Goal: Information Seeking & Learning: Learn about a topic

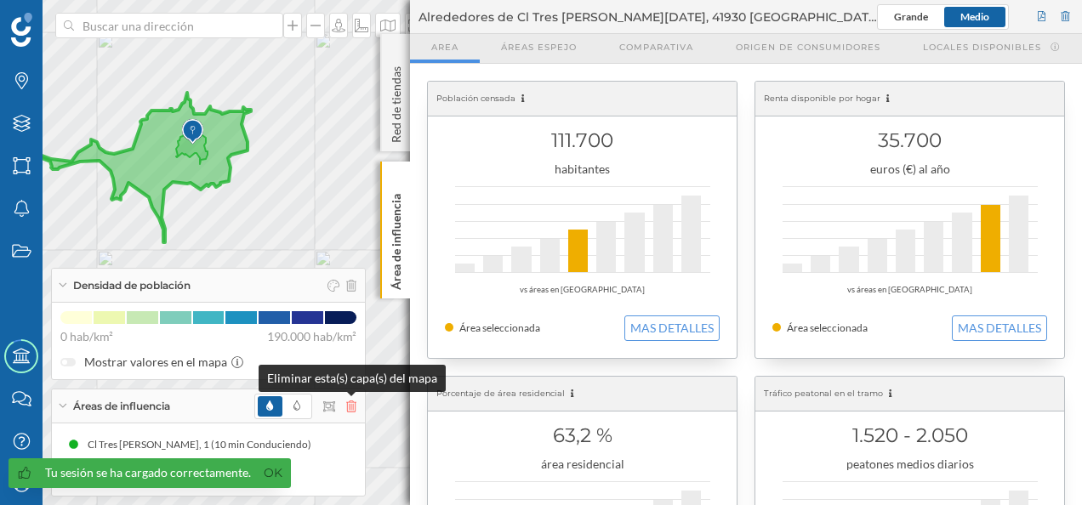
click at [349, 408] on icon at bounding box center [351, 407] width 10 height 12
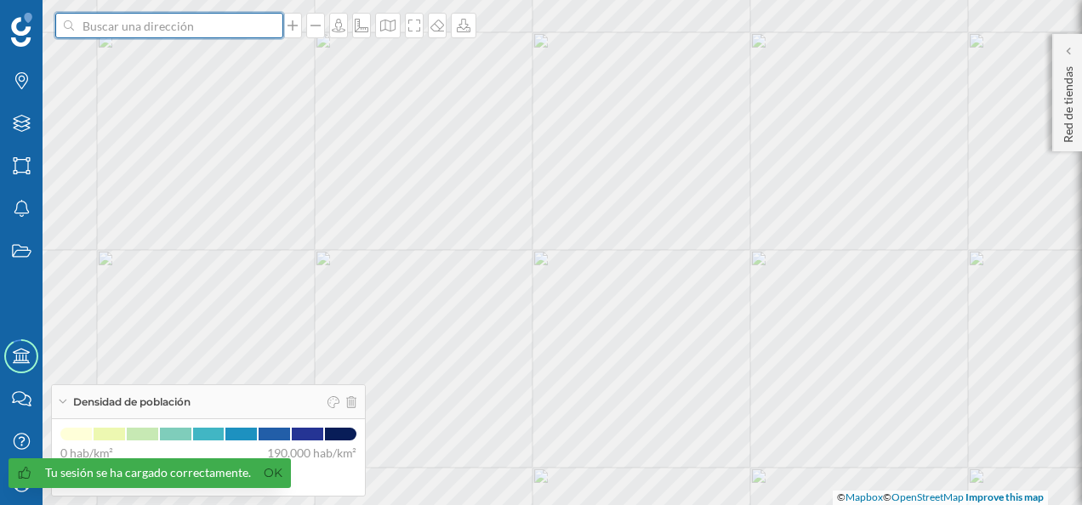
click at [163, 26] on input at bounding box center [169, 26] width 190 height 26
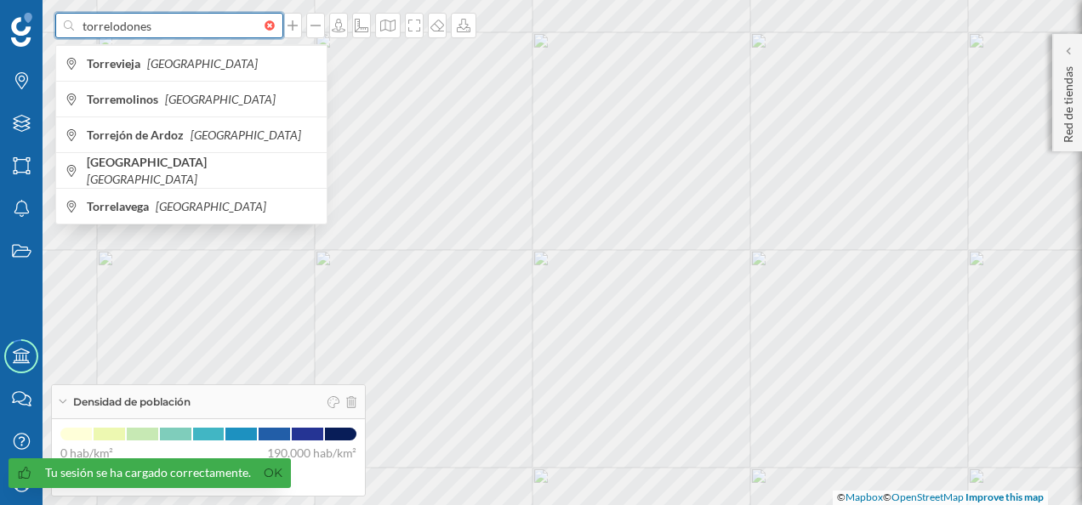
type input "torrelodones"
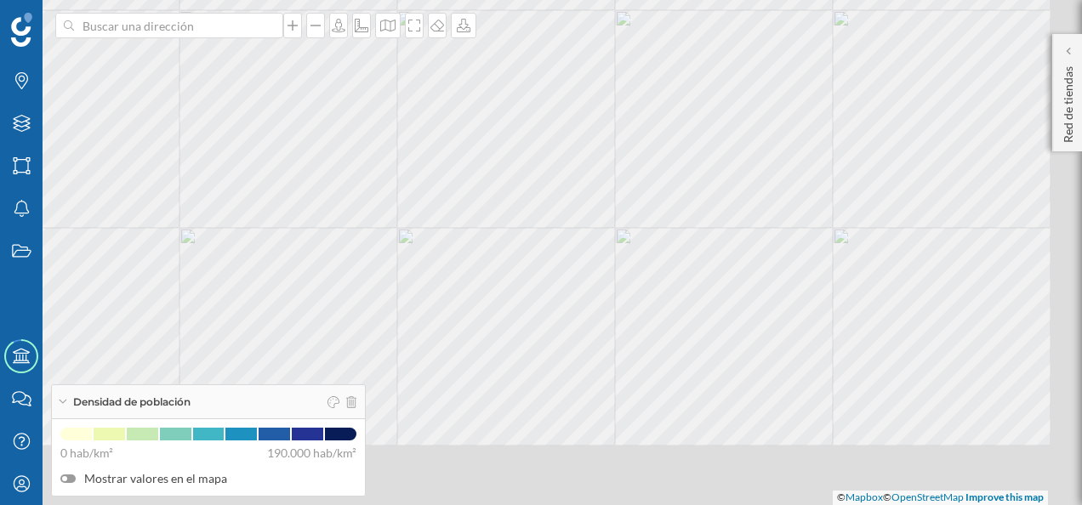
click at [515, 0] on html "Marcas Capas Áreas Notificaciones Estados Academy Contacta con nosotros Centro …" at bounding box center [541, 252] width 1082 height 505
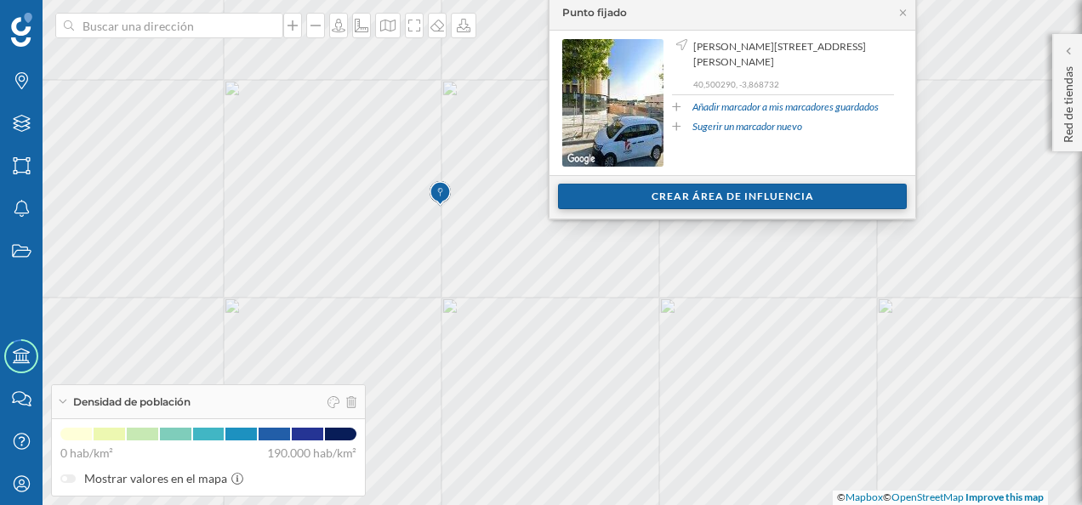
click at [741, 190] on div "Crear área de influencia" at bounding box center [732, 197] width 349 height 26
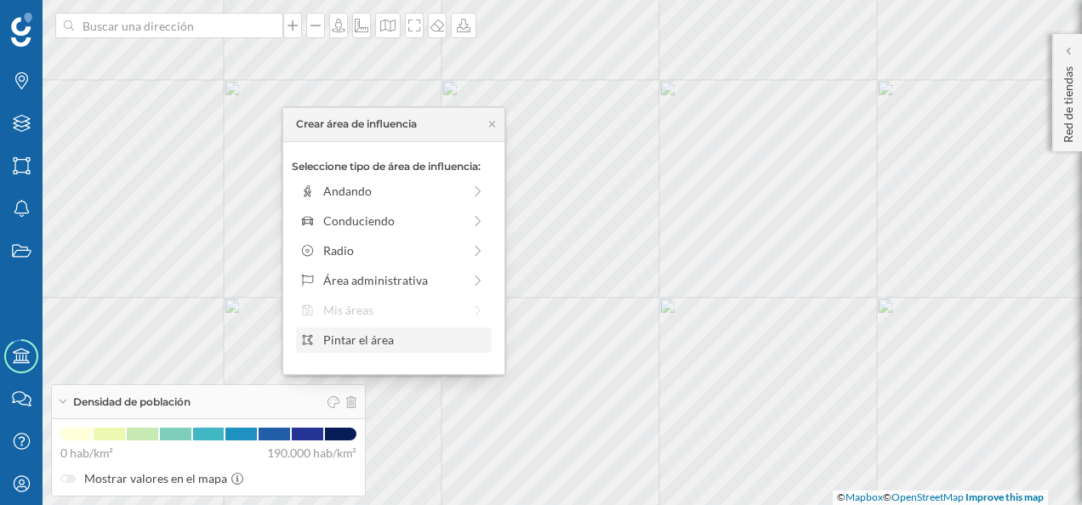
click at [355, 346] on div "Pintar el área" at bounding box center [404, 340] width 162 height 18
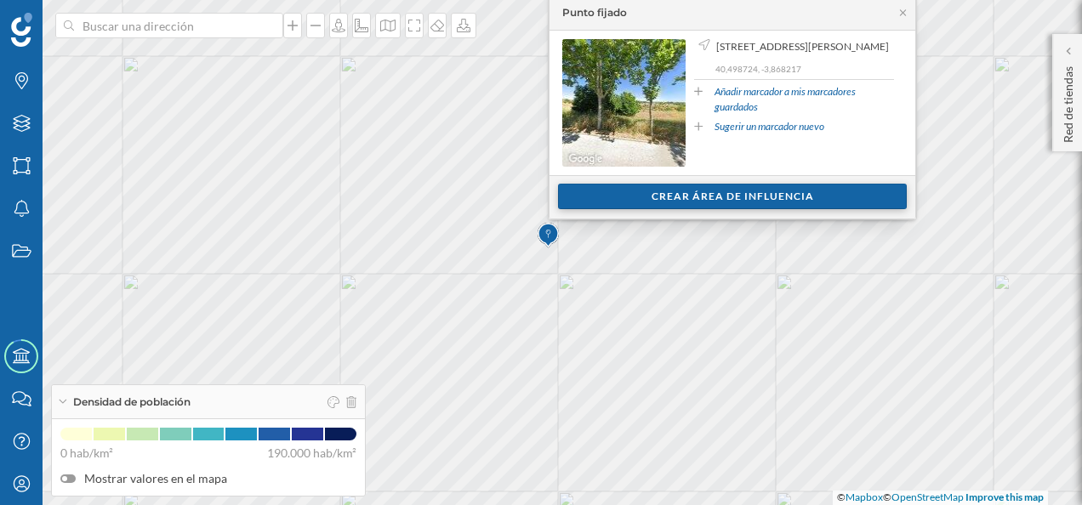
click at [724, 199] on div "Crear área de influencia" at bounding box center [732, 197] width 349 height 26
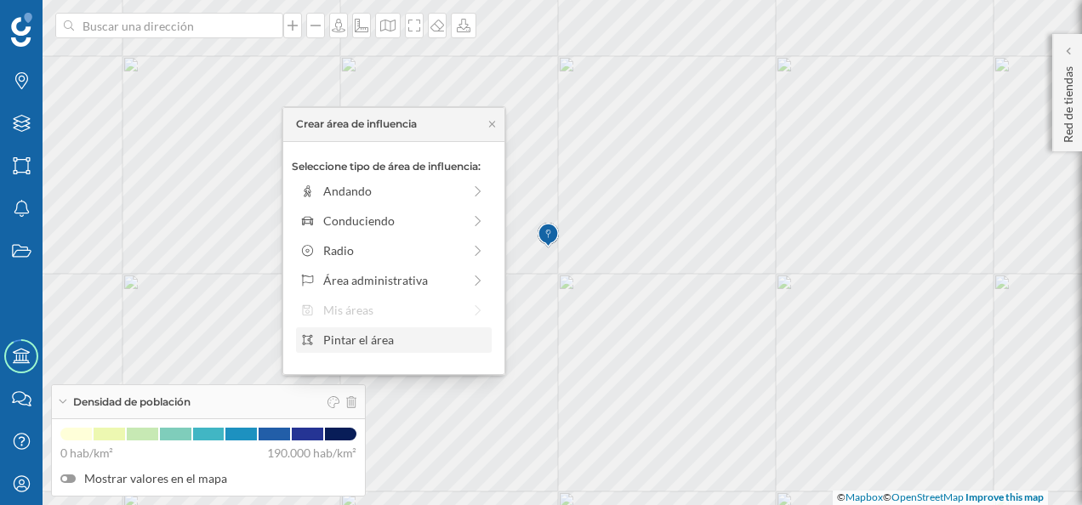
click at [367, 340] on div "Pintar el área" at bounding box center [404, 340] width 162 height 18
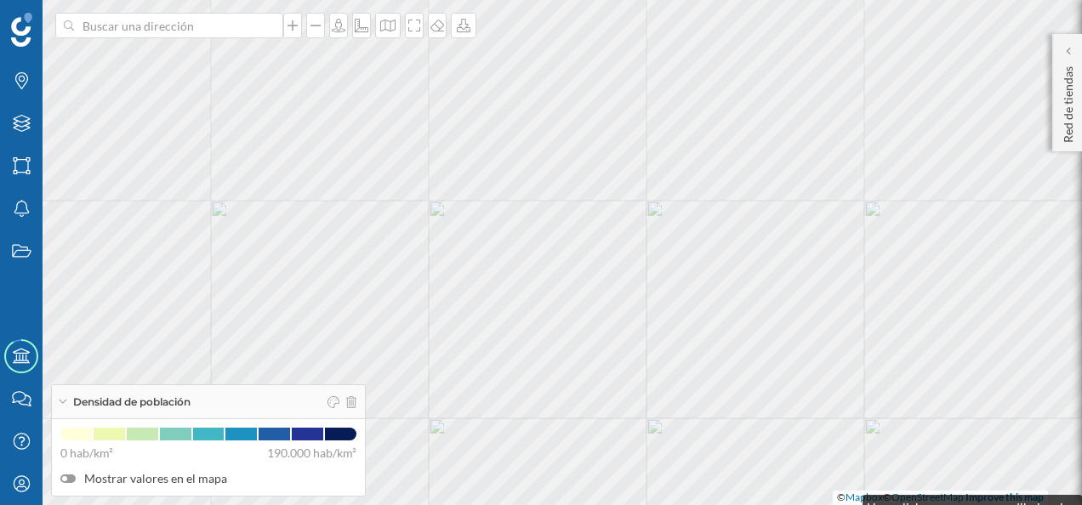
click at [845, 503] on div "© Mapbox © OpenStreetMap Improve this map" at bounding box center [541, 252] width 1082 height 505
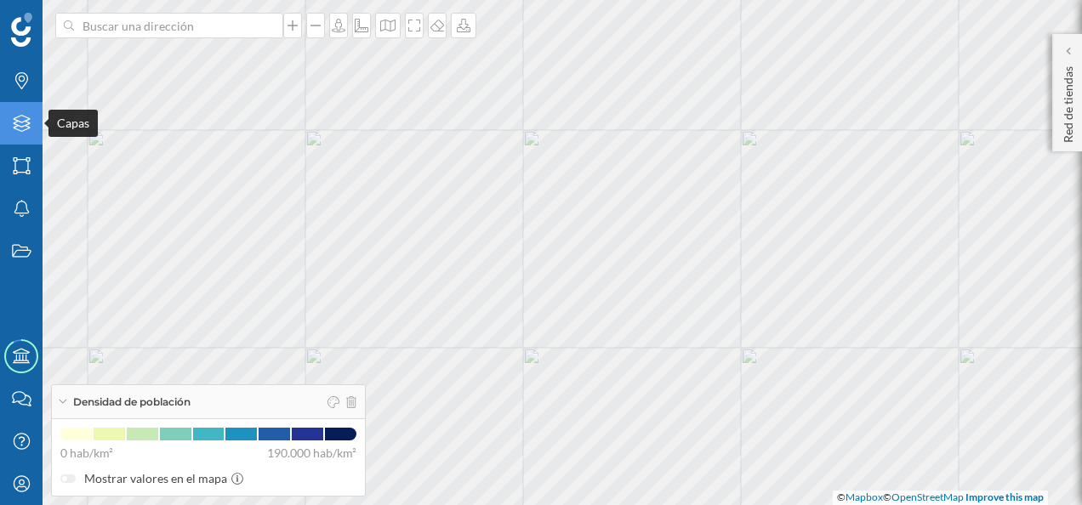
click at [25, 117] on icon at bounding box center [21, 123] width 17 height 17
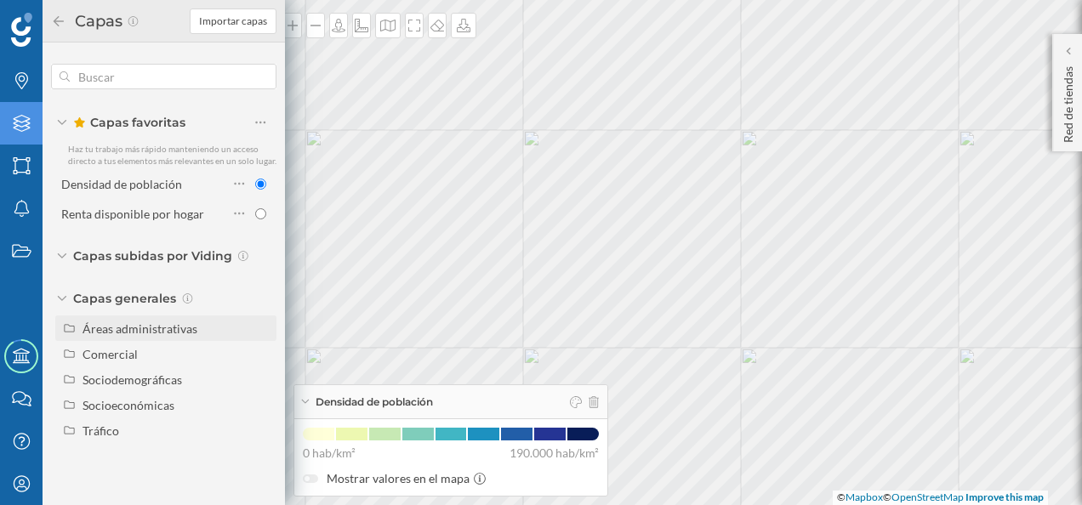
click at [97, 329] on div "Áreas administrativas" at bounding box center [139, 328] width 115 height 14
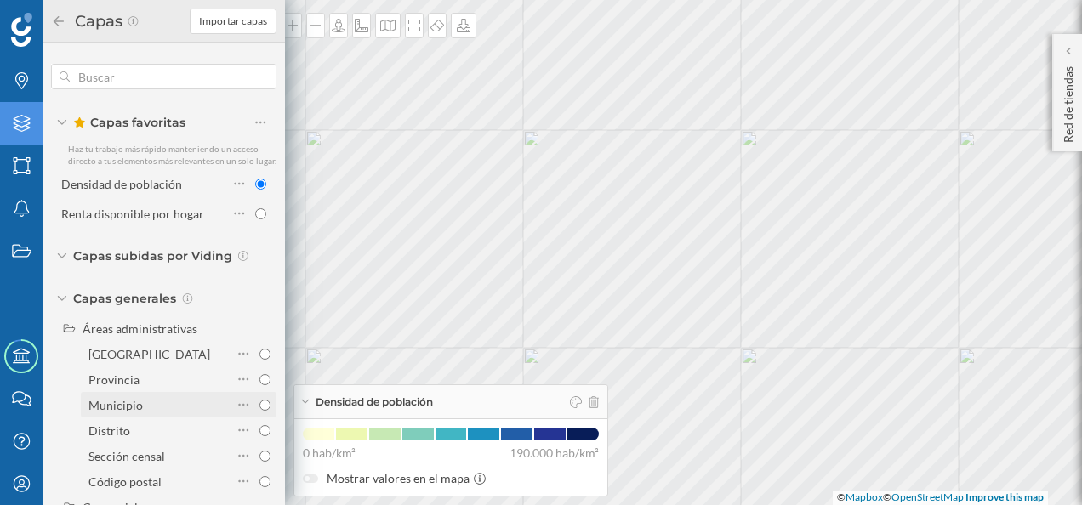
click at [262, 411] on input "Municipio" at bounding box center [264, 405] width 11 height 11
radio input "true"
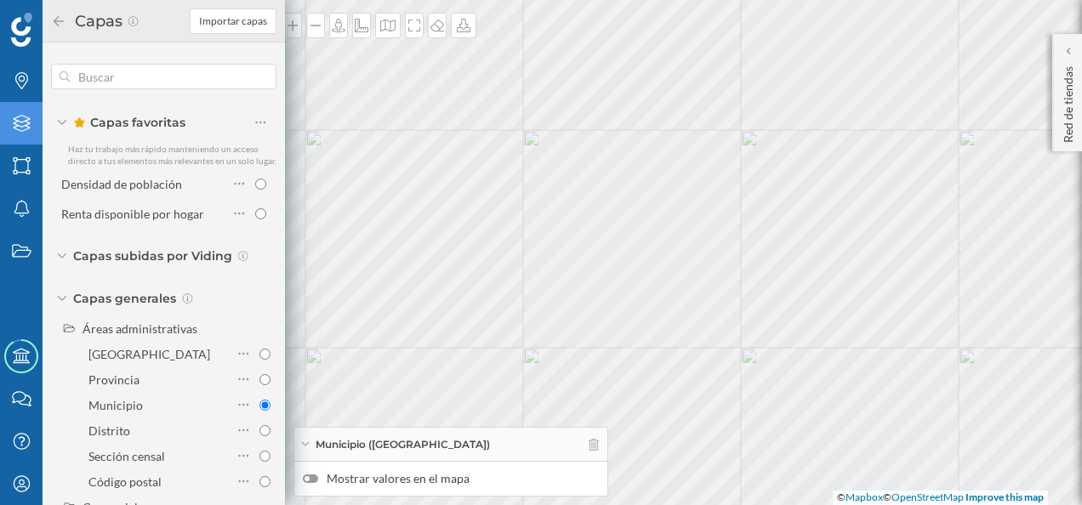
click at [59, 20] on icon at bounding box center [58, 21] width 15 height 12
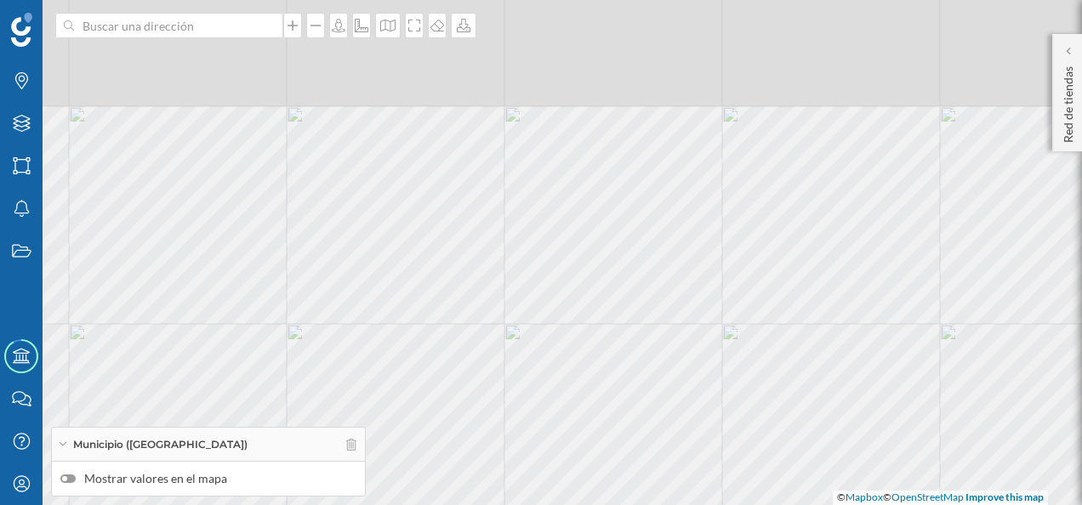
drag, startPoint x: 528, startPoint y: 177, endPoint x: 541, endPoint y: 334, distance: 157.8
click at [541, 334] on div "© Mapbox © OpenStreetMap Improve this map" at bounding box center [541, 252] width 1082 height 505
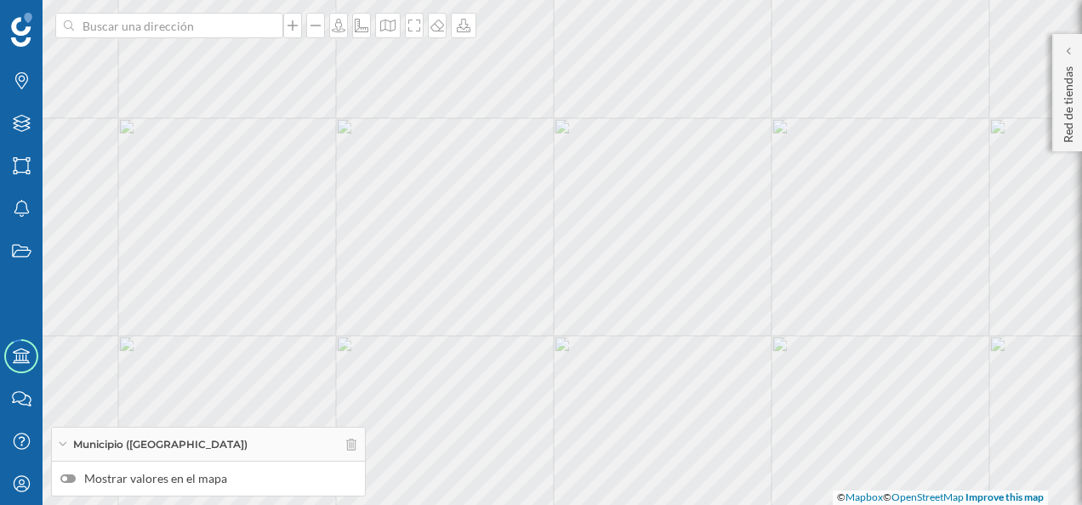
drag, startPoint x: 639, startPoint y: 345, endPoint x: 697, endPoint y: 359, distance: 59.4
click at [697, 359] on div "© Mapbox © OpenStreetMap Improve this map" at bounding box center [541, 252] width 1082 height 505
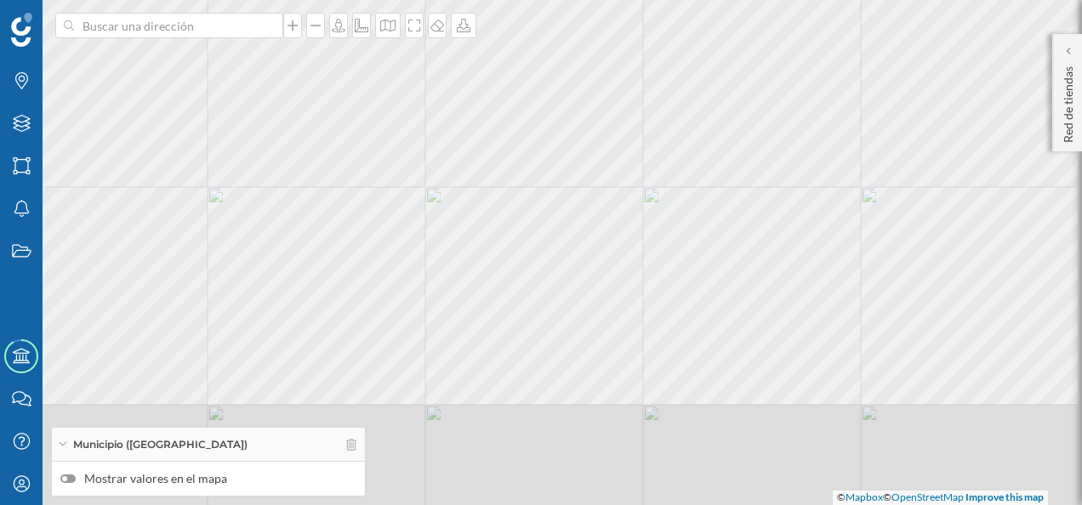
drag, startPoint x: 711, startPoint y: 417, endPoint x: 614, endPoint y: 259, distance: 185.5
click at [614, 259] on div "© Mapbox © OpenStreetMap Improve this map" at bounding box center [541, 252] width 1082 height 505
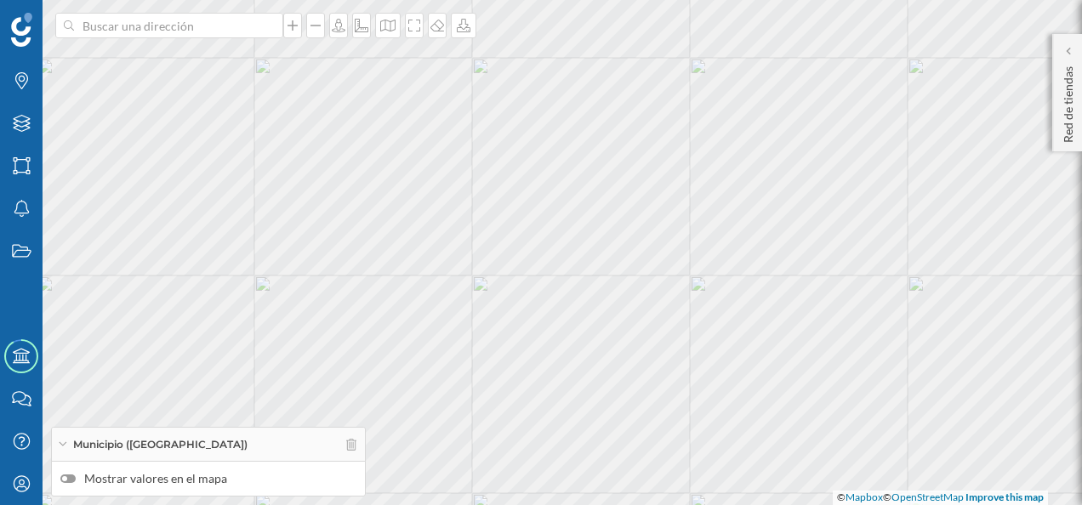
drag, startPoint x: 645, startPoint y: 284, endPoint x: 692, endPoint y: 364, distance: 92.6
click at [692, 364] on div "© Mapbox © OpenStreetMap Improve this map" at bounding box center [541, 252] width 1082 height 505
drag, startPoint x: 599, startPoint y: 309, endPoint x: 457, endPoint y: 374, distance: 156.4
click at [457, 374] on div "© Mapbox © OpenStreetMap Improve this map" at bounding box center [541, 252] width 1082 height 505
drag, startPoint x: 633, startPoint y: 322, endPoint x: 642, endPoint y: 287, distance: 36.9
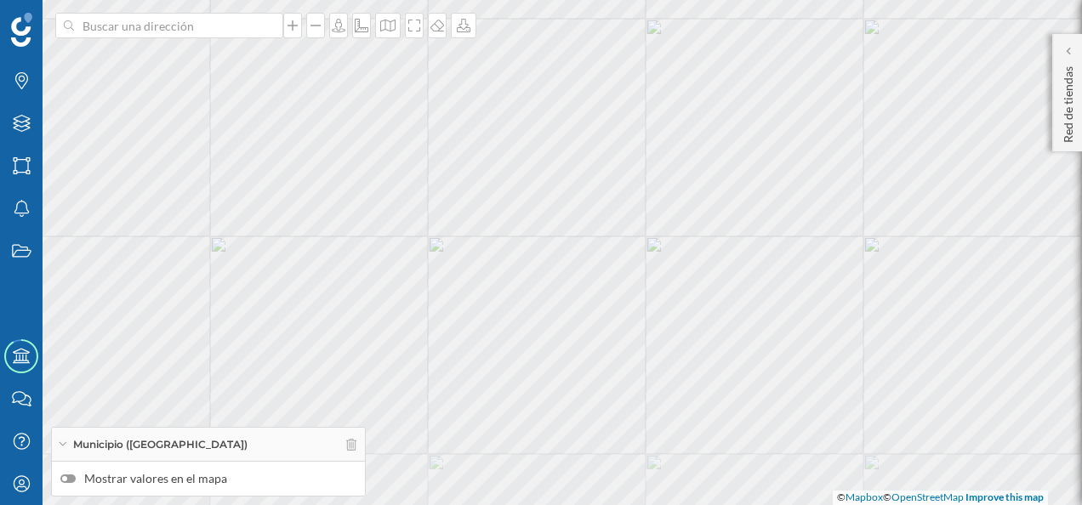
click at [642, 287] on div "© Mapbox © OpenStreetMap Improve this map" at bounding box center [541, 252] width 1082 height 505
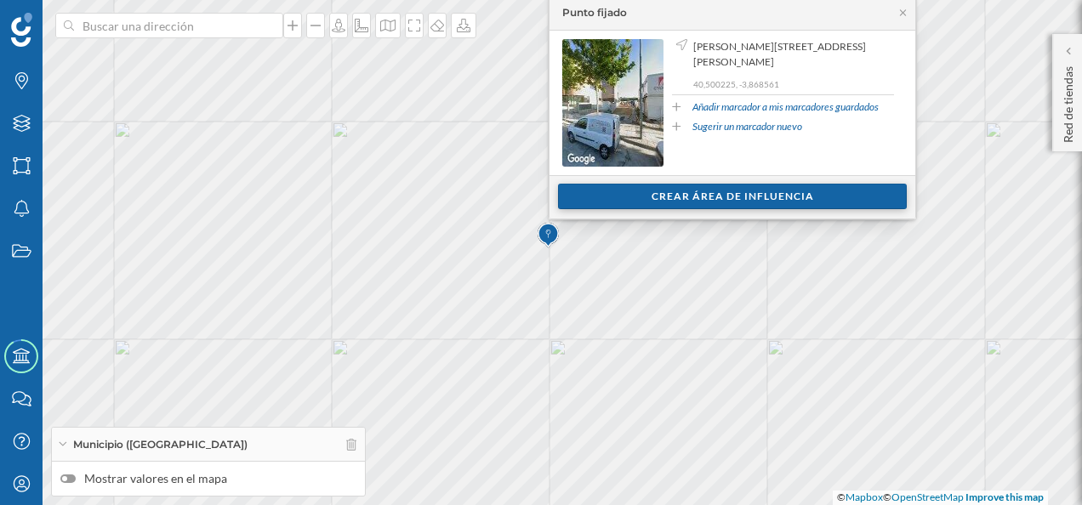
click at [772, 192] on div "Crear área de influencia" at bounding box center [732, 197] width 349 height 26
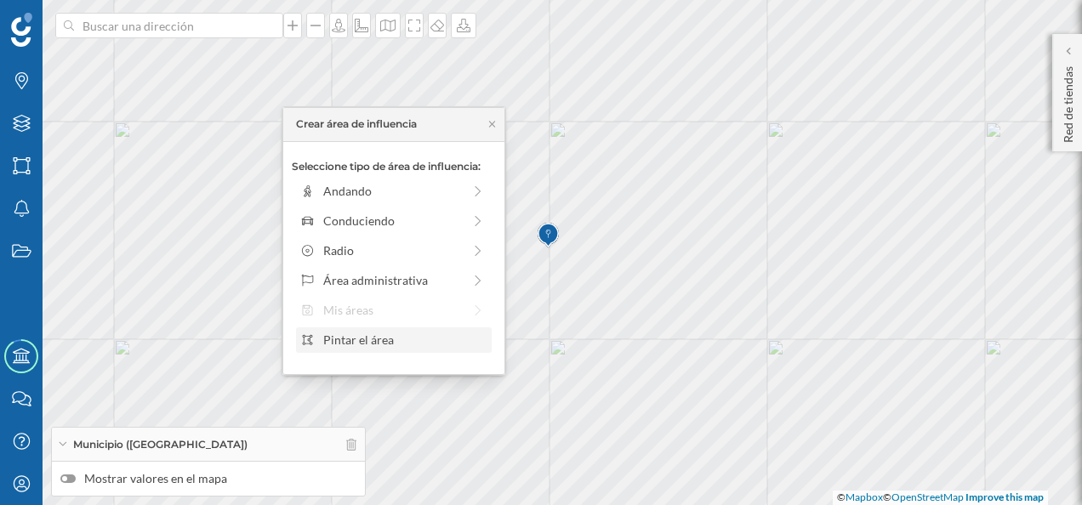
click at [374, 342] on div "Pintar el área" at bounding box center [404, 340] width 162 height 18
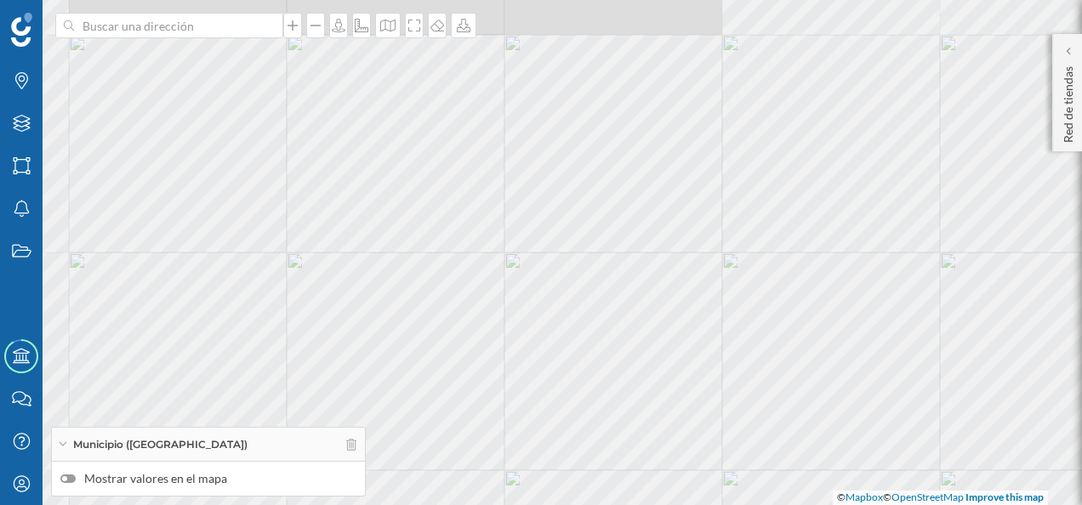
drag, startPoint x: 412, startPoint y: 196, endPoint x: 584, endPoint y: 544, distance: 389.0
click at [584, 504] on html "Marcas Capas Áreas Notificaciones Estados Academy Contacta con nosotros Centro …" at bounding box center [541, 252] width 1082 height 505
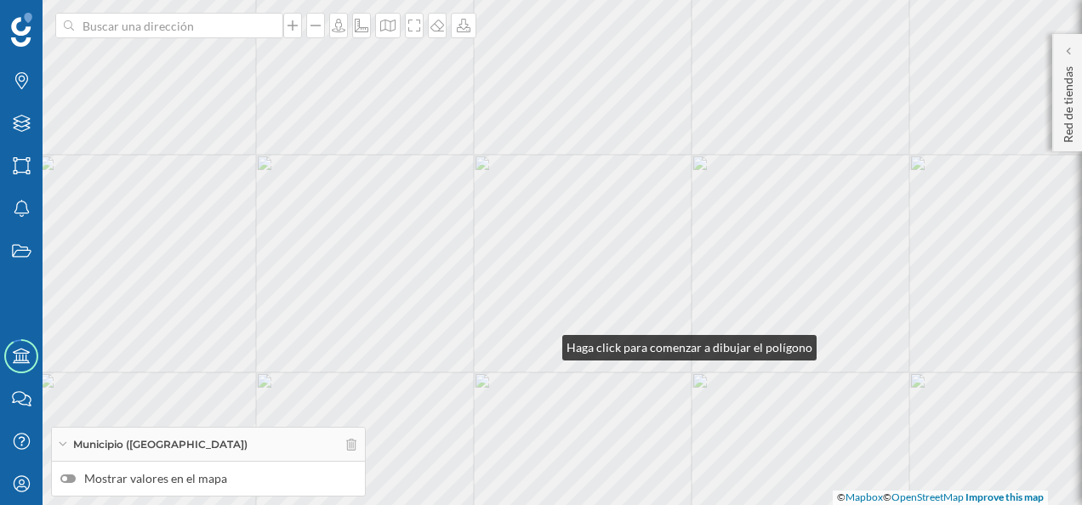
drag, startPoint x: 576, startPoint y: 441, endPoint x: 532, endPoint y: 292, distance: 155.8
click at [543, 334] on div "© Mapbox © OpenStreetMap Improve this map" at bounding box center [541, 252] width 1082 height 505
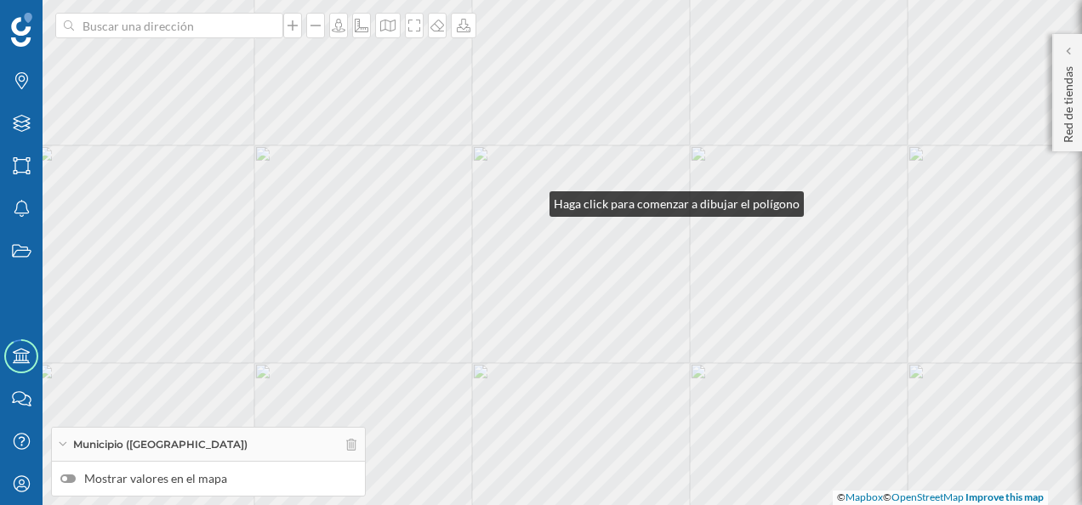
click at [532, 200] on div "© Mapbox © OpenStreetMap Improve this map" at bounding box center [541, 252] width 1082 height 505
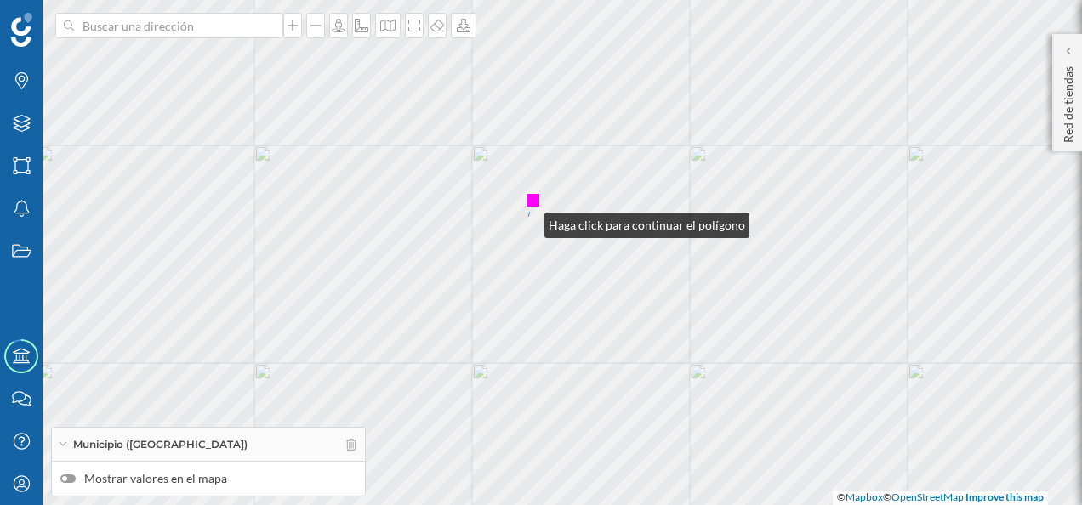
click at [527, 221] on div "© Mapbox © OpenStreetMap Improve this map" at bounding box center [541, 252] width 1082 height 505
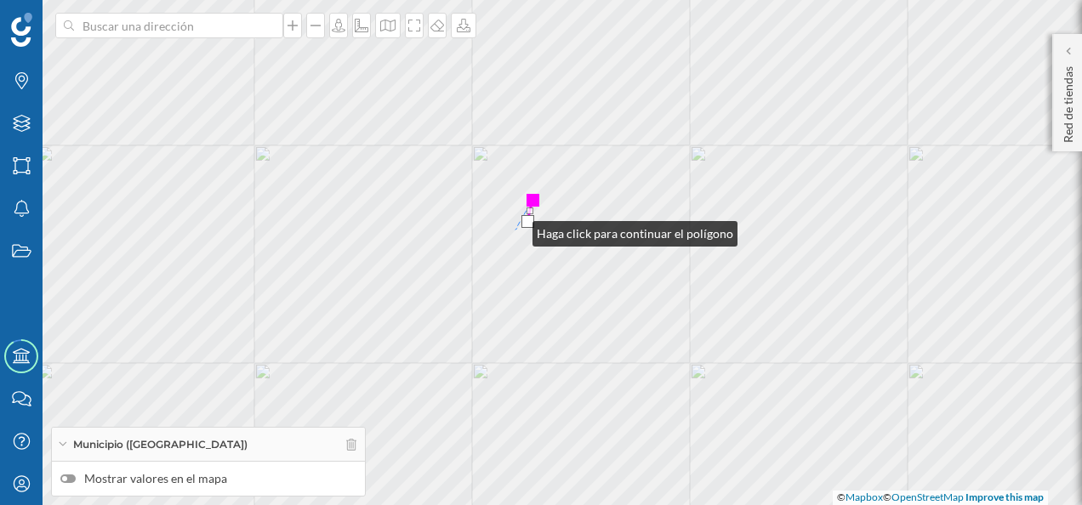
click at [515, 230] on div "© Mapbox © OpenStreetMap Improve this map" at bounding box center [541, 252] width 1082 height 505
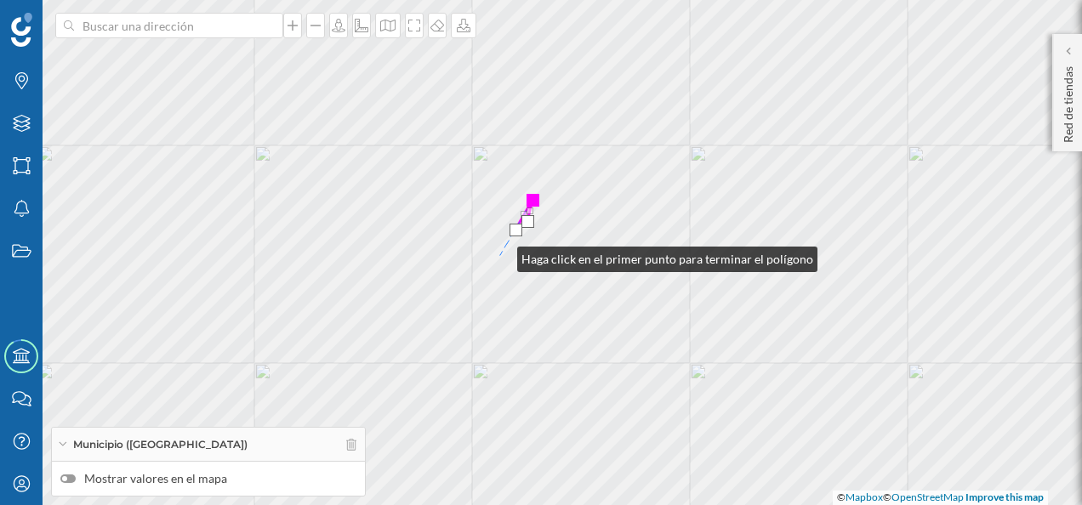
click at [499, 256] on div "© Mapbox © OpenStreetMap Improve this map" at bounding box center [541, 252] width 1082 height 505
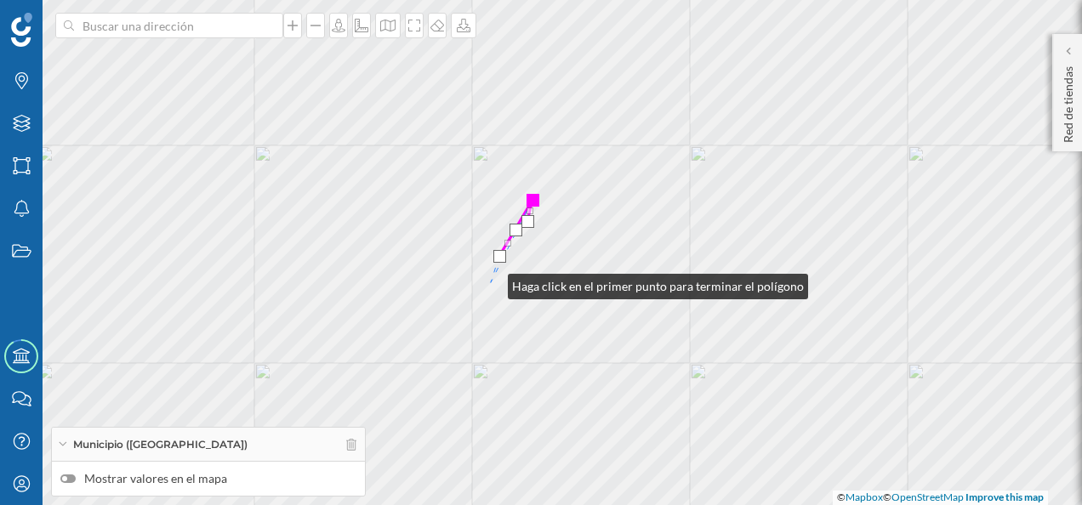
click at [490, 282] on div "© Mapbox © OpenStreetMap Improve this map" at bounding box center [541, 252] width 1082 height 505
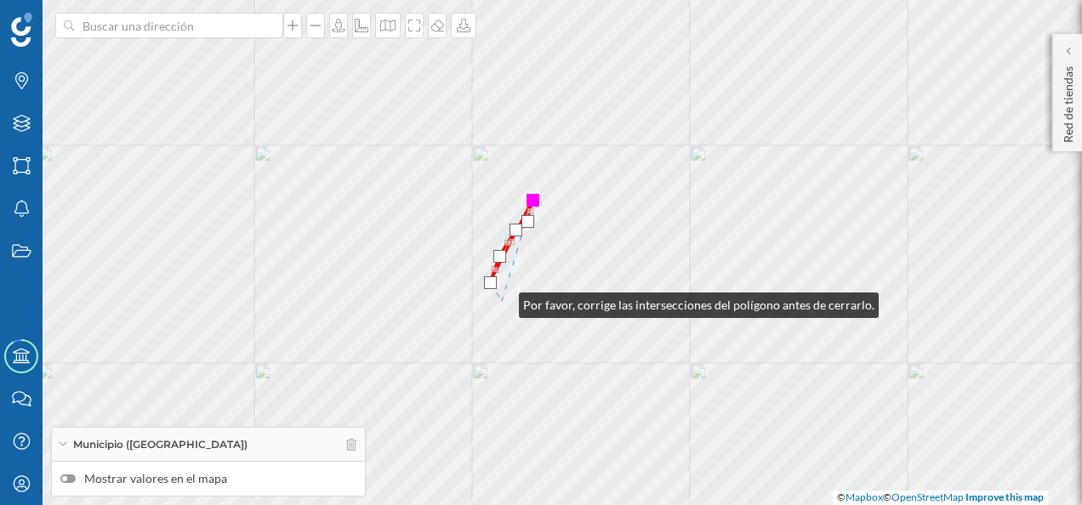
click at [502, 301] on div "© Mapbox © OpenStreetMap Improve this map" at bounding box center [541, 252] width 1082 height 505
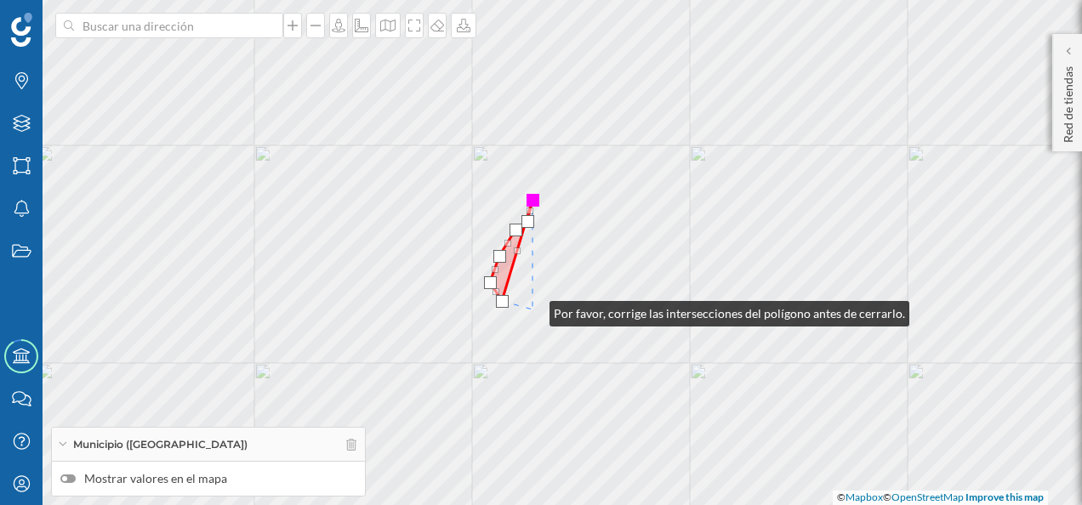
click at [532, 310] on div "© Mapbox © OpenStreetMap Improve this map" at bounding box center [541, 252] width 1082 height 505
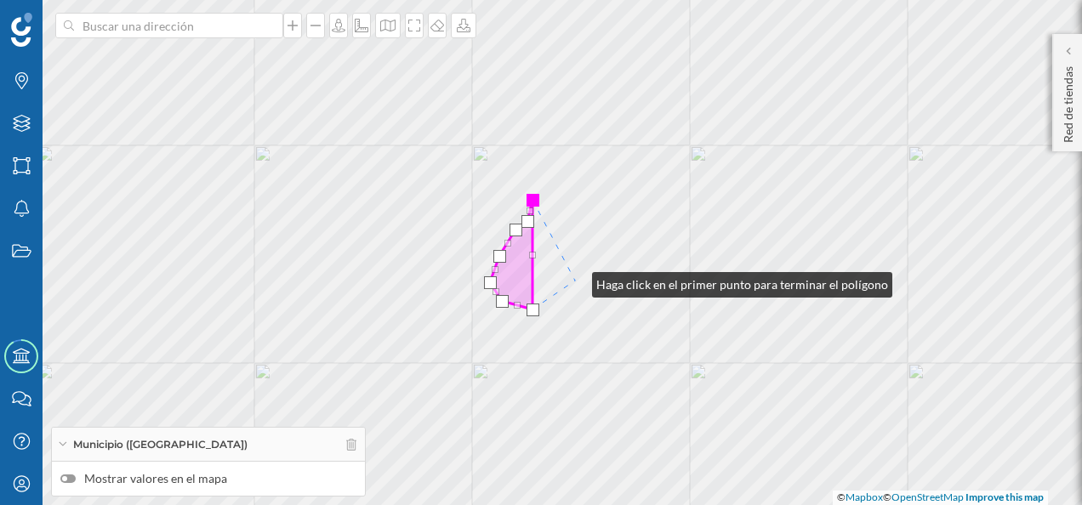
click at [575, 281] on div "© Mapbox © OpenStreetMap Improve this map" at bounding box center [541, 252] width 1082 height 505
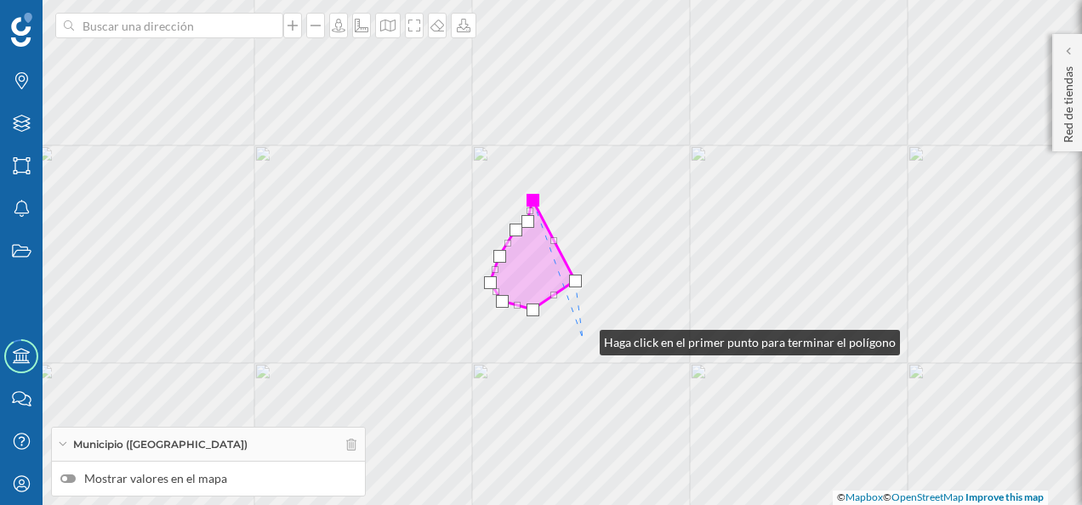
click at [582, 338] on div "© Mapbox © OpenStreetMap Improve this map" at bounding box center [541, 252] width 1082 height 505
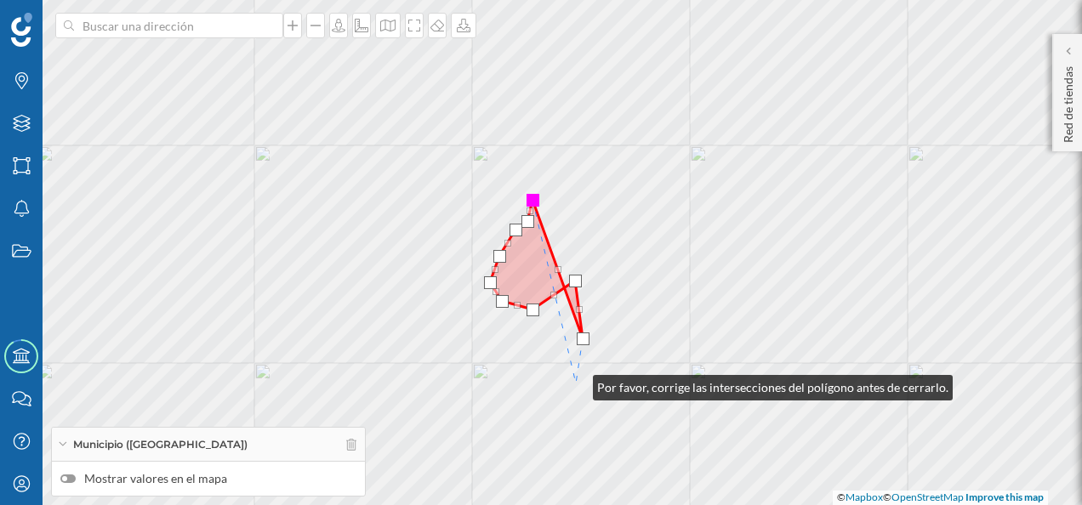
click at [577, 383] on div "© Mapbox © OpenStreetMap Improve this map" at bounding box center [541, 252] width 1082 height 505
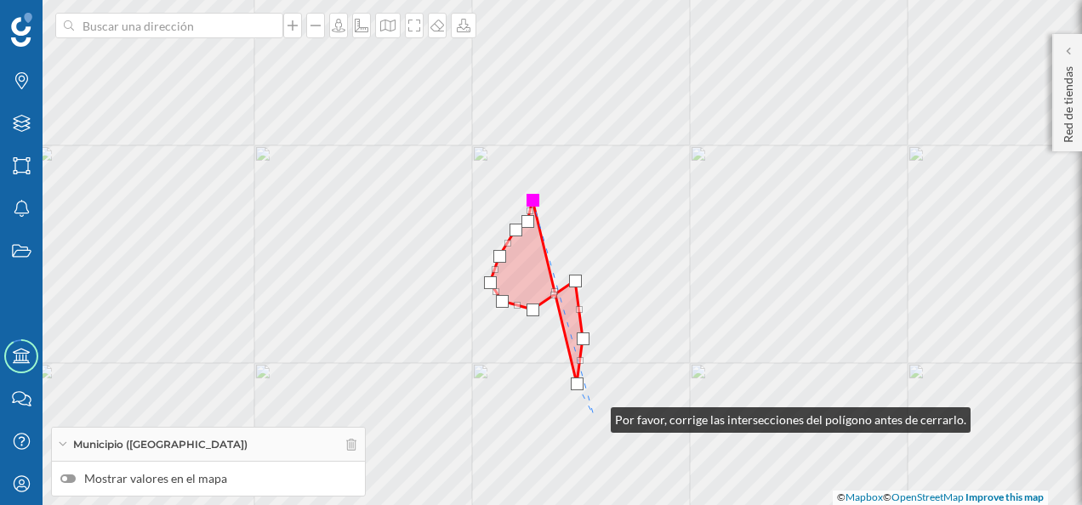
click at [594, 416] on div "© Mapbox © OpenStreetMap Improve this map" at bounding box center [541, 252] width 1082 height 505
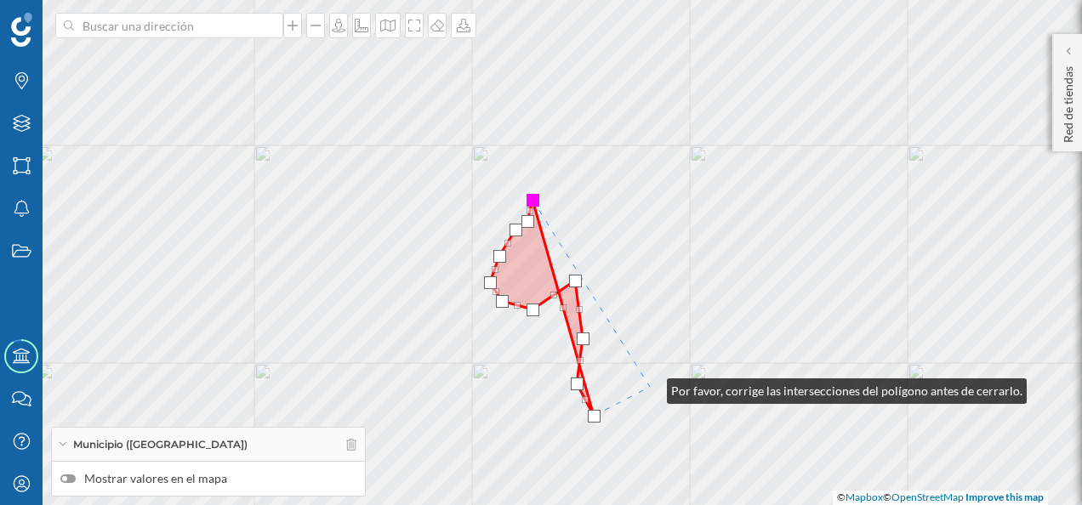
click at [651, 386] on div "© Mapbox © OpenStreetMap Improve this map" at bounding box center [541, 252] width 1082 height 505
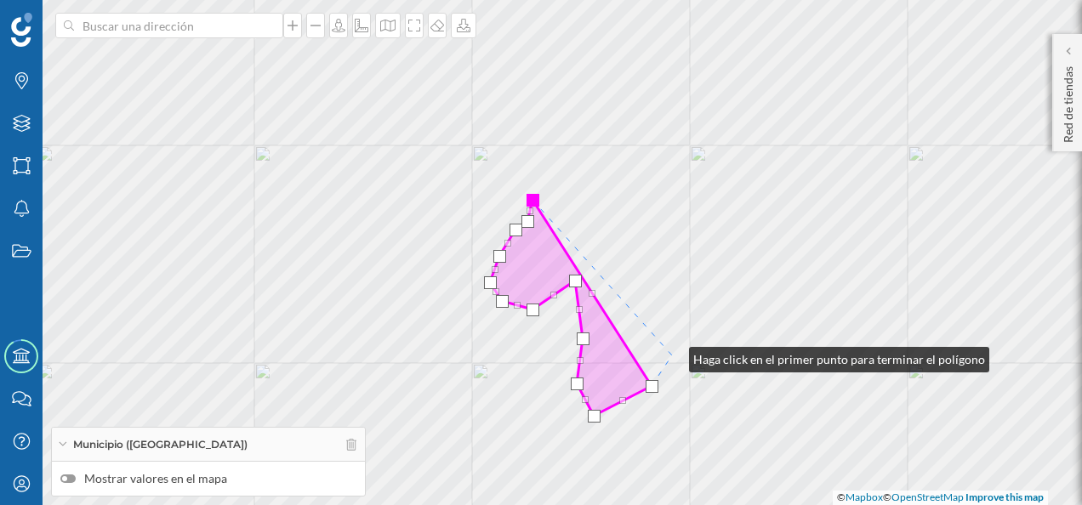
click at [672, 355] on div "© Mapbox © OpenStreetMap Improve this map" at bounding box center [541, 252] width 1082 height 505
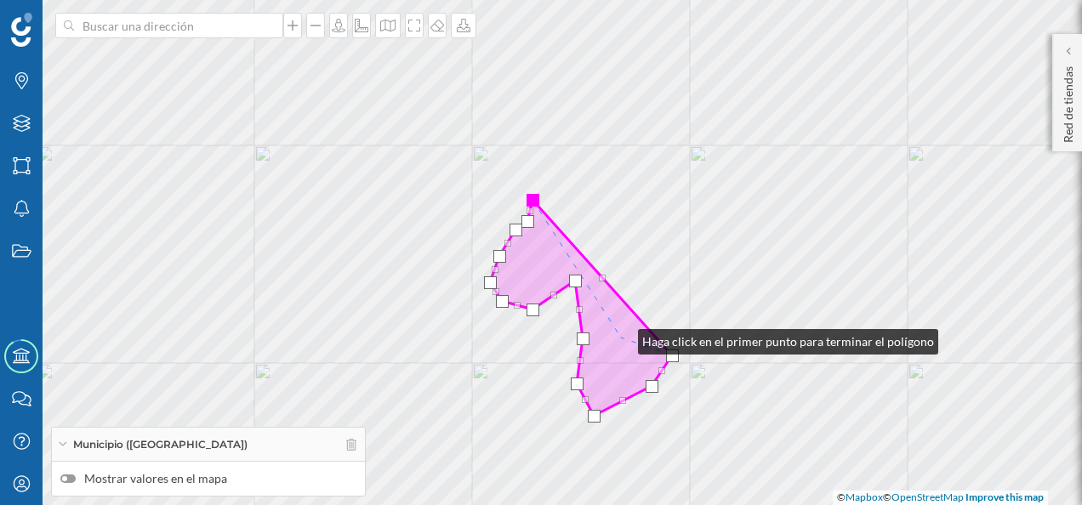
click at [621, 338] on icon at bounding box center [581, 308] width 182 height 216
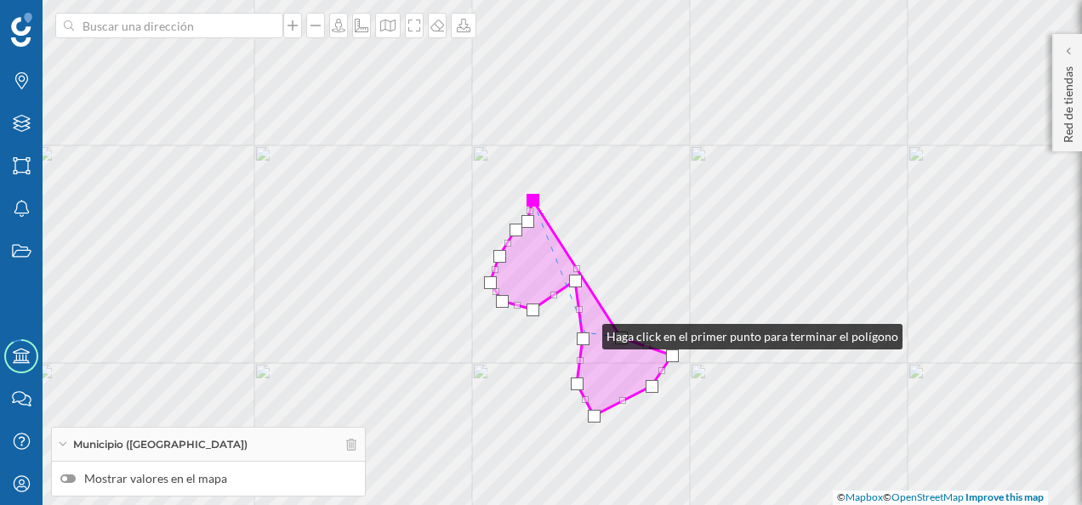
click at [585, 332] on div at bounding box center [583, 338] width 13 height 13
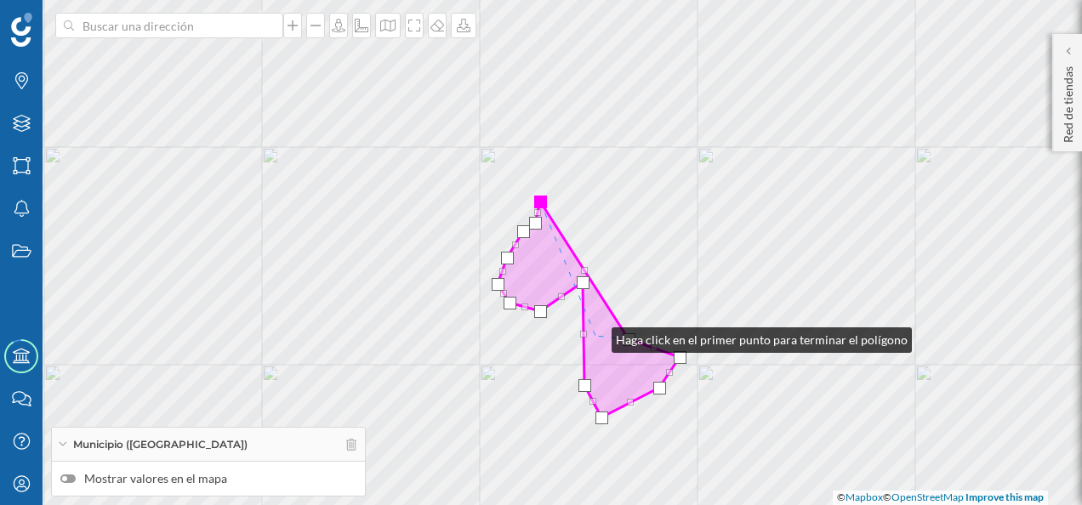
click at [594, 336] on icon at bounding box center [588, 310] width 182 height 216
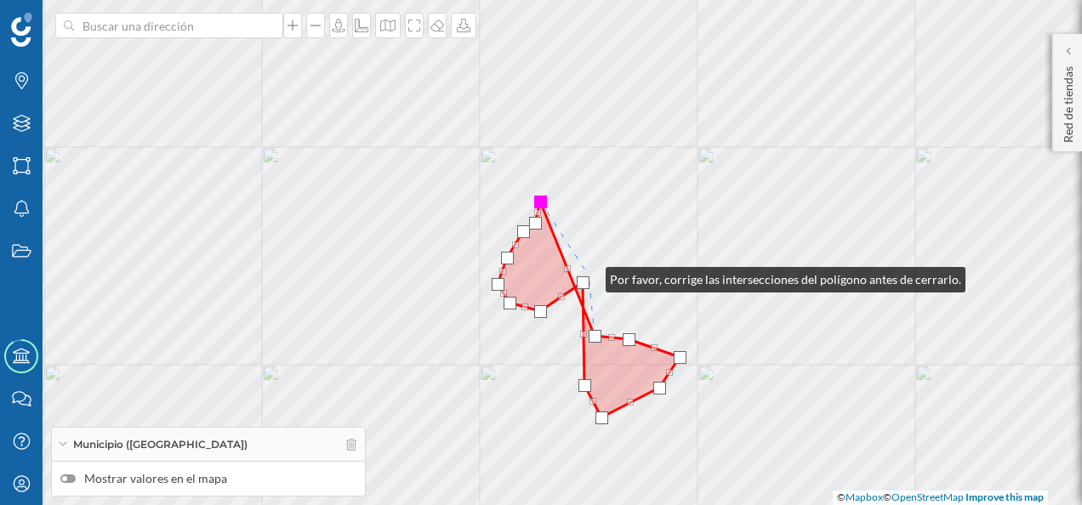
click at [588, 276] on div at bounding box center [583, 282] width 13 height 13
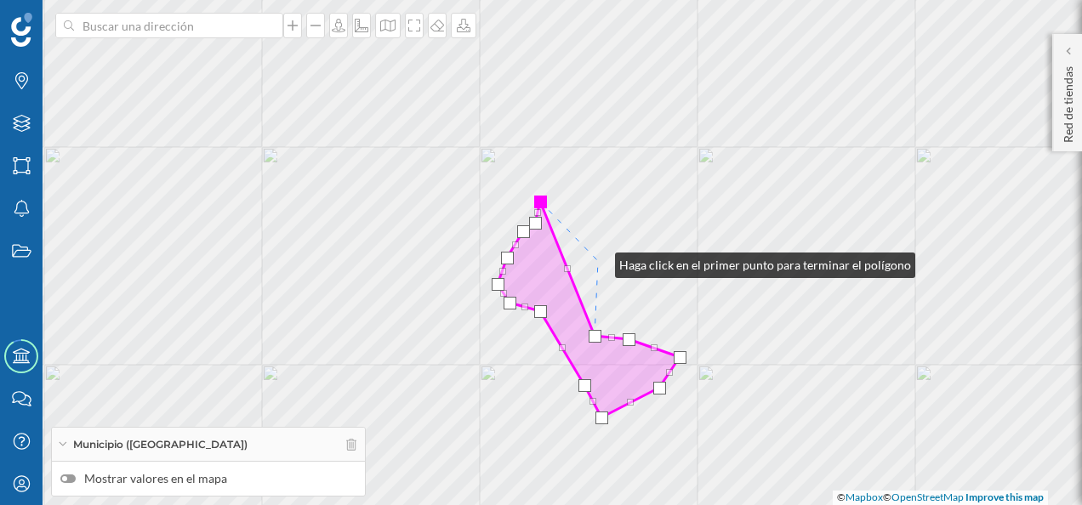
click at [598, 261] on div "© Mapbox © OpenStreetMap Improve this map" at bounding box center [541, 252] width 1082 height 505
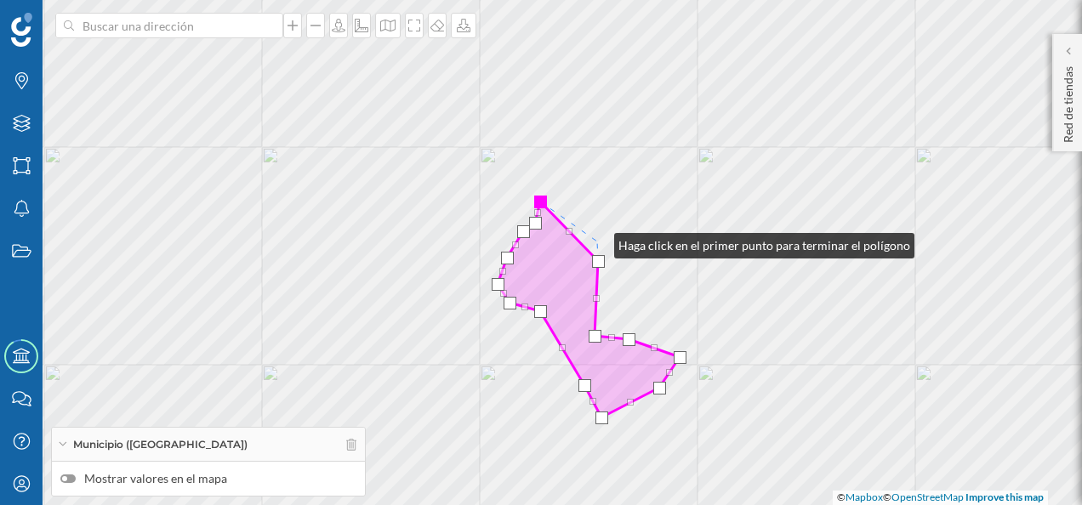
click at [597, 241] on div "© Mapbox © OpenStreetMap Improve this map" at bounding box center [541, 252] width 1082 height 505
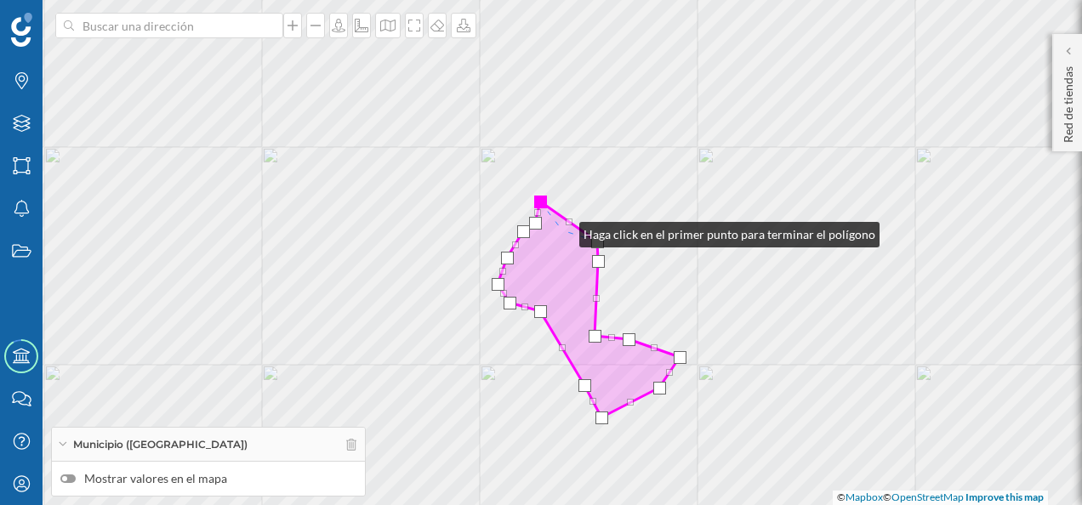
click at [562, 230] on icon at bounding box center [588, 310] width 182 height 216
drag, startPoint x: 540, startPoint y: 207, endPoint x: 535, endPoint y: 230, distance: 22.7
click at [535, 230] on div at bounding box center [535, 224] width 13 height 13
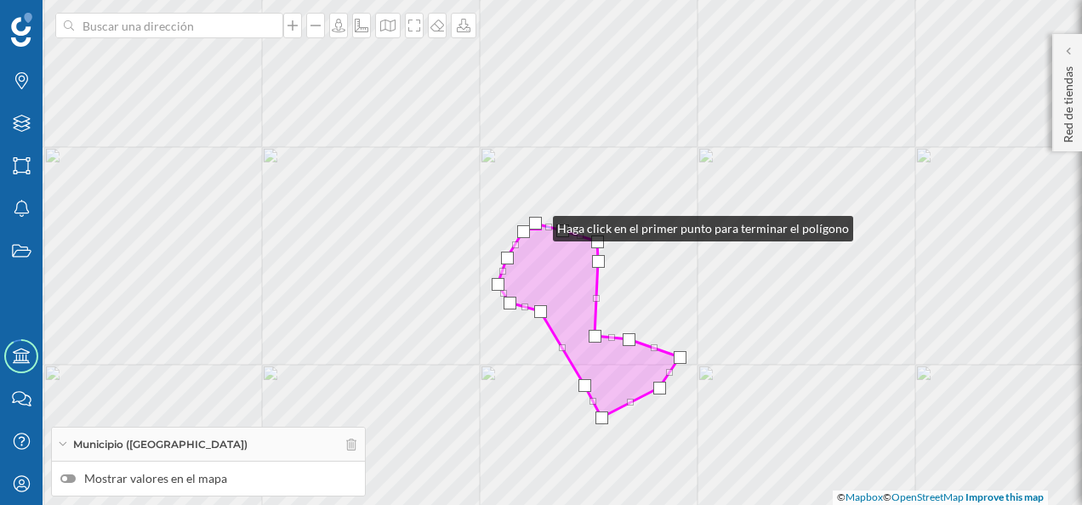
click at [536, 224] on div at bounding box center [535, 223] width 13 height 13
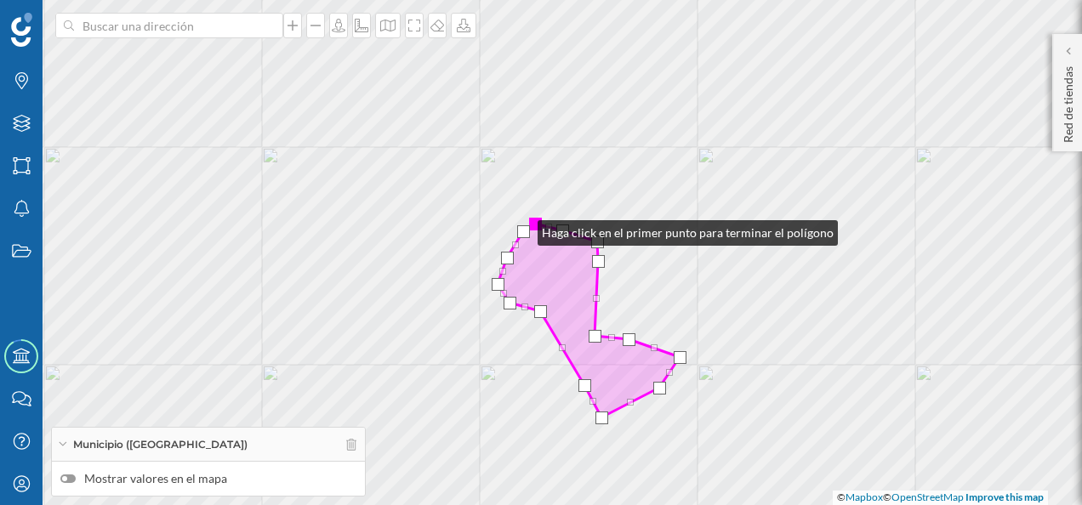
click at [520, 229] on div at bounding box center [523, 231] width 13 height 13
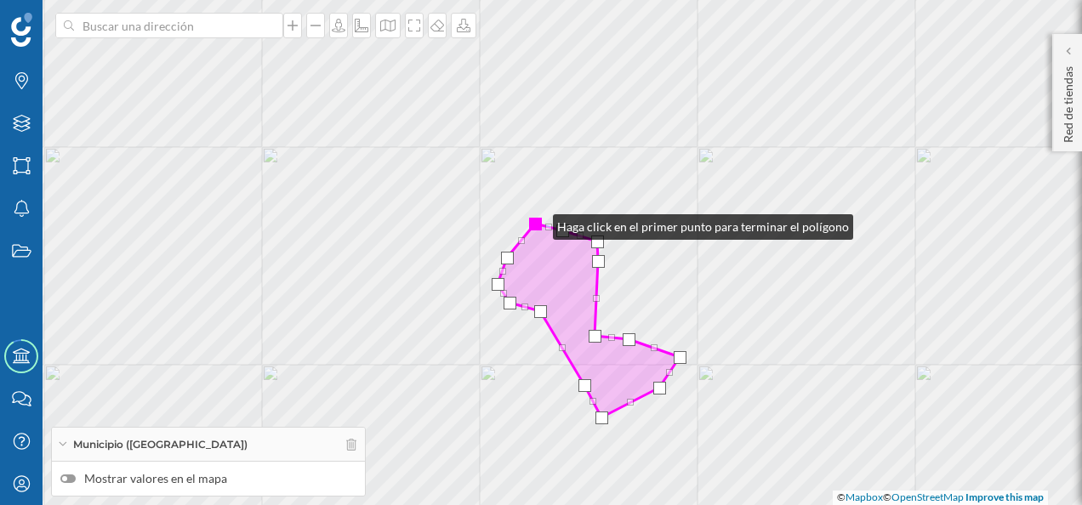
click at [536, 223] on div at bounding box center [535, 224] width 13 height 13
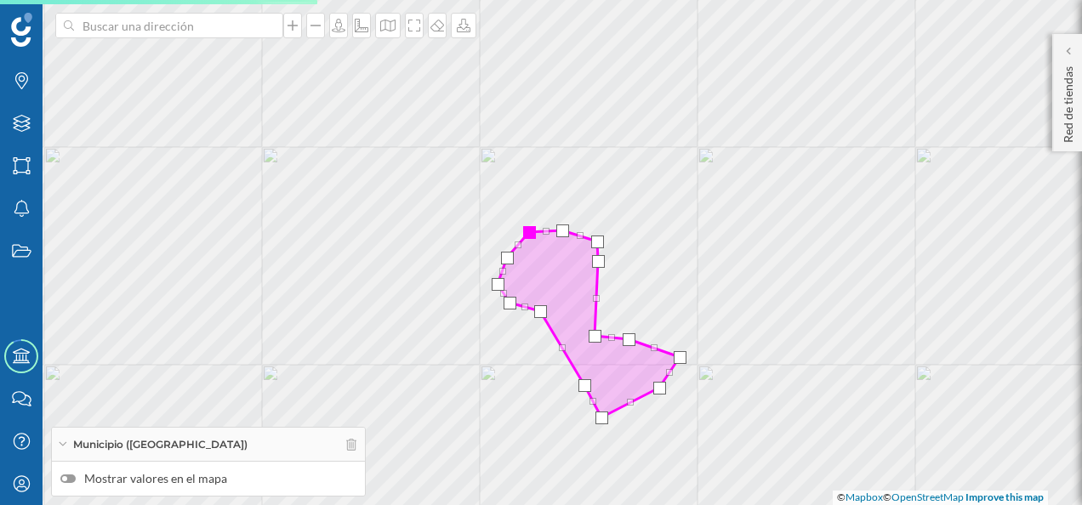
drag, startPoint x: 534, startPoint y: 245, endPoint x: 528, endPoint y: 233, distance: 13.3
drag, startPoint x: 548, startPoint y: 232, endPoint x: 543, endPoint y: 220, distance: 13.0
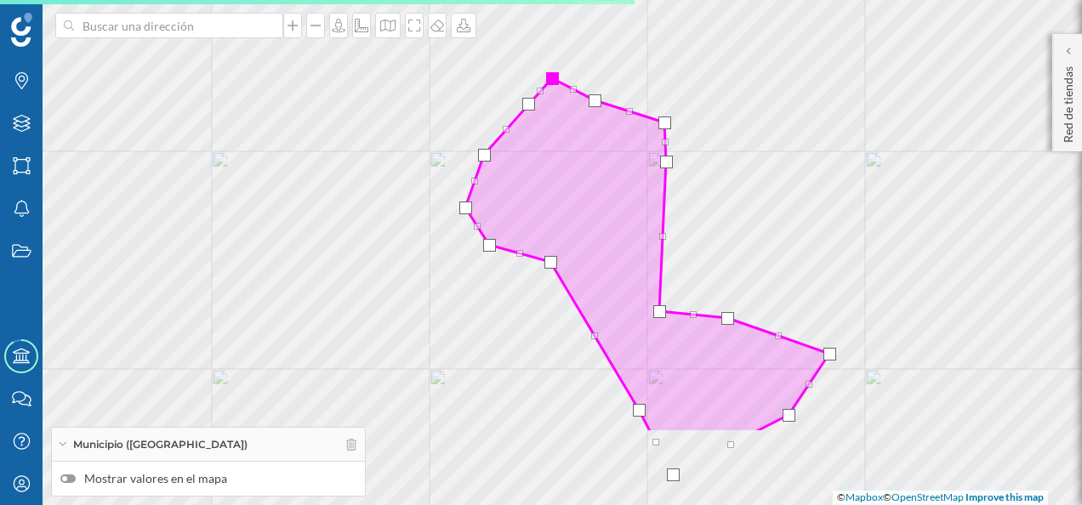
drag, startPoint x: 648, startPoint y: 403, endPoint x: 695, endPoint y: 228, distance: 181.3
click at [695, 228] on div "© Mapbox © OpenStreetMap Improve this map" at bounding box center [541, 252] width 1082 height 505
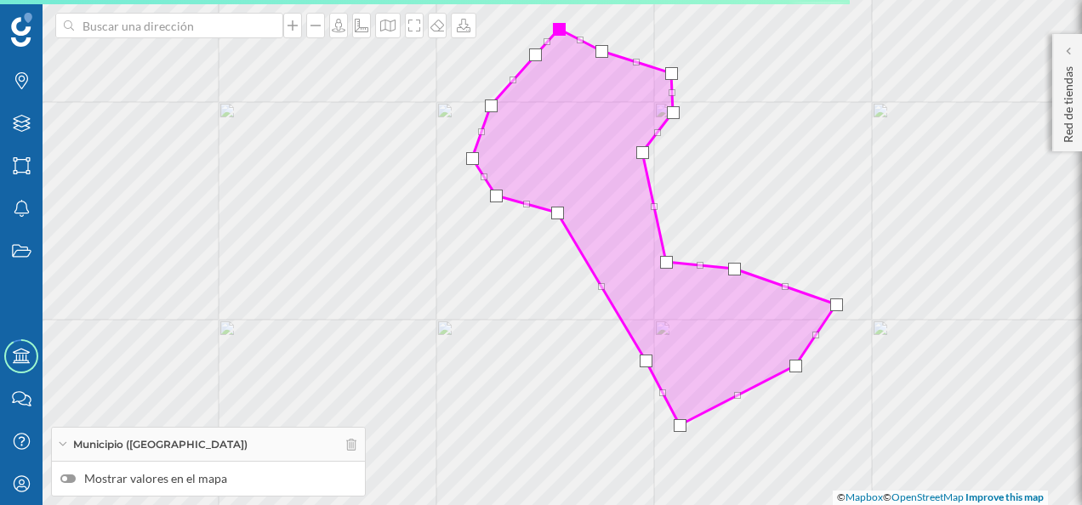
drag, startPoint x: 666, startPoint y: 186, endPoint x: 638, endPoint y: 150, distance: 46.1
drag, startPoint x: 663, startPoint y: 260, endPoint x: 662, endPoint y: 269, distance: 8.5
click at [662, 269] on div at bounding box center [665, 270] width 13 height 13
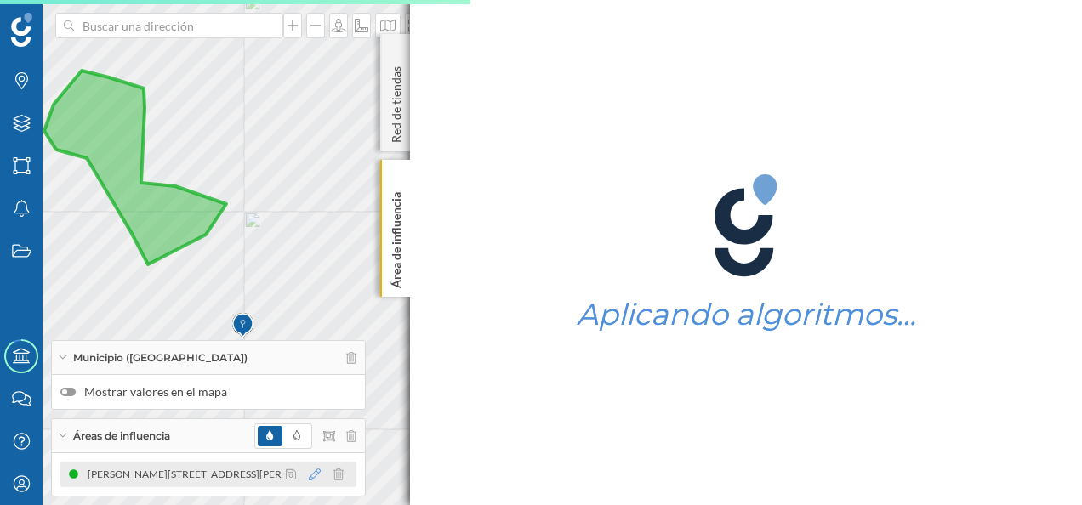
click at [315, 477] on icon at bounding box center [315, 475] width 12 height 12
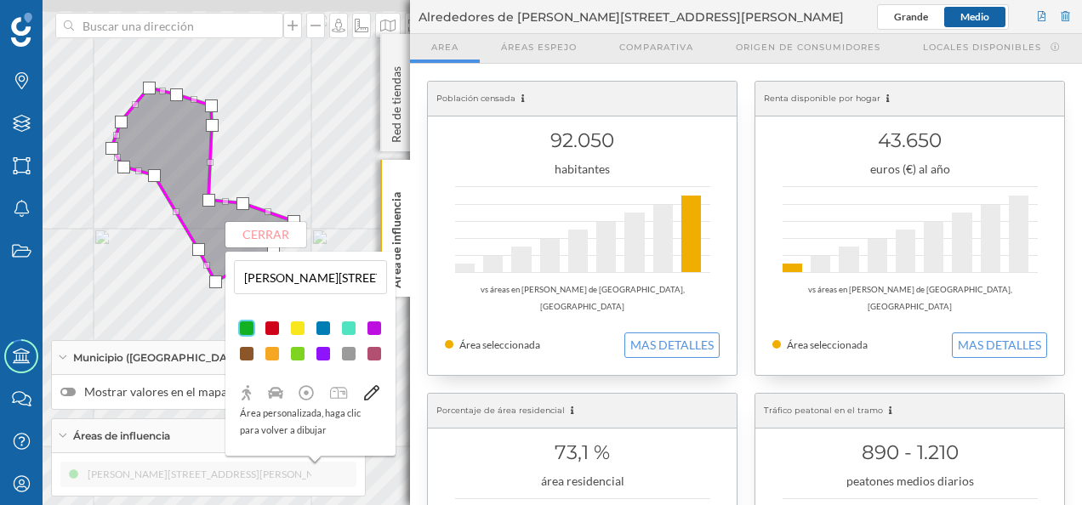
drag, startPoint x: 236, startPoint y: 174, endPoint x: 371, endPoint y: 199, distance: 136.6
click at [371, 199] on div "© Mapbox © OpenStreetMap Improve this map" at bounding box center [541, 252] width 1082 height 505
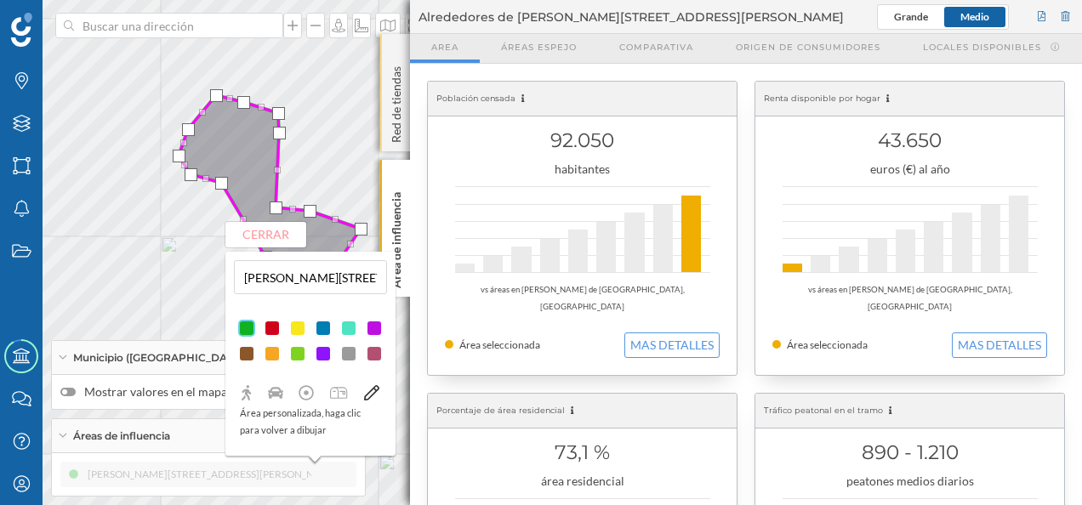
click at [396, 46] on div "Red de tiendas" at bounding box center [395, 92] width 30 height 117
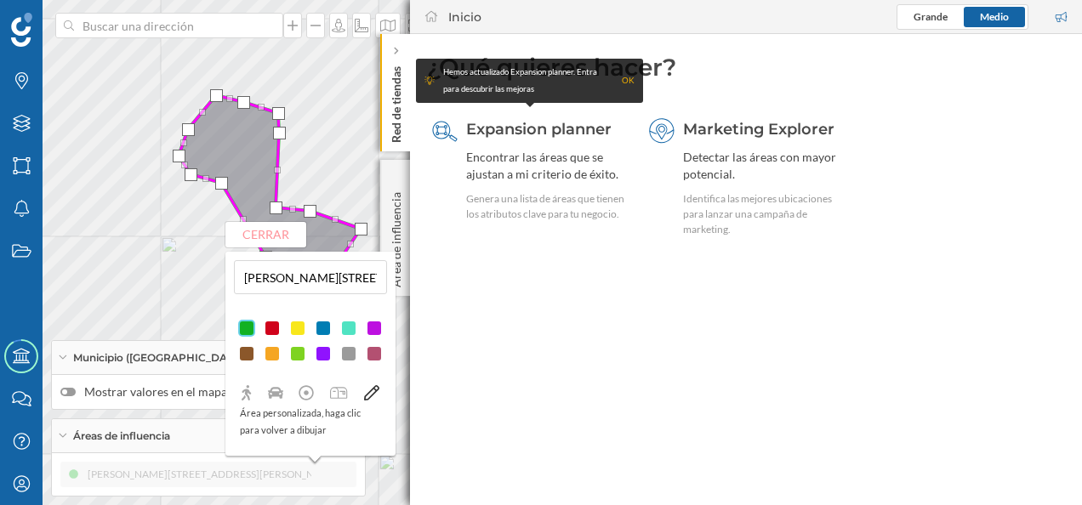
click at [396, 46] on icon at bounding box center [395, 51] width 5 height 10
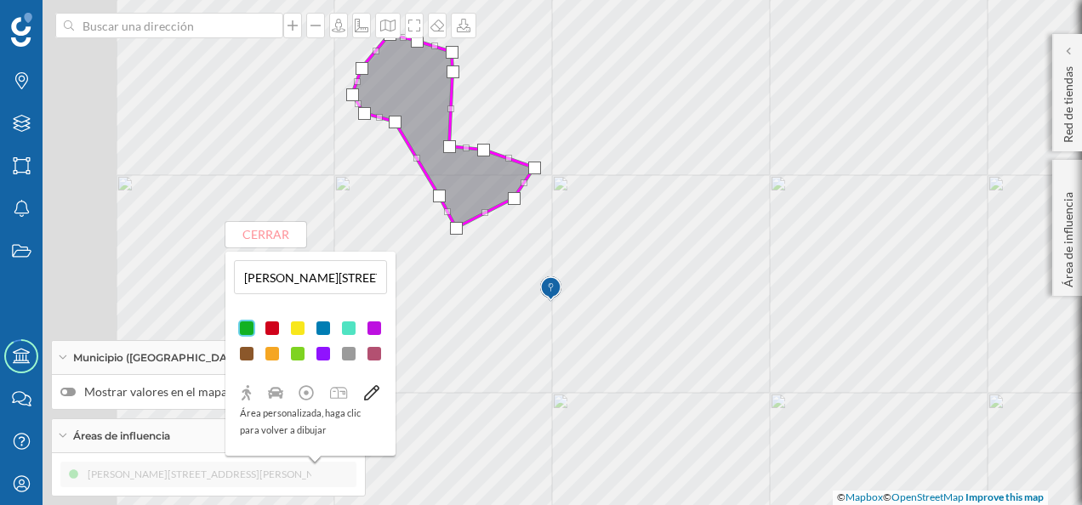
drag, startPoint x: 363, startPoint y: 181, endPoint x: 603, endPoint y: 118, distance: 247.9
click at [603, 118] on div "© Mapbox © OpenStreetMap Improve this map" at bounding box center [541, 252] width 1082 height 505
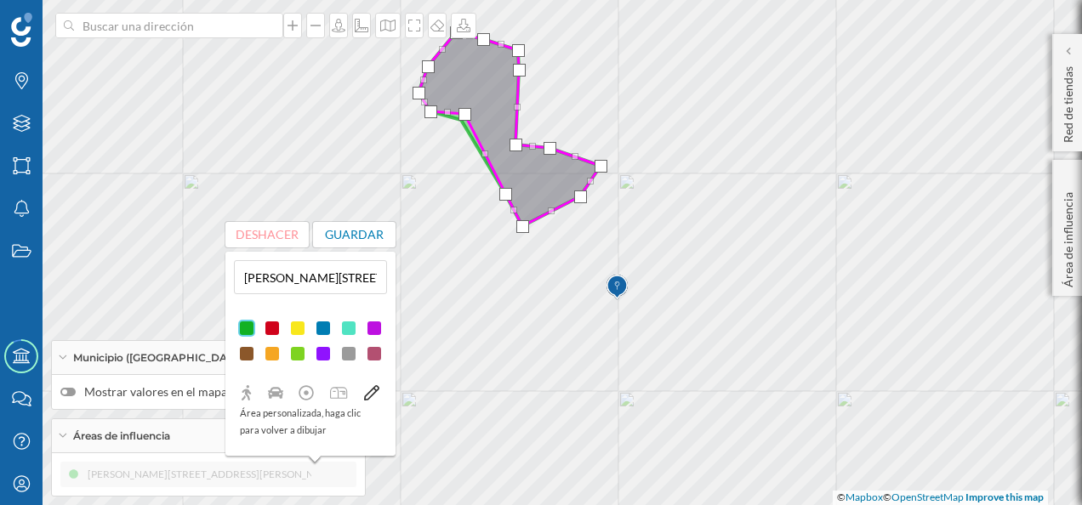
click at [464, 116] on div at bounding box center [464, 114] width 13 height 13
drag, startPoint x: 485, startPoint y: 155, endPoint x: 485, endPoint y: 104, distance: 51.0
drag, startPoint x: 495, startPoint y: 151, endPoint x: 502, endPoint y: 94, distance: 58.2
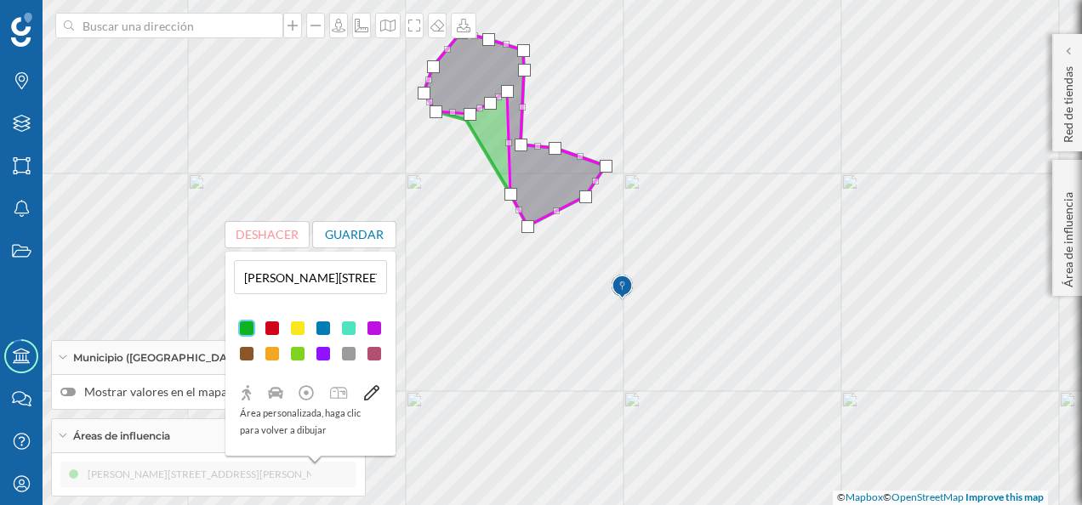
click at [512, 143] on icon at bounding box center [514, 129] width 182 height 194
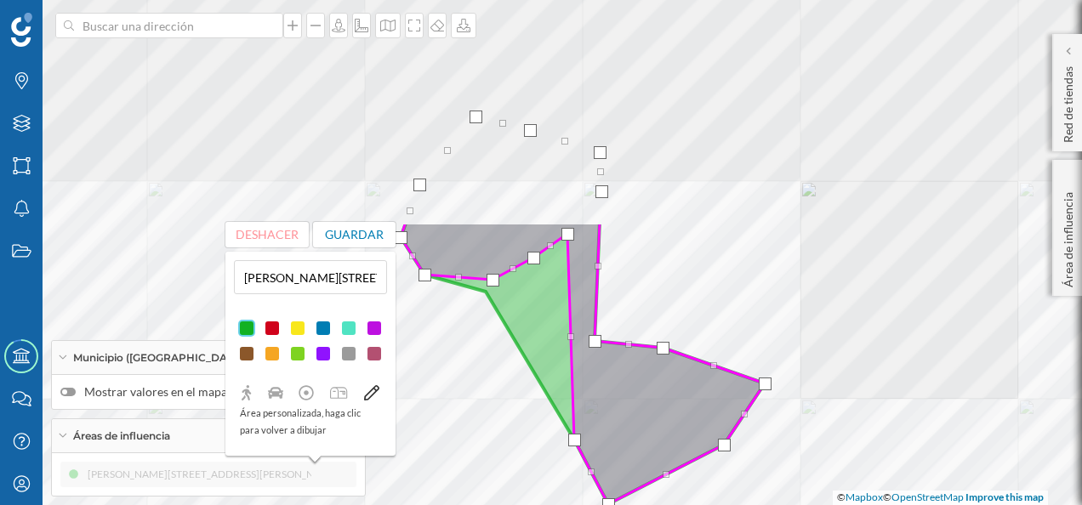
drag, startPoint x: 490, startPoint y: 153, endPoint x: 492, endPoint y: 428, distance: 274.7
click at [492, 428] on div "© Mapbox © OpenStreetMap Improve this map" at bounding box center [541, 252] width 1082 height 505
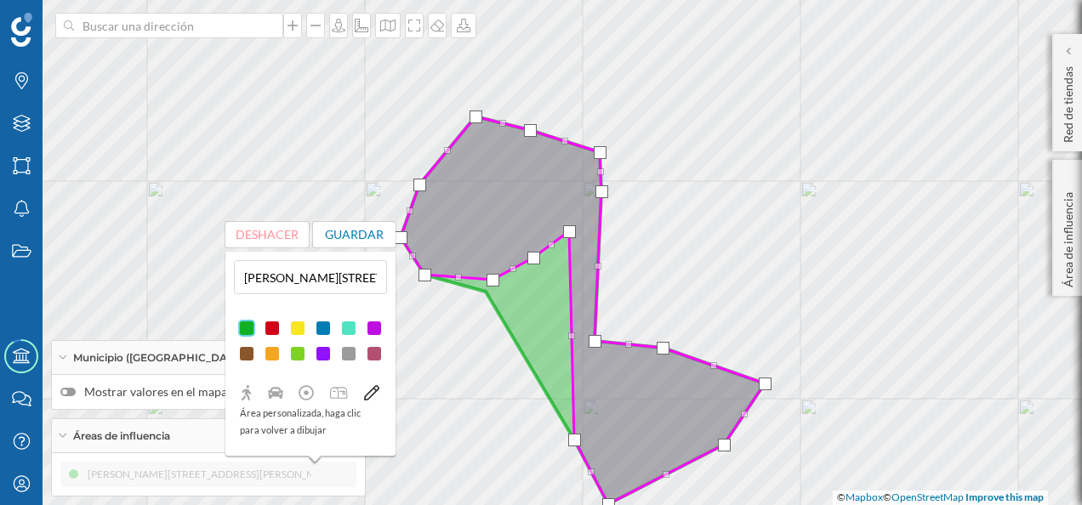
click at [571, 229] on div at bounding box center [569, 231] width 13 height 13
drag, startPoint x: 574, startPoint y: 381, endPoint x: 568, endPoint y: 406, distance: 26.2
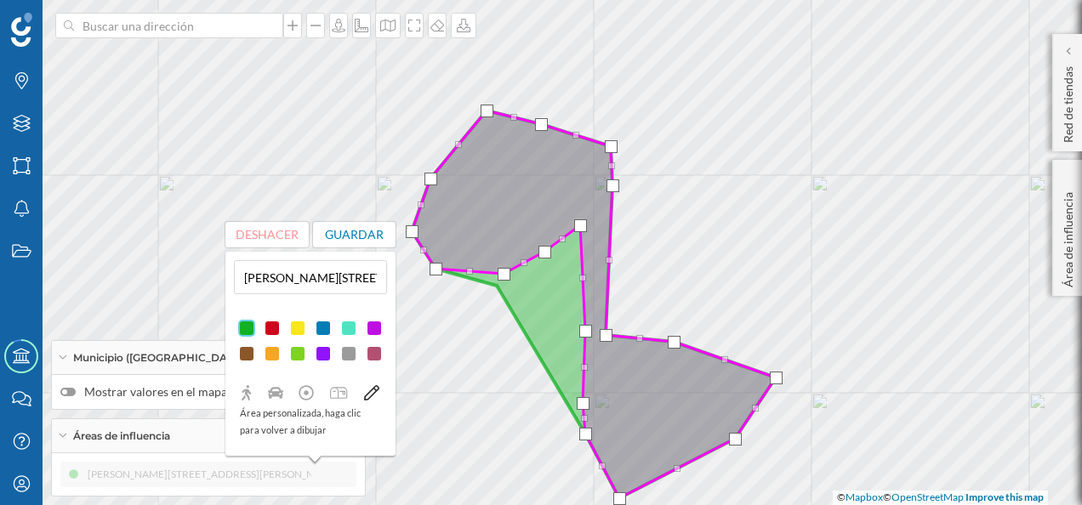
drag, startPoint x: 574, startPoint y: 368, endPoint x: 585, endPoint y: 362, distance: 12.6
click at [585, 362] on icon at bounding box center [594, 305] width 364 height 388
drag, startPoint x: 584, startPoint y: 367, endPoint x: 604, endPoint y: 344, distance: 30.8
drag, startPoint x: 607, startPoint y: 335, endPoint x: 605, endPoint y: 310, distance: 24.8
click at [604, 344] on div at bounding box center [604, 343] width 13 height 13
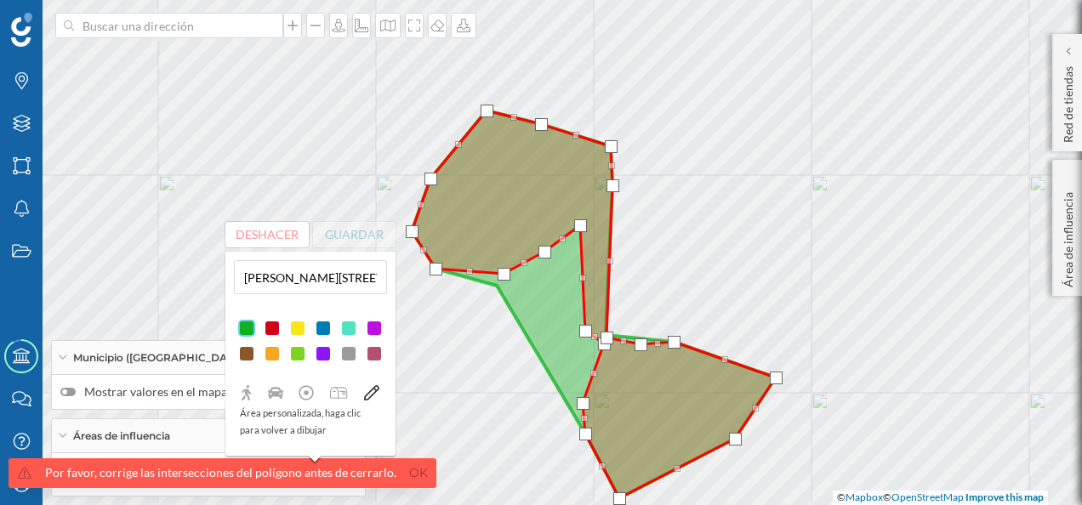
click at [604, 334] on div at bounding box center [606, 338] width 13 height 13
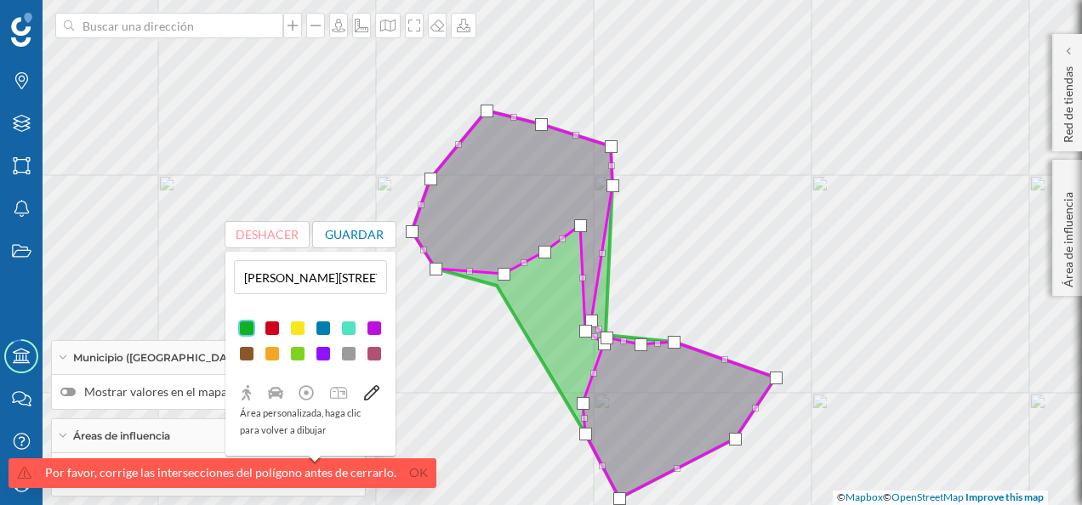
drag, startPoint x: 609, startPoint y: 262, endPoint x: 590, endPoint y: 321, distance: 62.4
drag, startPoint x: 601, startPoint y: 254, endPoint x: 588, endPoint y: 257, distance: 13.0
drag, startPoint x: 602, startPoint y: 224, endPoint x: 591, endPoint y: 224, distance: 11.1
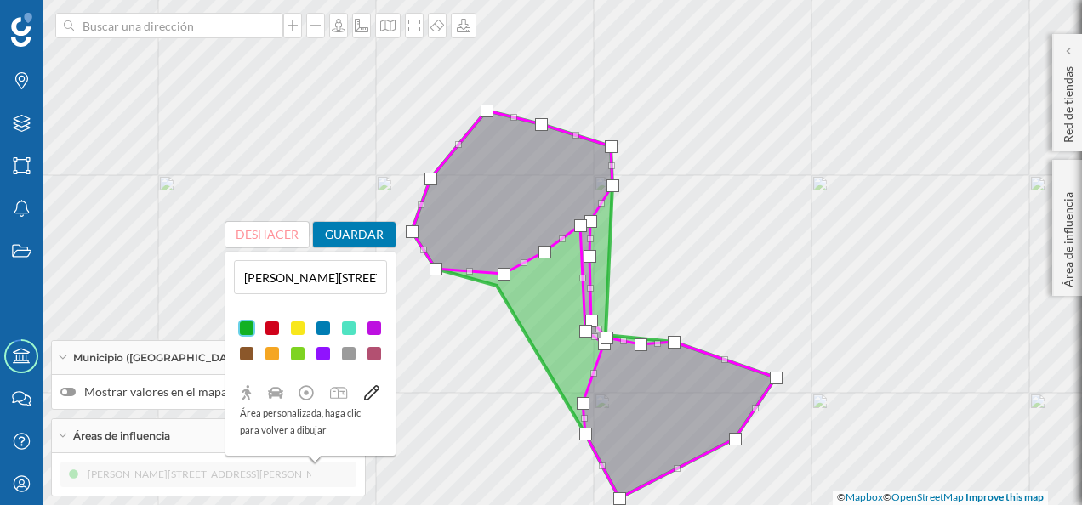
click at [341, 235] on button "Guardar" at bounding box center [354, 235] width 83 height 26
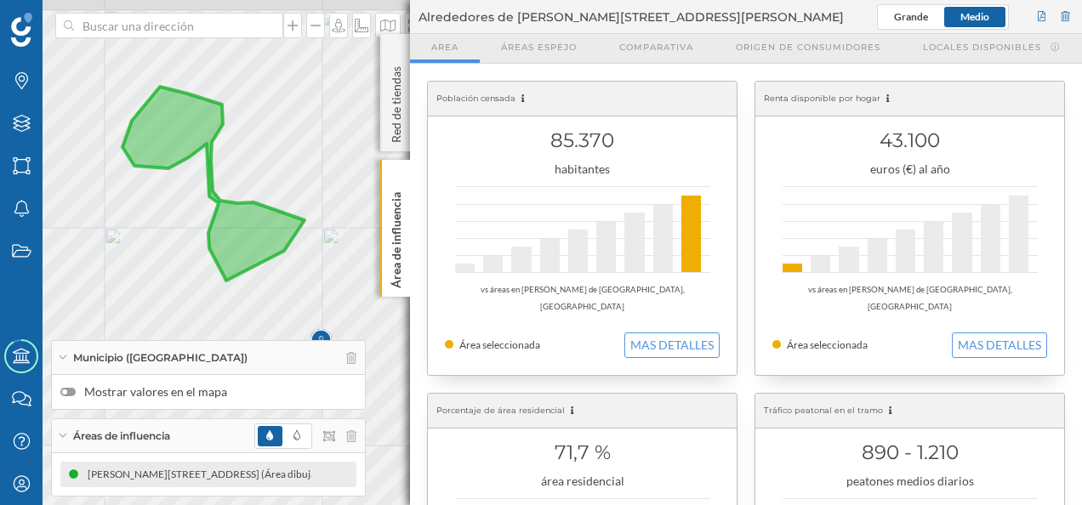
drag, startPoint x: 274, startPoint y: 272, endPoint x: 345, endPoint y: 291, distance: 73.8
click at [345, 291] on div "© Mapbox © OpenStreetMap Improve this map" at bounding box center [541, 252] width 1082 height 505
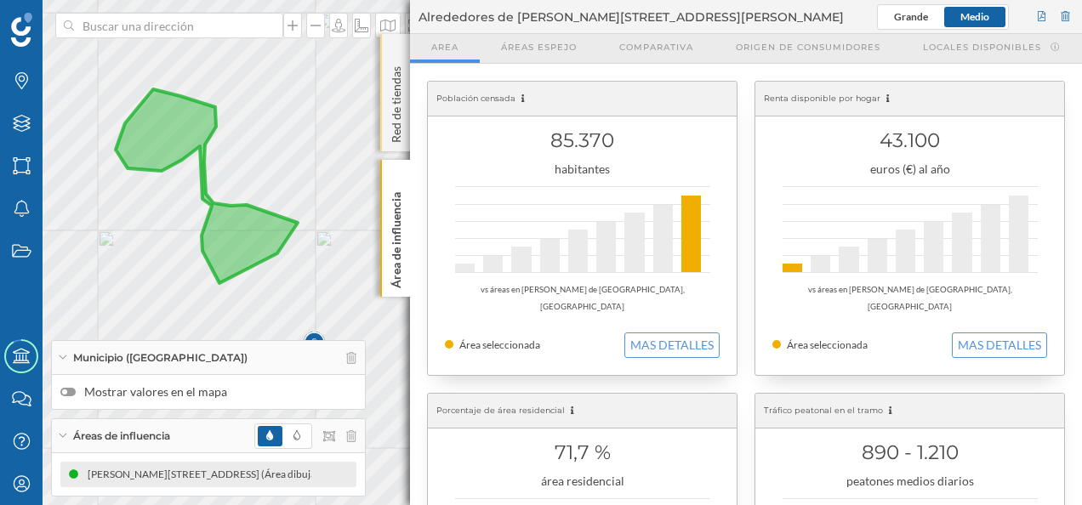
click at [395, 56] on div "Red de tiendas" at bounding box center [395, 92] width 30 height 117
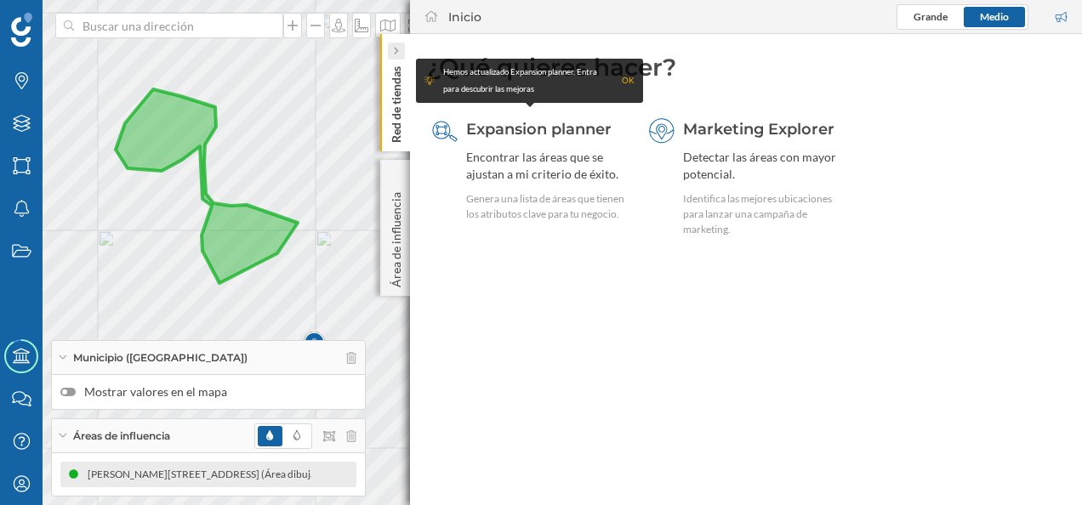
click at [396, 54] on icon at bounding box center [395, 51] width 5 height 9
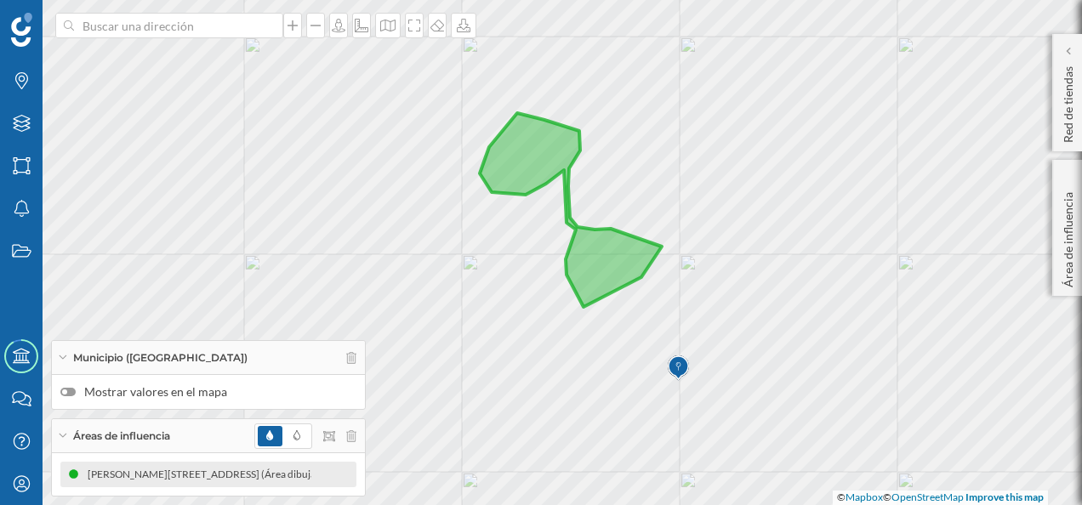
drag, startPoint x: 415, startPoint y: 230, endPoint x: 781, endPoint y: 257, distance: 366.7
click at [780, 253] on div "© Mapbox © OpenStreetMap Improve this map" at bounding box center [541, 252] width 1082 height 505
click at [165, 473] on div "[PERSON_NAME][STREET_ADDRESS] (Área dibujada)" at bounding box center [213, 474] width 251 height 17
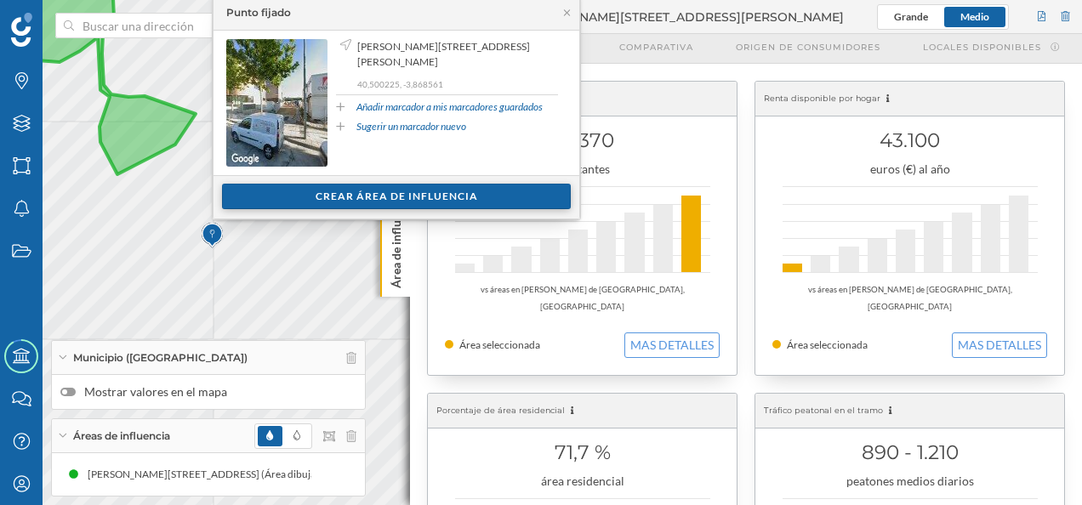
click at [355, 199] on div "Crear área de influencia" at bounding box center [396, 197] width 349 height 26
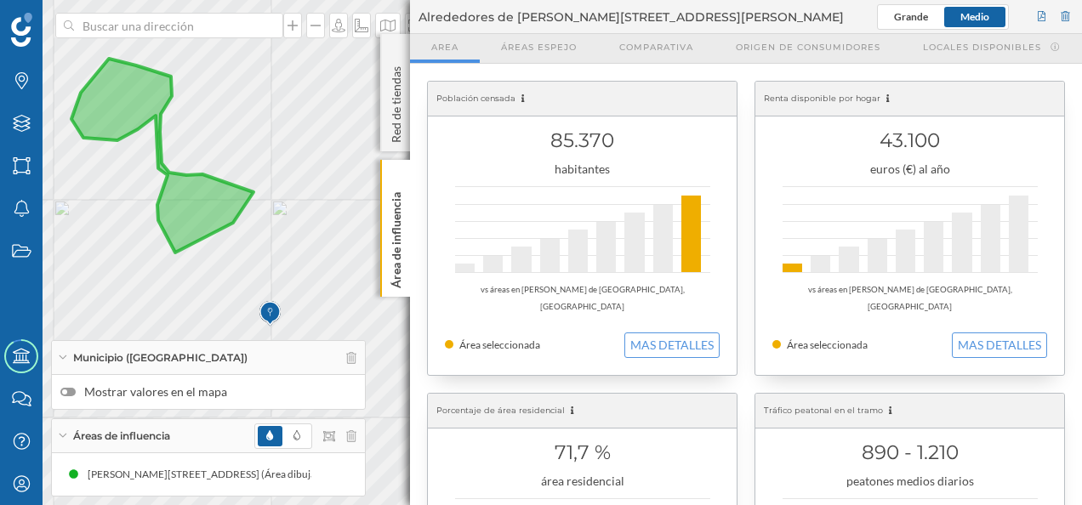
drag, startPoint x: 187, startPoint y: 194, endPoint x: 245, endPoint y: 272, distance: 97.3
click at [245, 272] on div "© Mapbox © OpenStreetMap Improve this map" at bounding box center [541, 252] width 1082 height 505
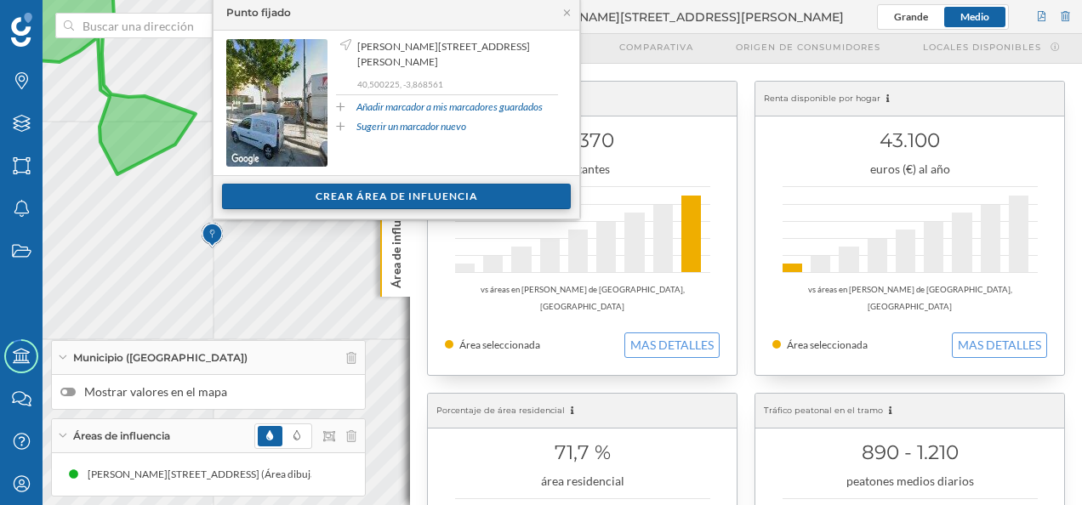
click at [401, 197] on div "Crear área de influencia" at bounding box center [396, 197] width 349 height 26
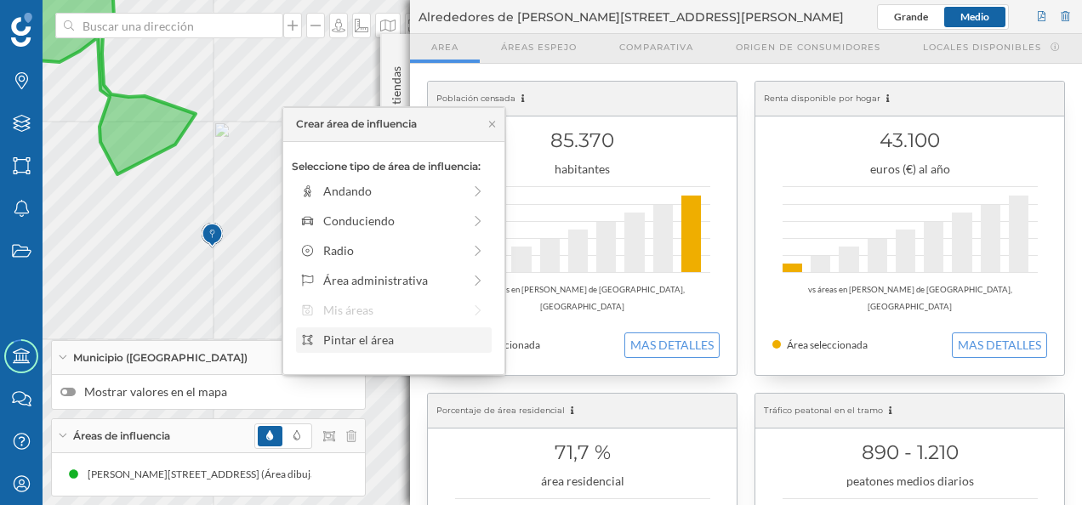
click at [361, 333] on div "Pintar el área" at bounding box center [404, 340] width 162 height 18
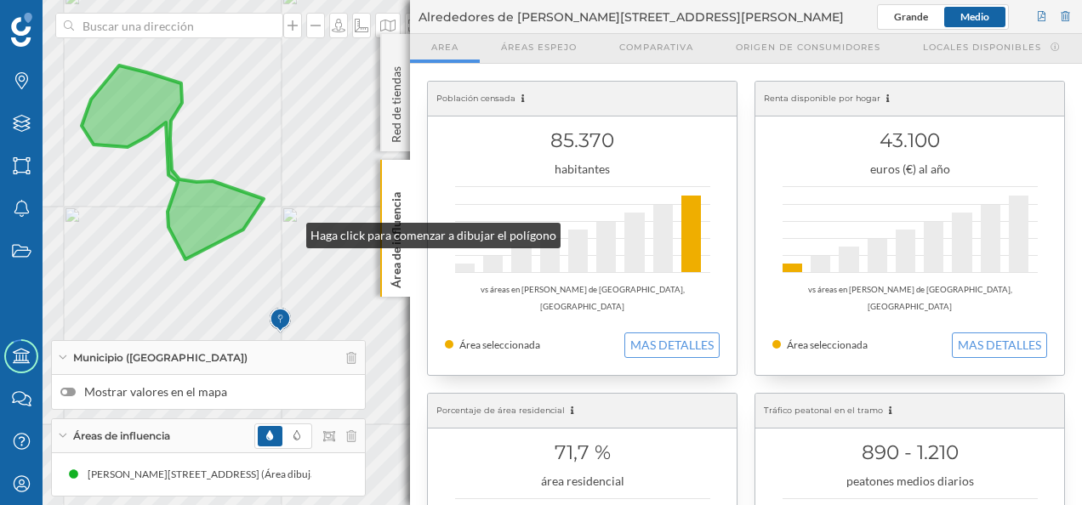
drag, startPoint x: 247, startPoint y: 182, endPoint x: 291, endPoint y: 231, distance: 66.2
click at [291, 231] on div "© Mapbox © OpenStreetMap Improve this map" at bounding box center [541, 252] width 1082 height 505
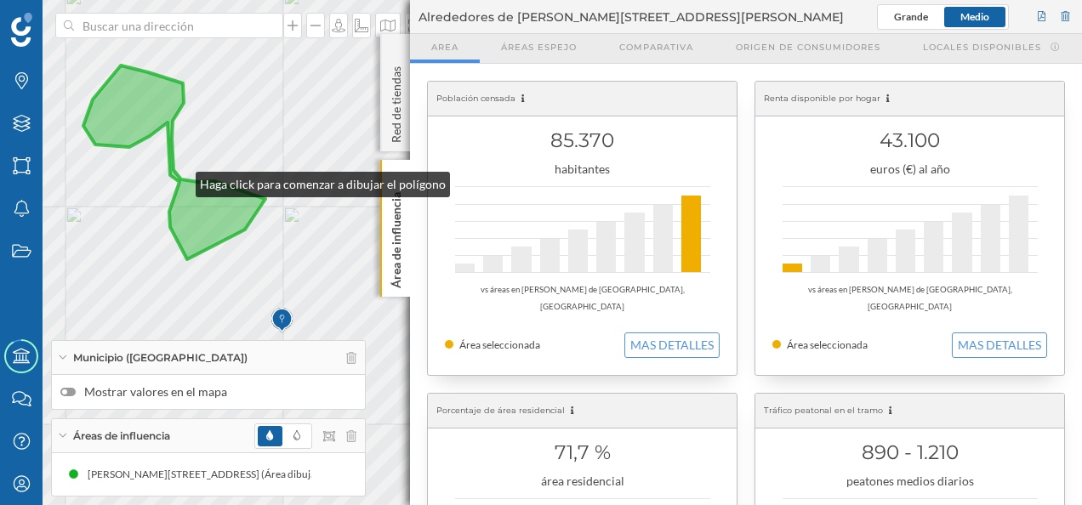
click at [179, 180] on icon at bounding box center [174, 162] width 182 height 194
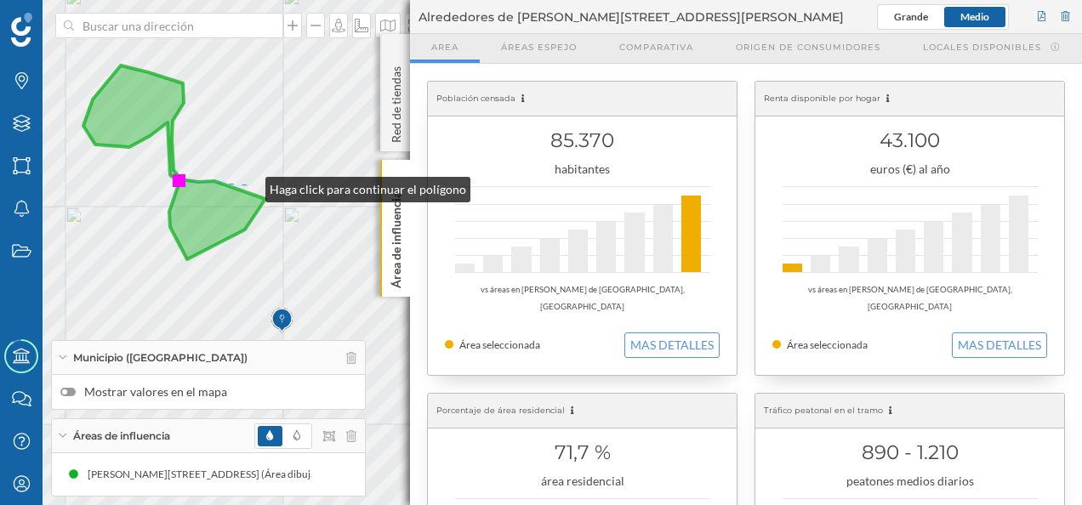
click at [248, 185] on div "© Mapbox © OpenStreetMap Improve this map" at bounding box center [541, 252] width 1082 height 505
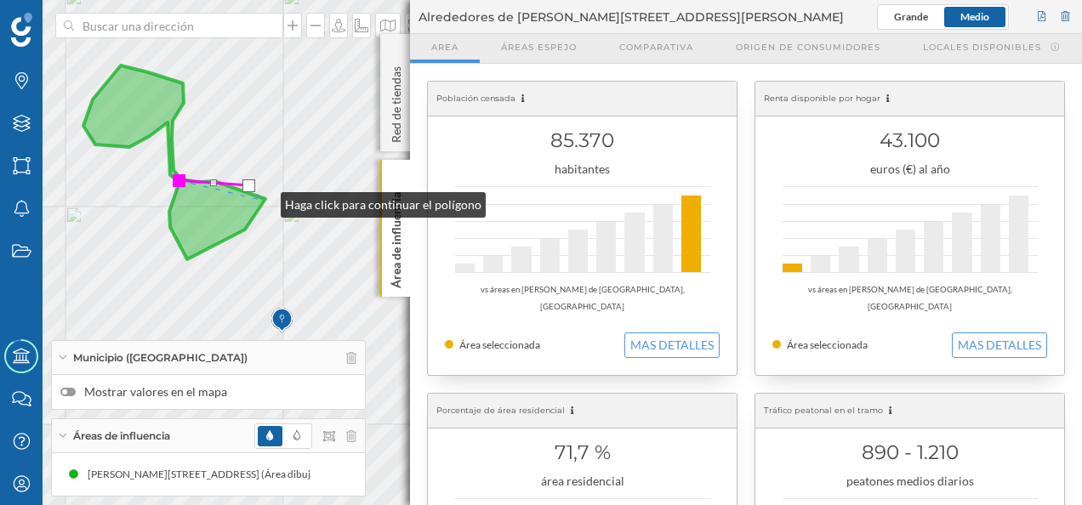
click at [264, 201] on icon at bounding box center [174, 162] width 182 height 194
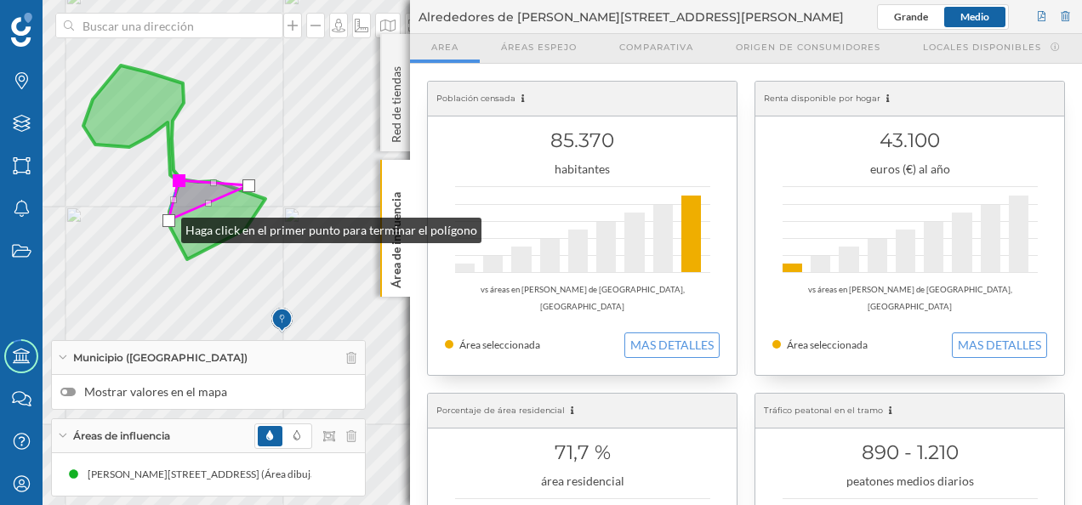
drag, startPoint x: 259, startPoint y: 207, endPoint x: 164, endPoint y: 226, distance: 97.2
click at [164, 226] on div at bounding box center [168, 220] width 13 height 13
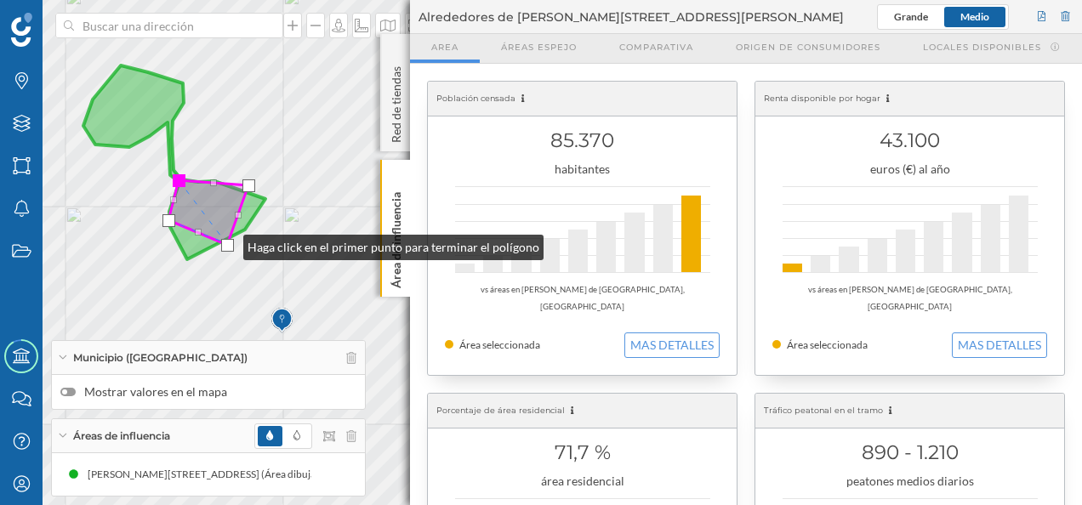
drag, startPoint x: 207, startPoint y: 202, endPoint x: 193, endPoint y: 243, distance: 44.1
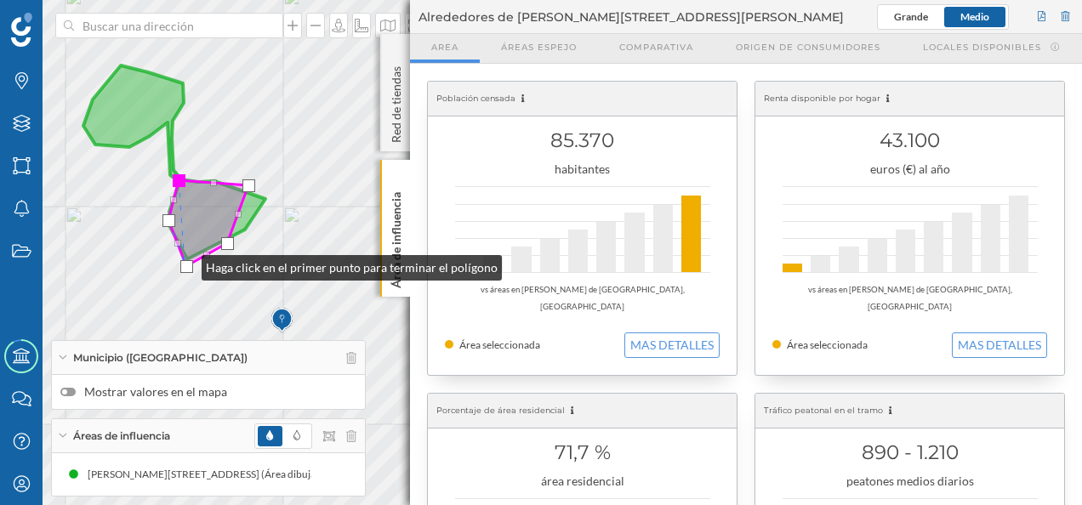
drag, startPoint x: 196, startPoint y: 230, endPoint x: 185, endPoint y: 264, distance: 36.0
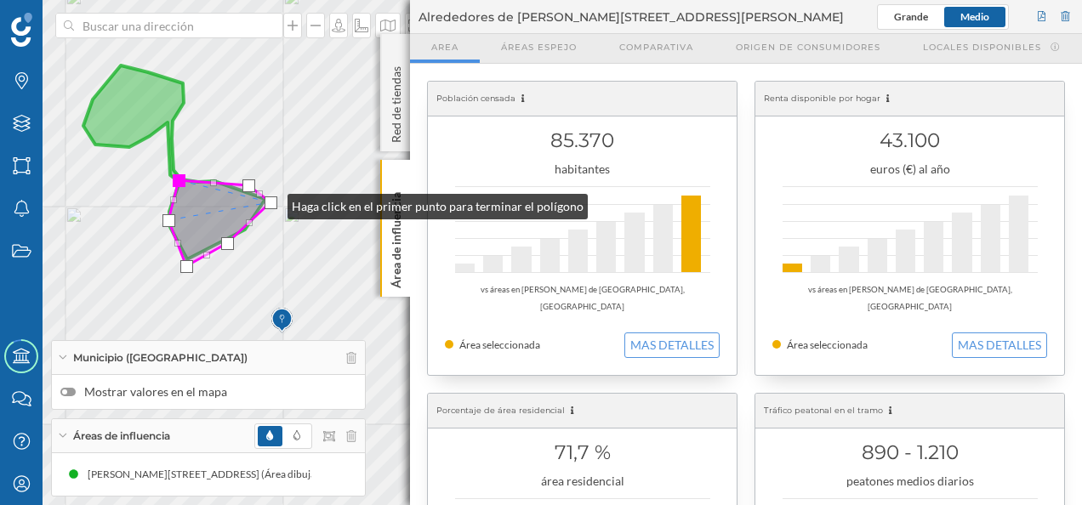
drag, startPoint x: 238, startPoint y: 214, endPoint x: 265, endPoint y: 204, distance: 29.1
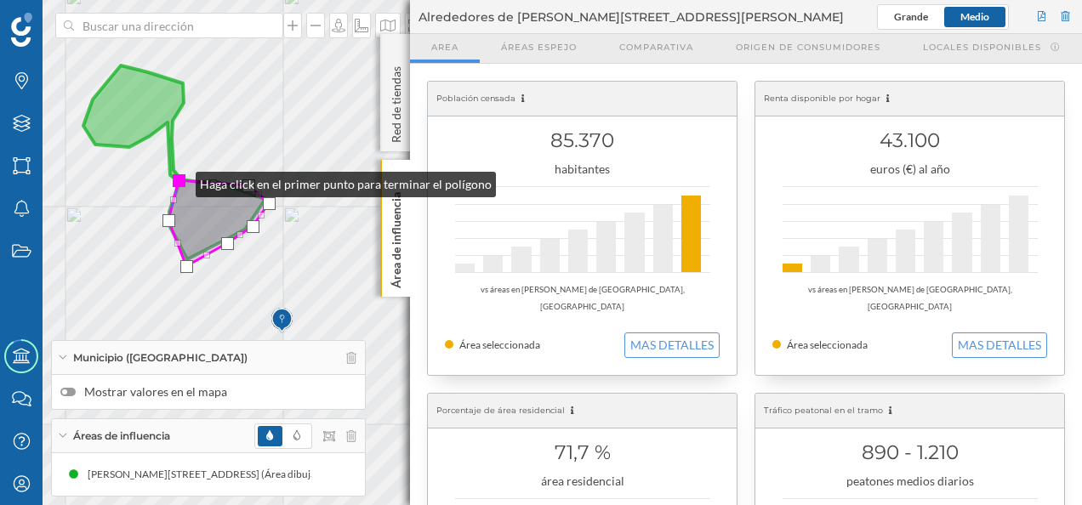
click at [179, 180] on div at bounding box center [179, 180] width 13 height 13
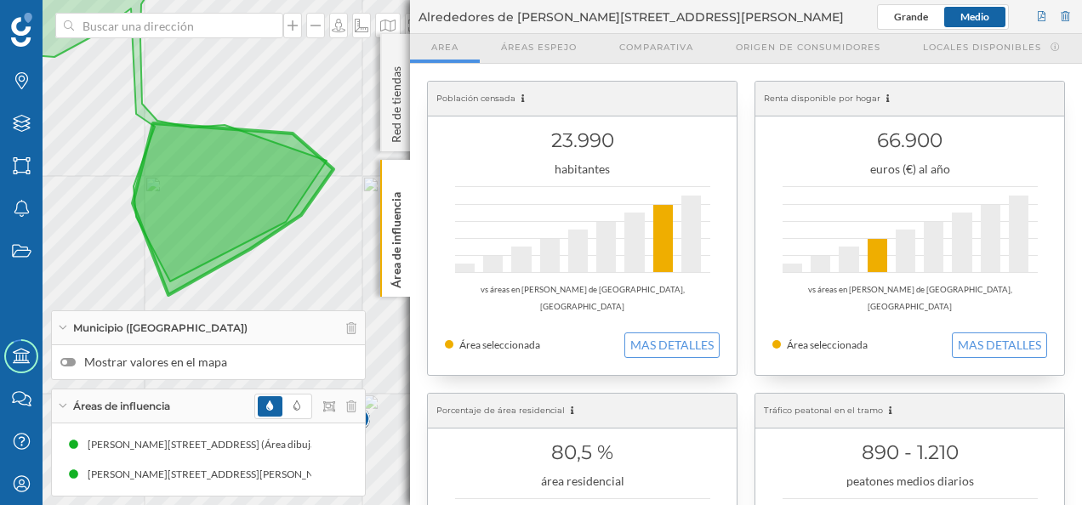
drag, startPoint x: 214, startPoint y: 227, endPoint x: 313, endPoint y: 269, distance: 107.1
click at [313, 269] on div "© Mapbox © OpenStreetMap Improve this map" at bounding box center [541, 252] width 1082 height 505
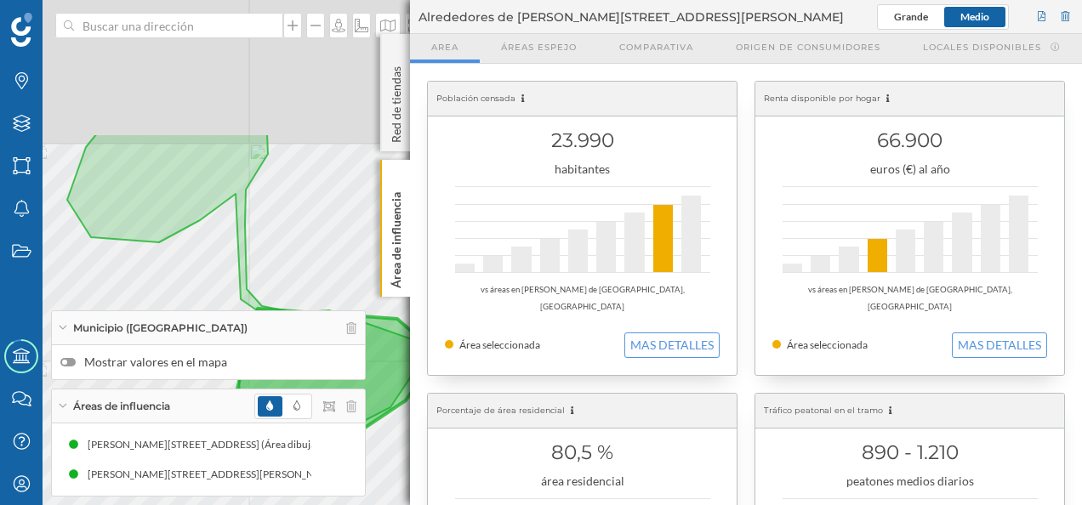
drag, startPoint x: 211, startPoint y: 70, endPoint x: 319, endPoint y: 262, distance: 220.4
click at [319, 262] on div "© Mapbox © OpenStreetMap Improve this map" at bounding box center [541, 252] width 1082 height 505
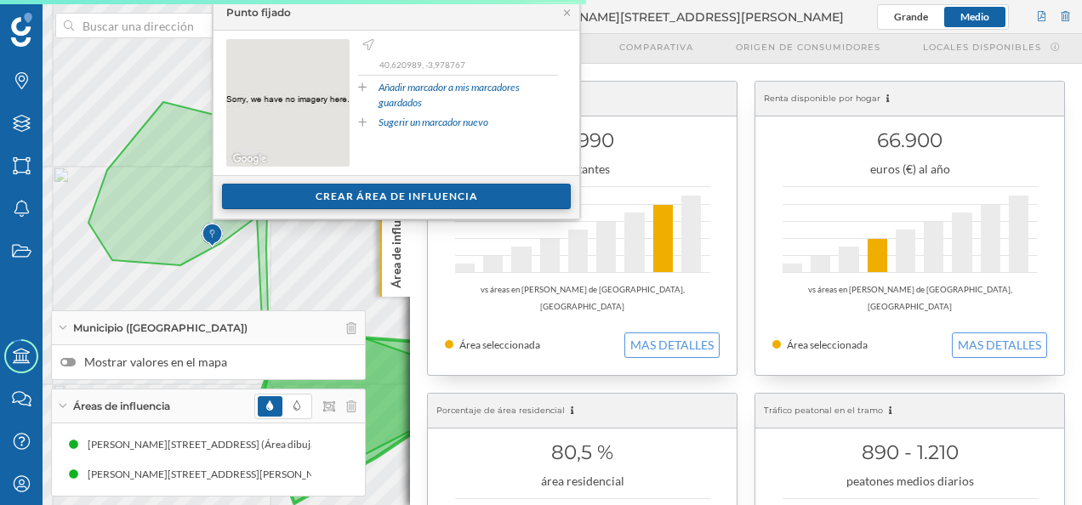
click at [416, 197] on div "Crear área de influencia" at bounding box center [396, 197] width 349 height 26
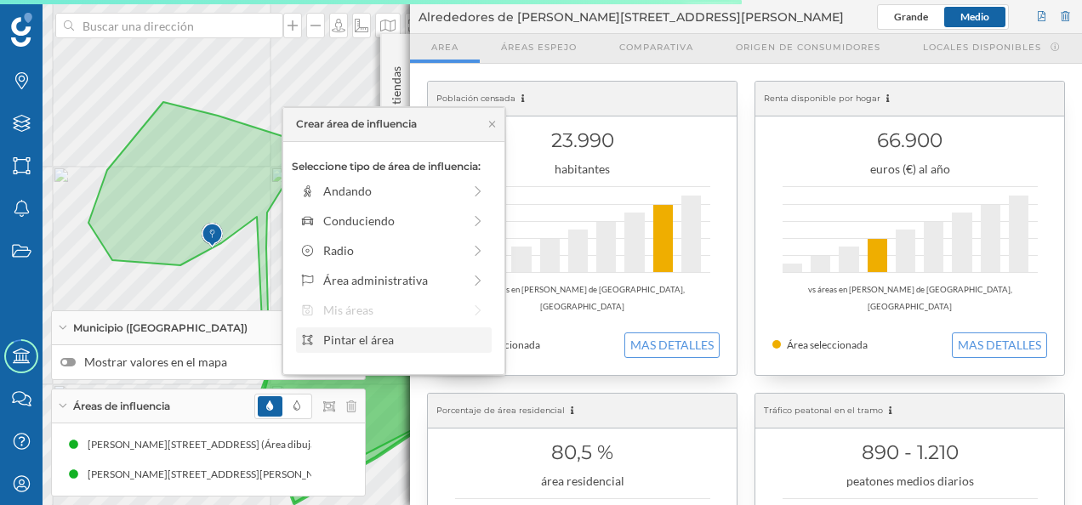
click at [366, 346] on div "Pintar el área" at bounding box center [404, 340] width 162 height 18
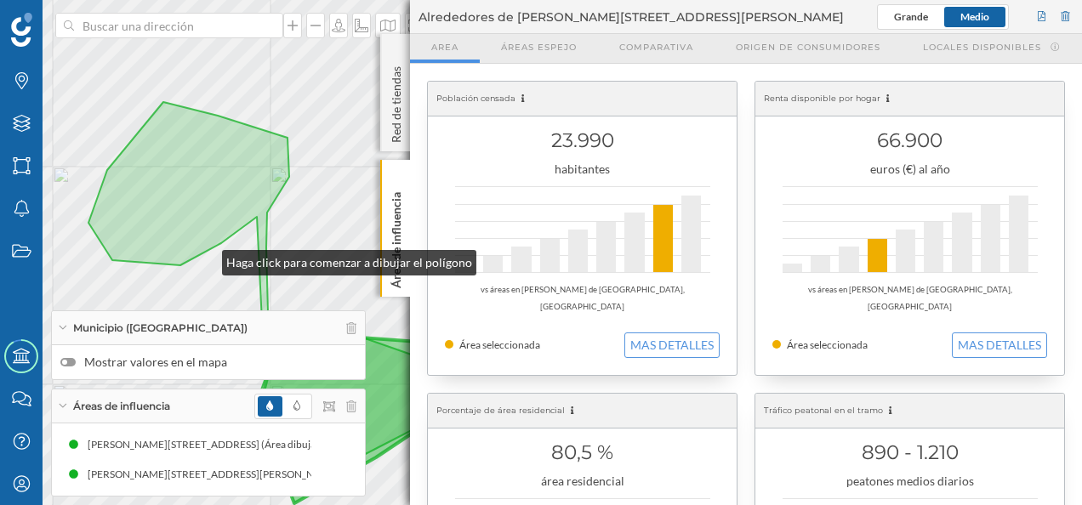
click at [205, 259] on div "© Mapbox © OpenStreetMap Improve this map" at bounding box center [541, 252] width 1082 height 505
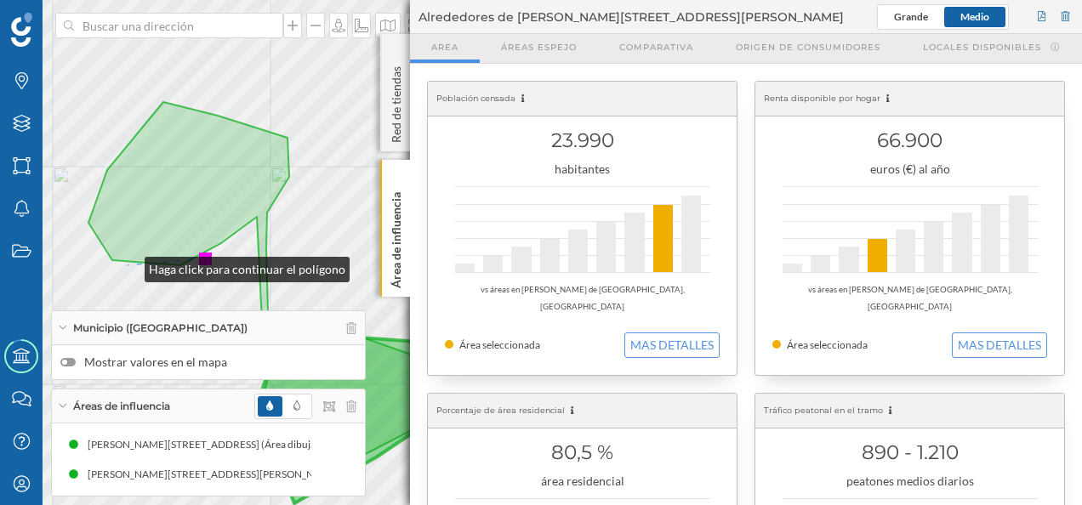
click at [128, 265] on div "© Mapbox © OpenStreetMap Improve this map" at bounding box center [541, 252] width 1082 height 505
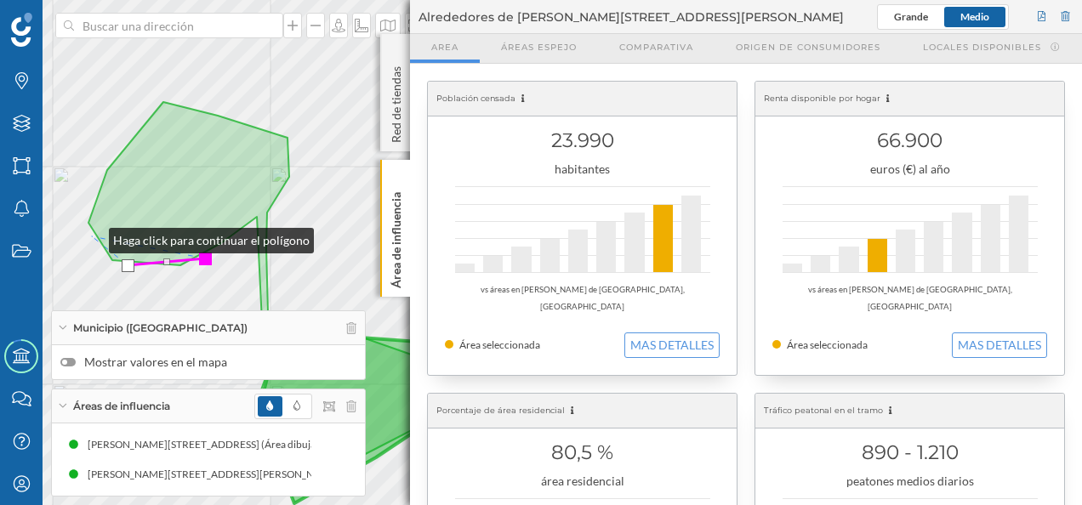
click at [92, 236] on div "© Mapbox © OpenStreetMap Improve this map" at bounding box center [541, 252] width 1082 height 505
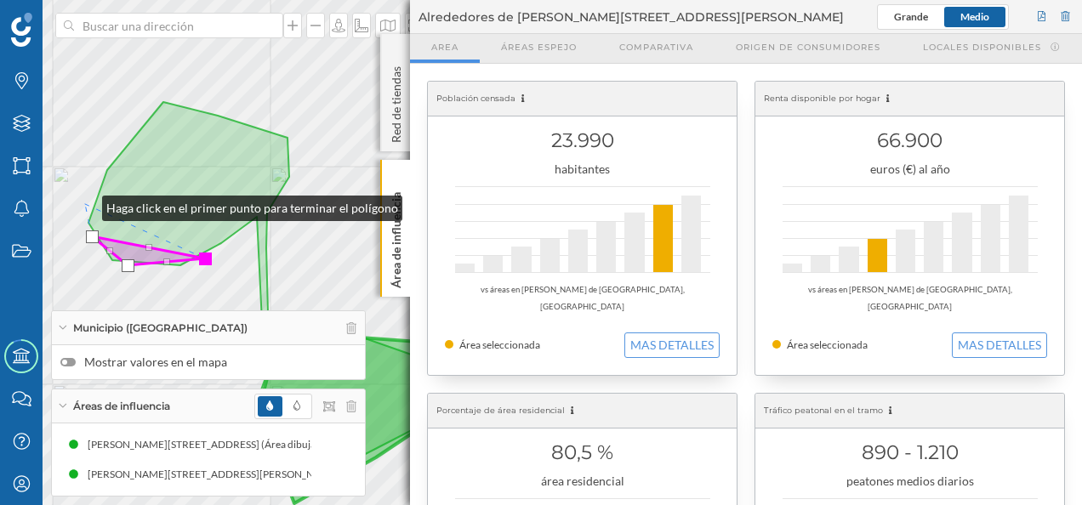
click at [85, 204] on div "© Mapbox © OpenStreetMap Improve this map" at bounding box center [541, 252] width 1082 height 505
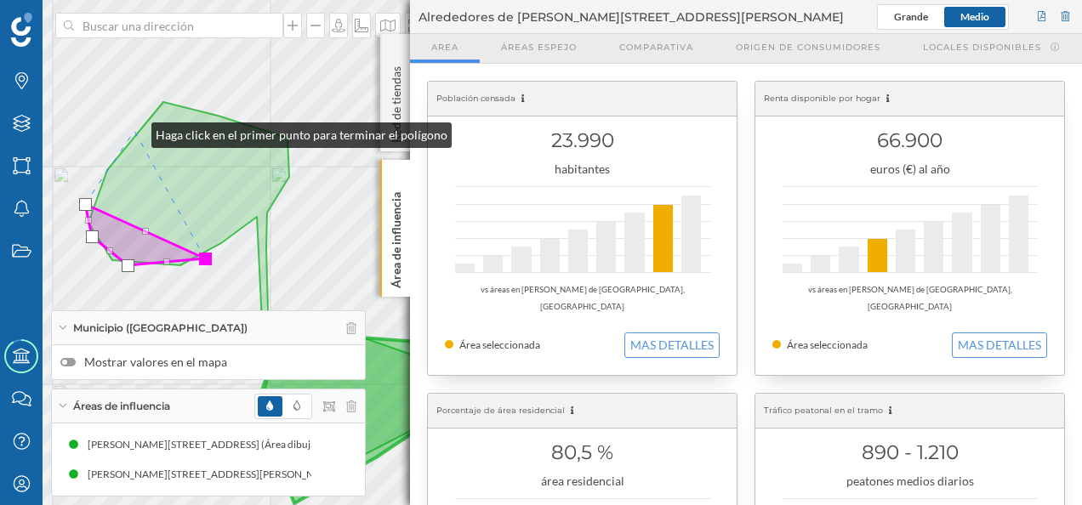
click at [134, 131] on div "© Mapbox © OpenStreetMap Improve this map" at bounding box center [541, 252] width 1082 height 505
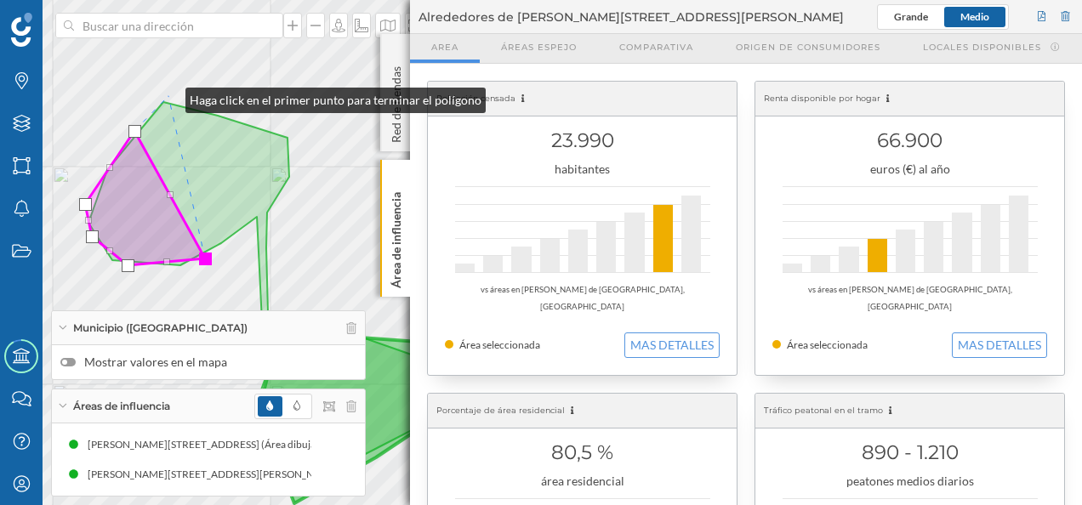
click at [168, 96] on div "© Mapbox © OpenStreetMap Improve this map" at bounding box center [541, 252] width 1082 height 505
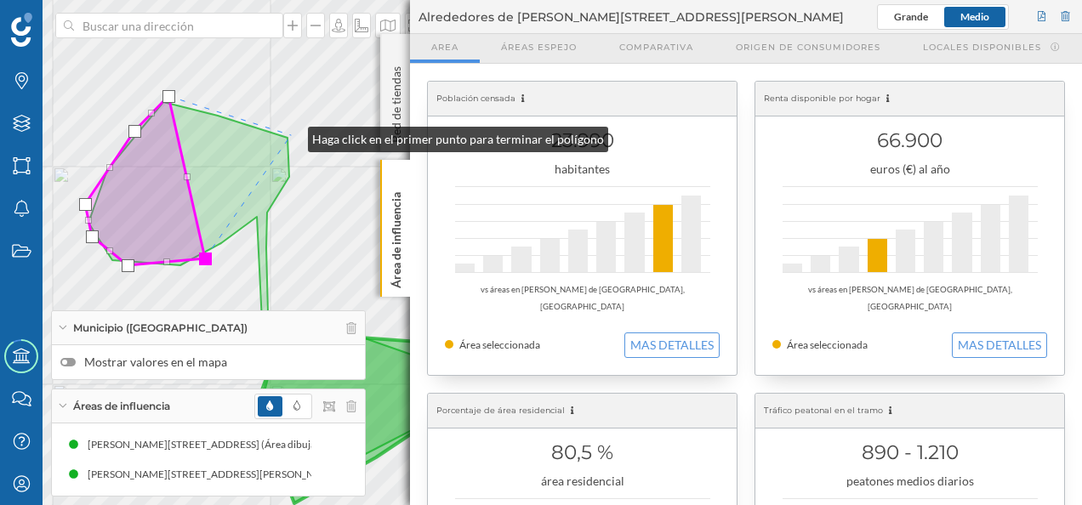
click at [291, 135] on div "© Mapbox © OpenStreetMap Improve this map" at bounding box center [541, 252] width 1082 height 505
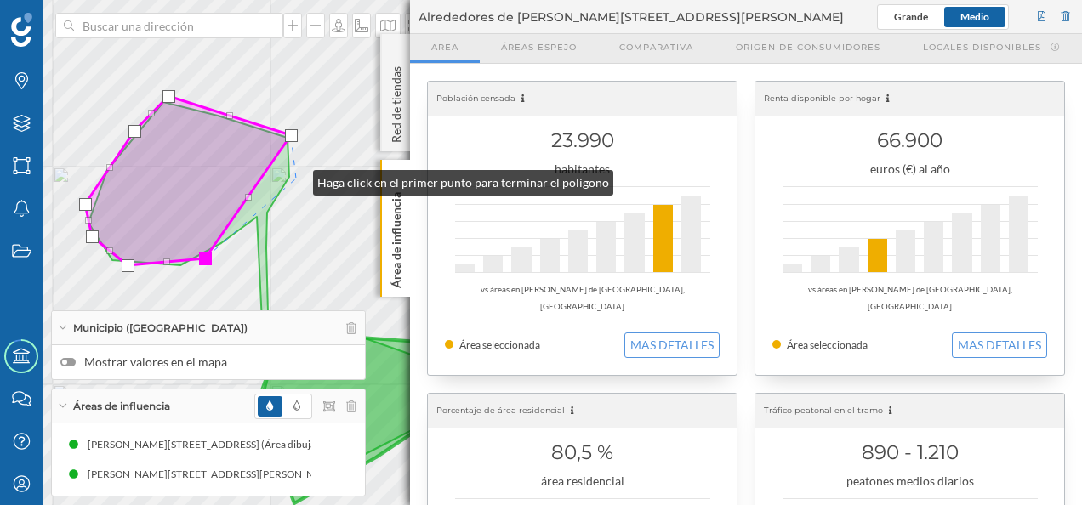
click at [296, 179] on div "© Mapbox © OpenStreetMap Improve this map" at bounding box center [541, 252] width 1082 height 505
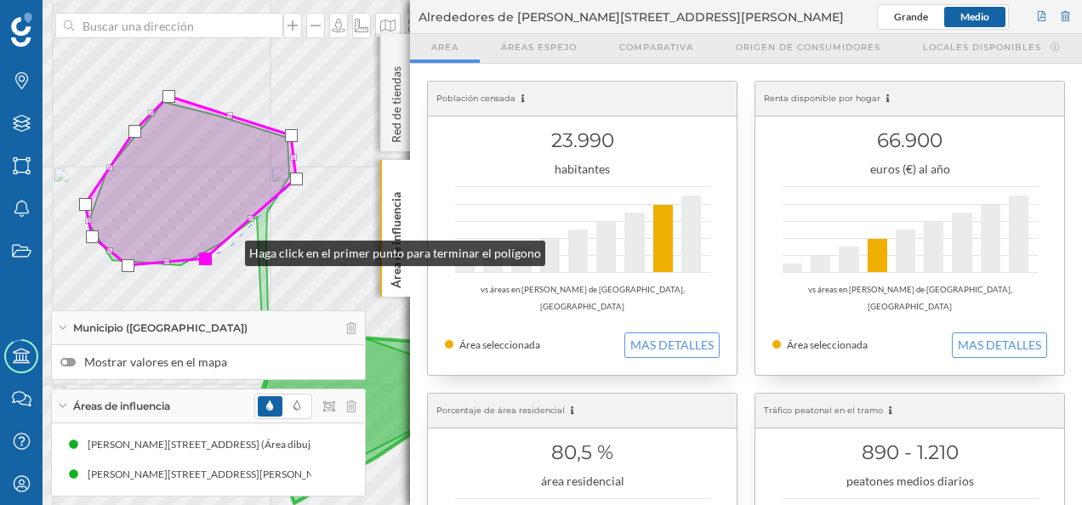
click at [228, 249] on div "© Mapbox © OpenStreetMap Improve this map" at bounding box center [541, 252] width 1082 height 505
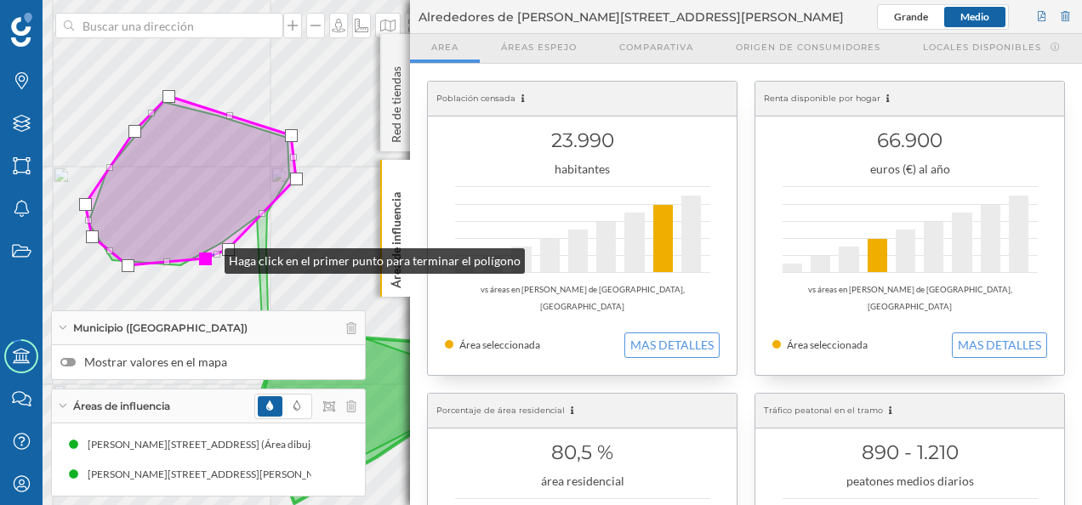
click at [207, 257] on div at bounding box center [205, 259] width 13 height 13
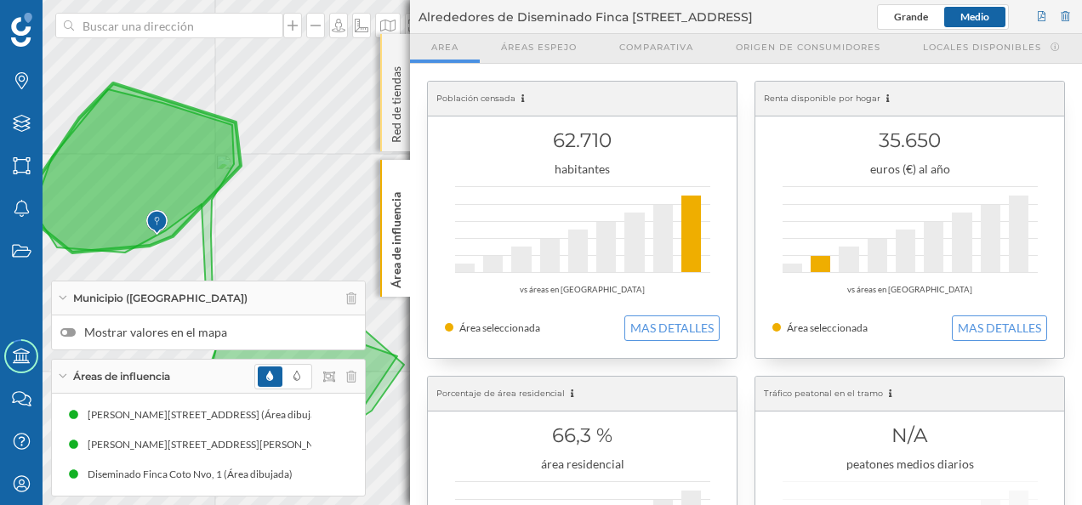
click at [390, 56] on div "Red de tiendas" at bounding box center [395, 92] width 30 height 117
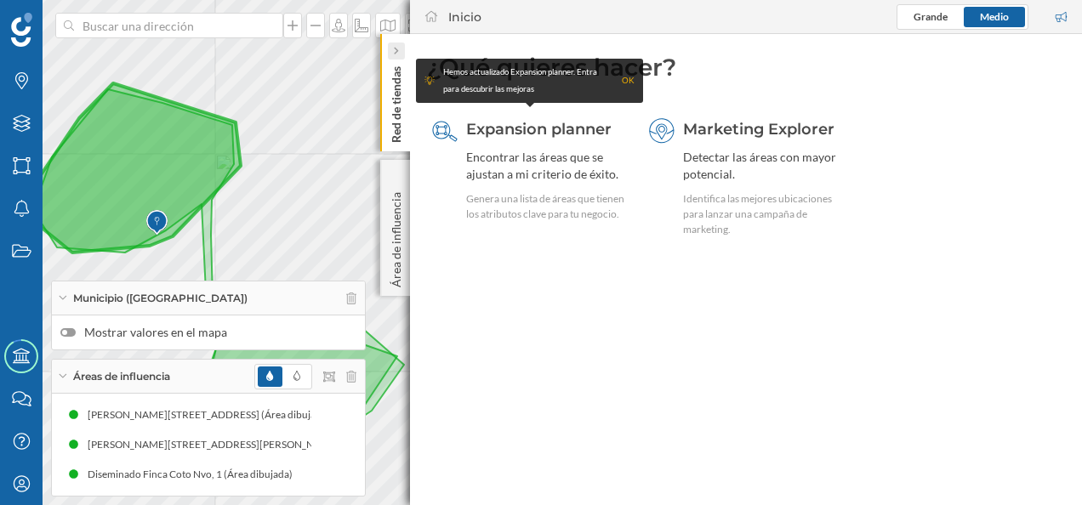
click at [394, 54] on icon at bounding box center [395, 51] width 5 height 9
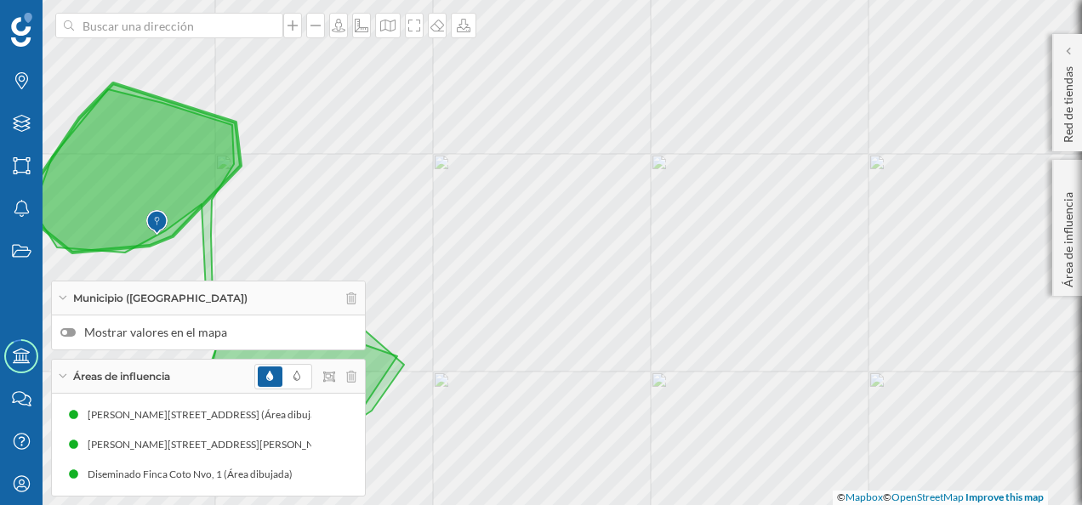
click at [353, 383] on div at bounding box center [305, 377] width 102 height 26
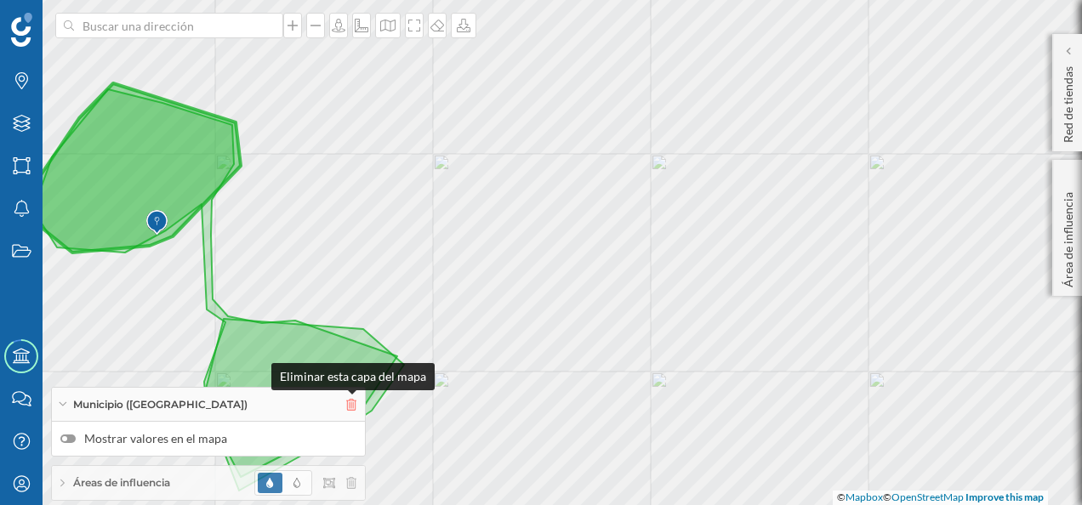
click at [353, 405] on icon at bounding box center [351, 405] width 10 height 12
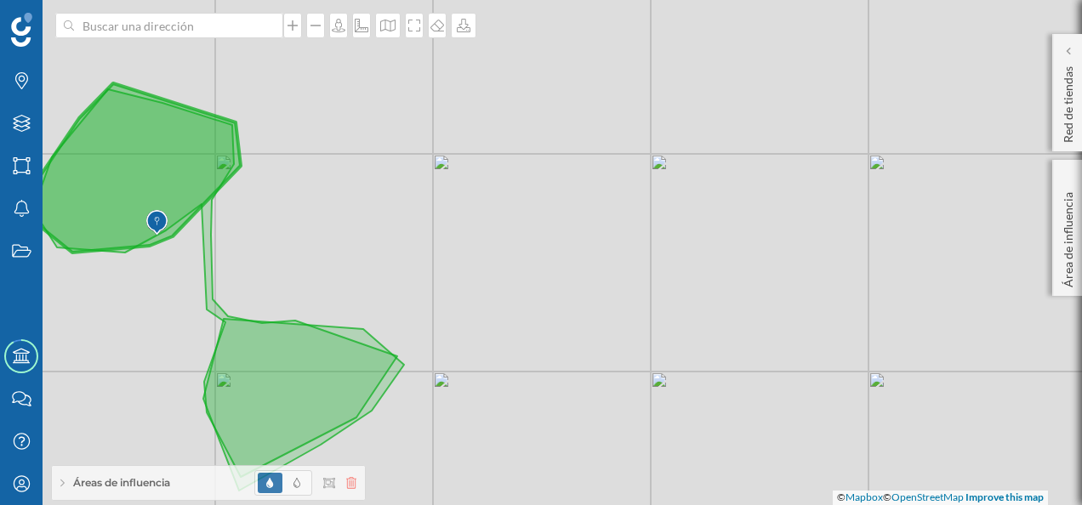
click at [353, 486] on icon at bounding box center [351, 483] width 10 height 12
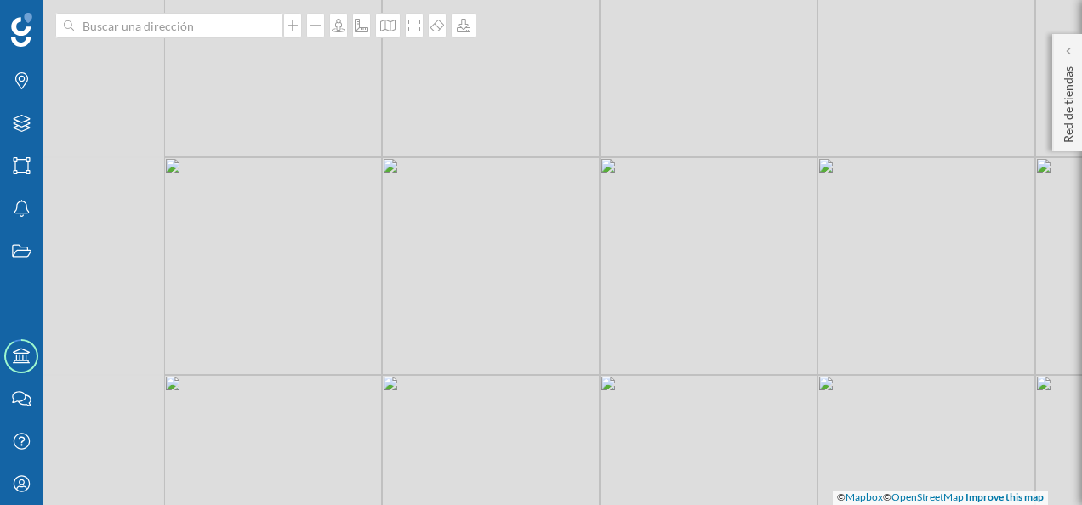
drag, startPoint x: 377, startPoint y: 318, endPoint x: 593, endPoint y: 338, distance: 216.9
click at [591, 338] on div "© Mapbox © OpenStreetMap Improve this map" at bounding box center [541, 252] width 1082 height 505
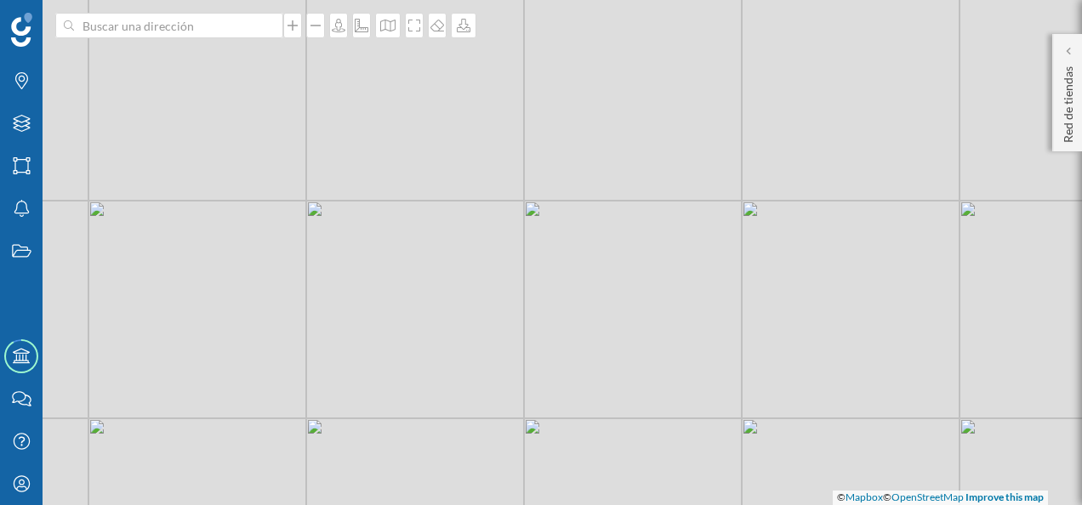
drag, startPoint x: 480, startPoint y: 266, endPoint x: 502, endPoint y: 264, distance: 22.3
click at [502, 264] on div "© Mapbox © OpenStreetMap Improve this map" at bounding box center [541, 252] width 1082 height 505
drag, startPoint x: 372, startPoint y: 293, endPoint x: 451, endPoint y: 204, distance: 119.3
click at [451, 204] on div "© Mapbox © OpenStreetMap Improve this map" at bounding box center [541, 252] width 1082 height 505
drag, startPoint x: 602, startPoint y: 274, endPoint x: 387, endPoint y: 274, distance: 215.1
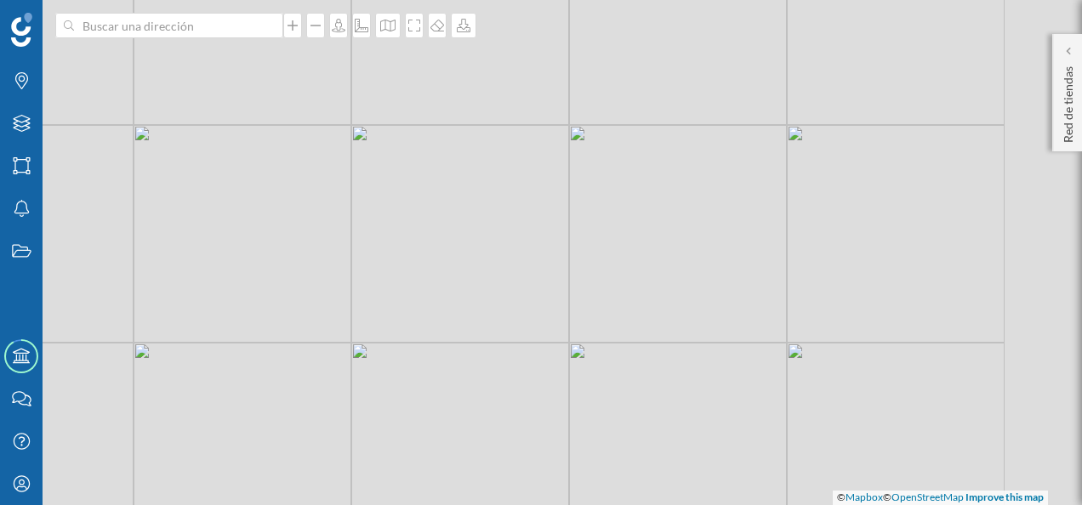
click at [387, 274] on div "© Mapbox © OpenStreetMap Improve this map" at bounding box center [541, 252] width 1082 height 505
drag, startPoint x: 334, startPoint y: 270, endPoint x: 328, endPoint y: 283, distance: 14.9
click at [330, 283] on div "© Mapbox © OpenStreetMap Improve this map" at bounding box center [541, 252] width 1082 height 505
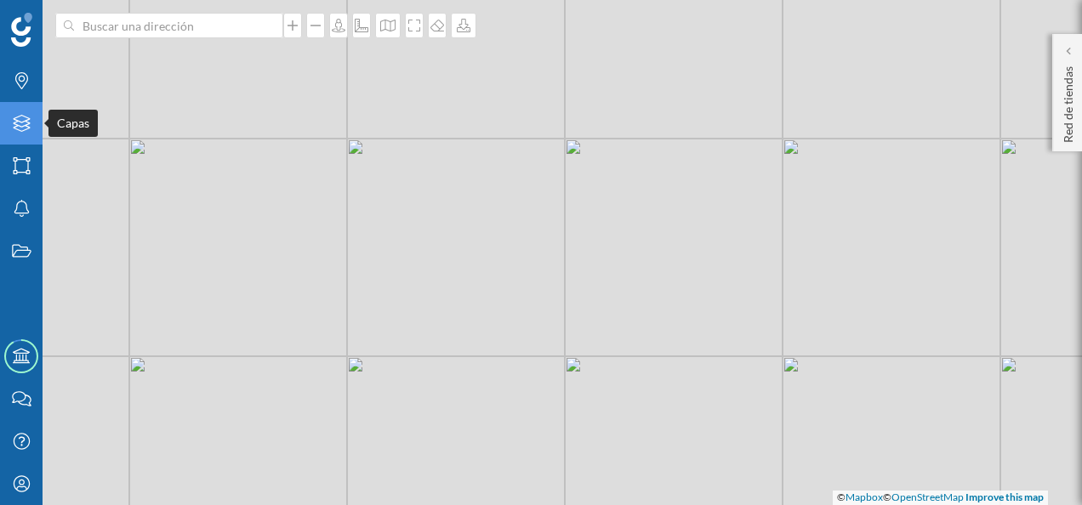
click at [28, 122] on icon "Capas" at bounding box center [21, 123] width 21 height 17
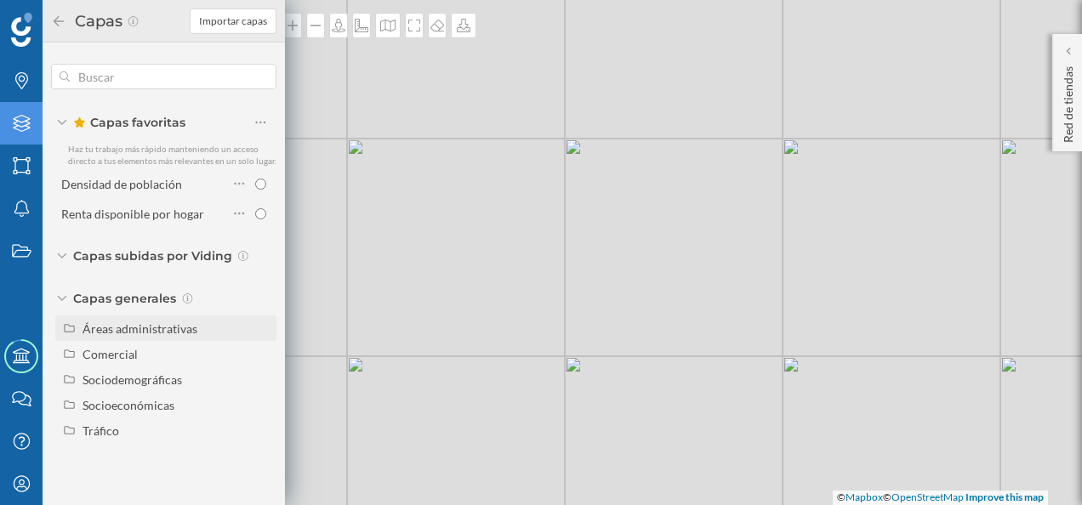
click at [128, 330] on div "Áreas administrativas" at bounding box center [139, 328] width 115 height 14
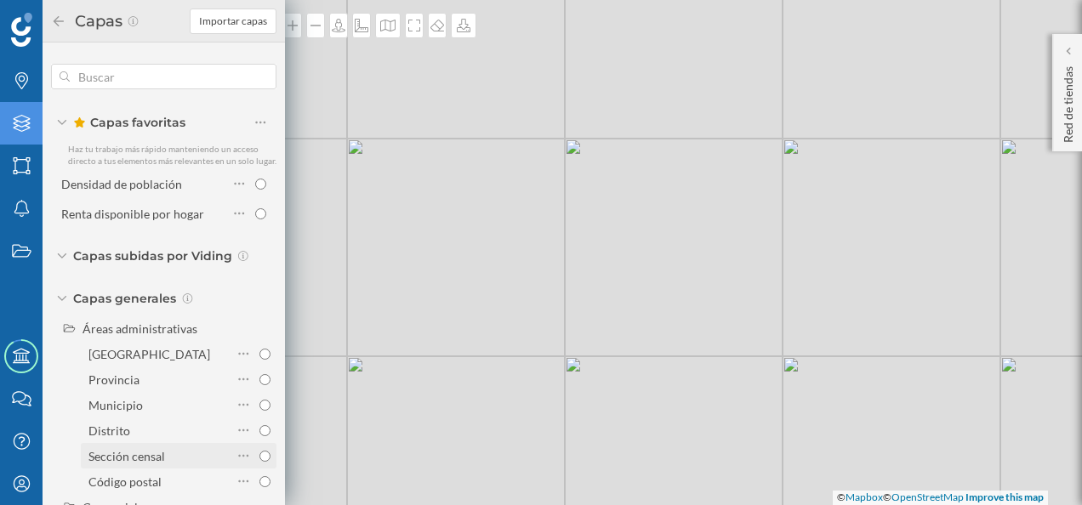
click at [180, 465] on div "Sección censal" at bounding box center [157, 456] width 139 height 18
click at [259, 462] on input "Sección censal" at bounding box center [264, 456] width 11 height 11
radio input "true"
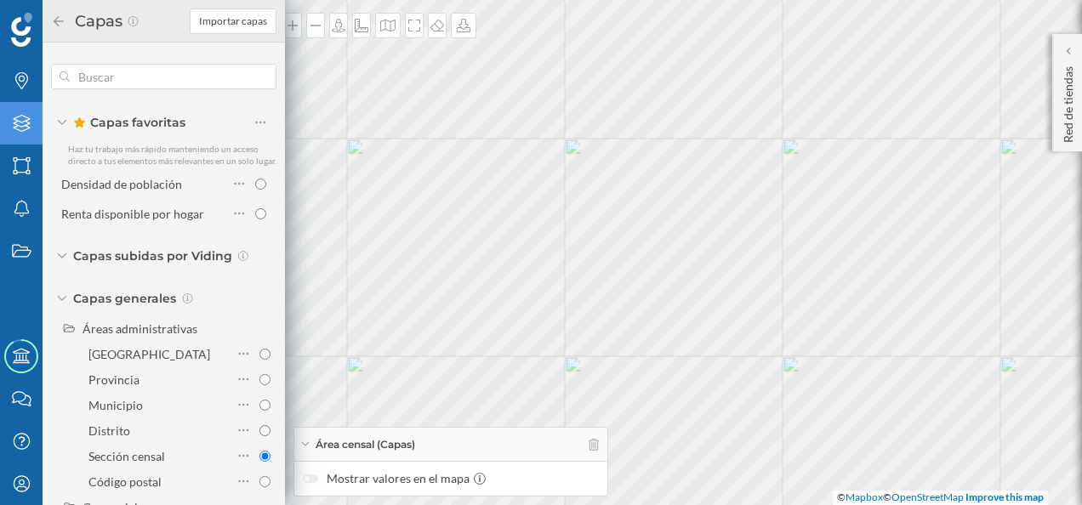
click at [56, 22] on icon at bounding box center [59, 20] width 10 height 10
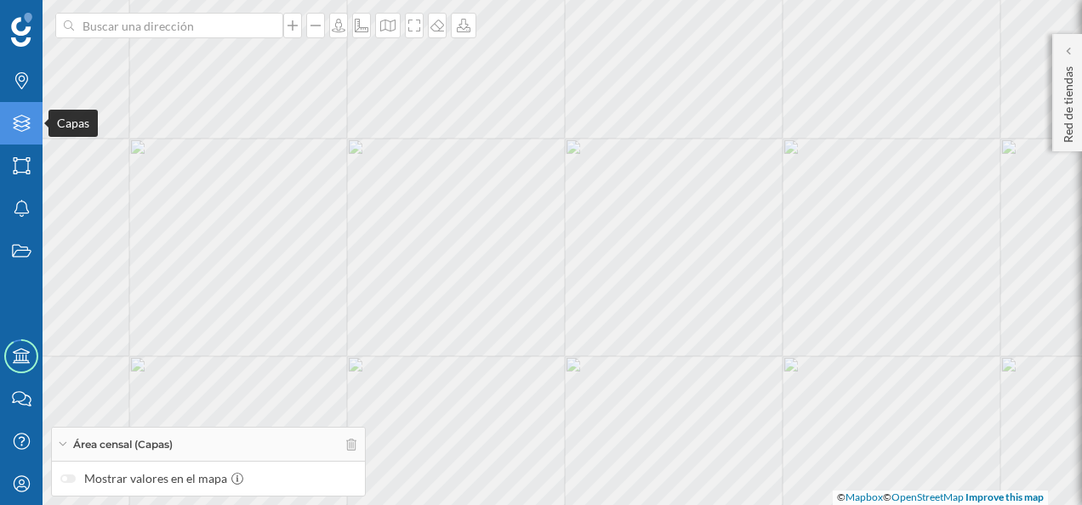
click at [20, 121] on icon "Capas" at bounding box center [21, 123] width 21 height 17
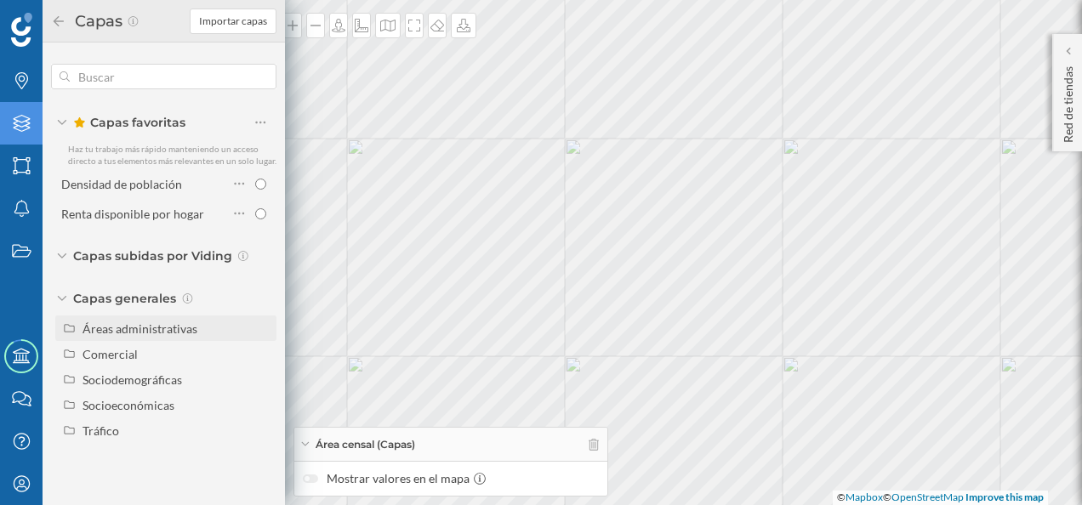
click at [163, 336] on div "Áreas administrativas" at bounding box center [176, 329] width 188 height 18
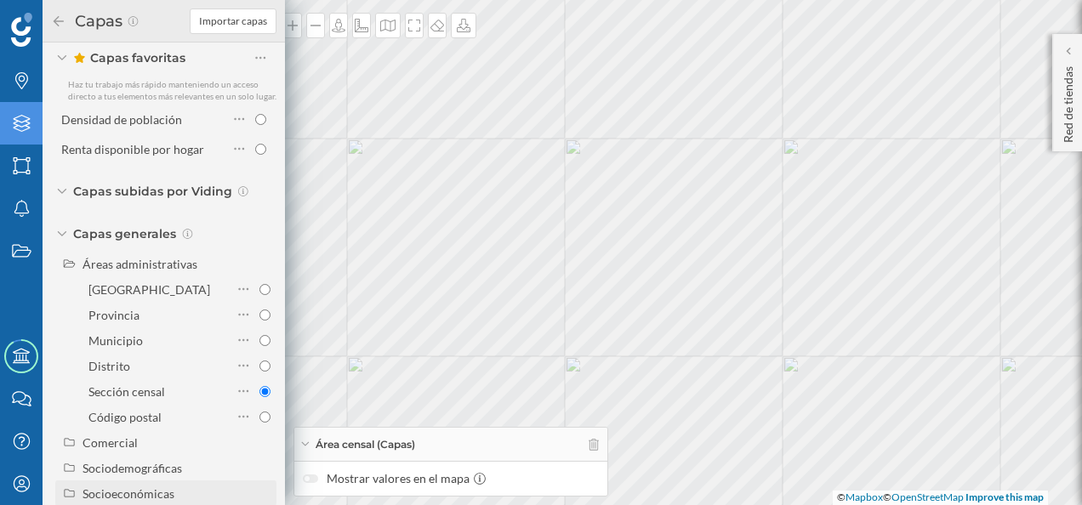
scroll to position [85, 0]
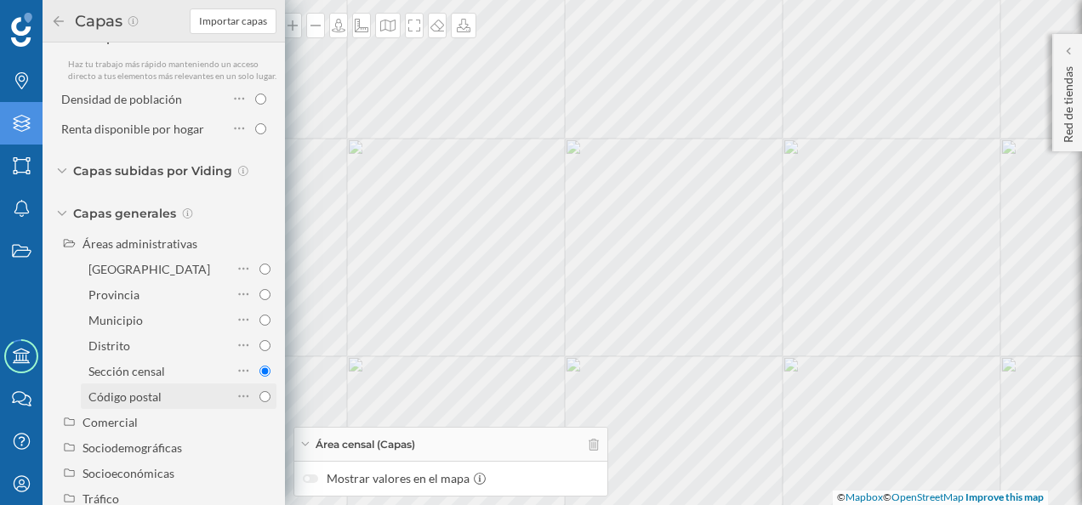
click at [171, 406] on div "Código postal" at bounding box center [157, 397] width 139 height 18
click at [259, 402] on input "Código postal" at bounding box center [264, 396] width 11 height 11
radio input "true"
click at [179, 380] on div "Sección censal" at bounding box center [157, 371] width 139 height 18
click at [259, 377] on input "Sección censal" at bounding box center [264, 371] width 11 height 11
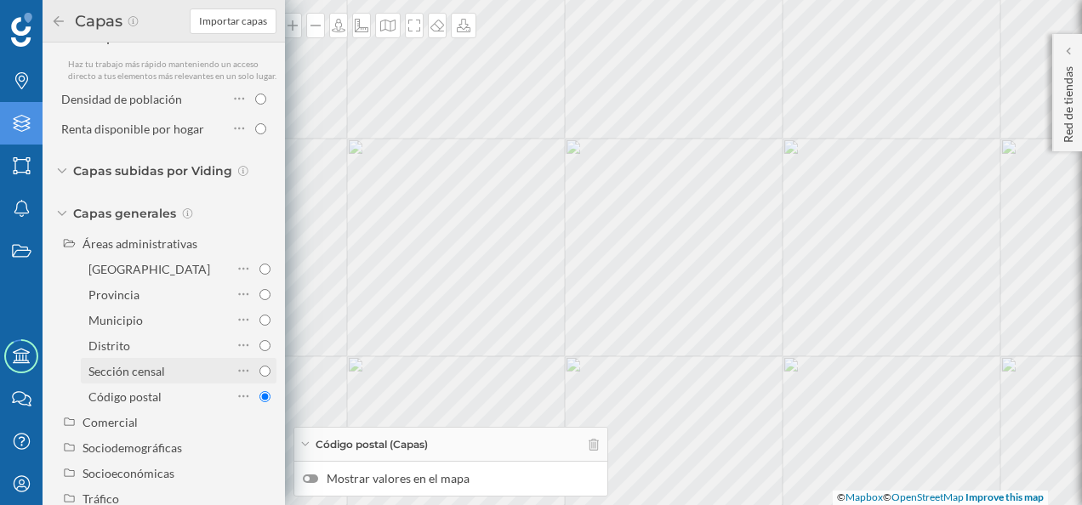
radio input "true"
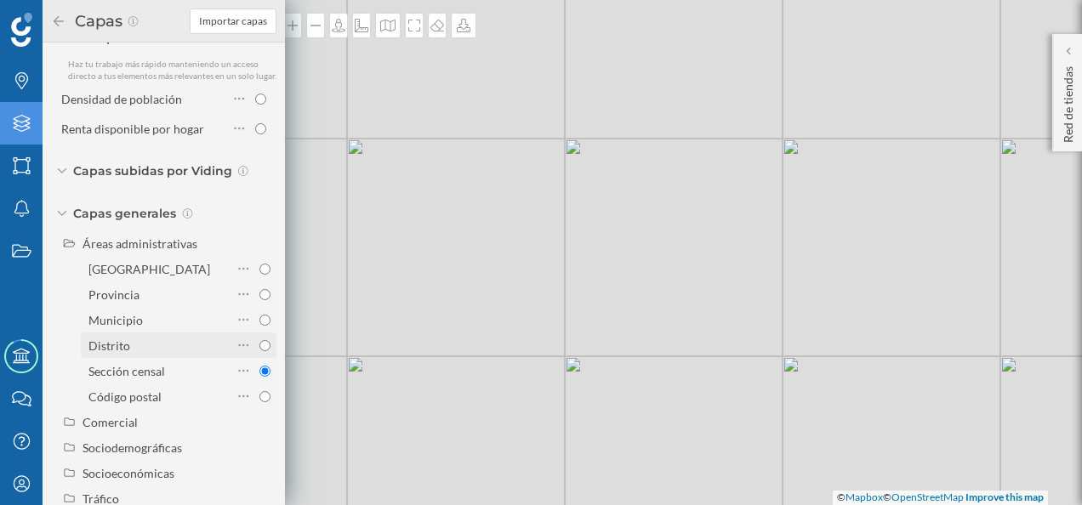
click at [173, 355] on div "Distrito" at bounding box center [157, 346] width 139 height 18
click at [259, 351] on input "Distrito" at bounding box center [264, 345] width 11 height 11
radio input "true"
click at [168, 380] on div "Sección censal" at bounding box center [157, 371] width 139 height 18
click at [259, 377] on input "Sección censal" at bounding box center [264, 371] width 11 height 11
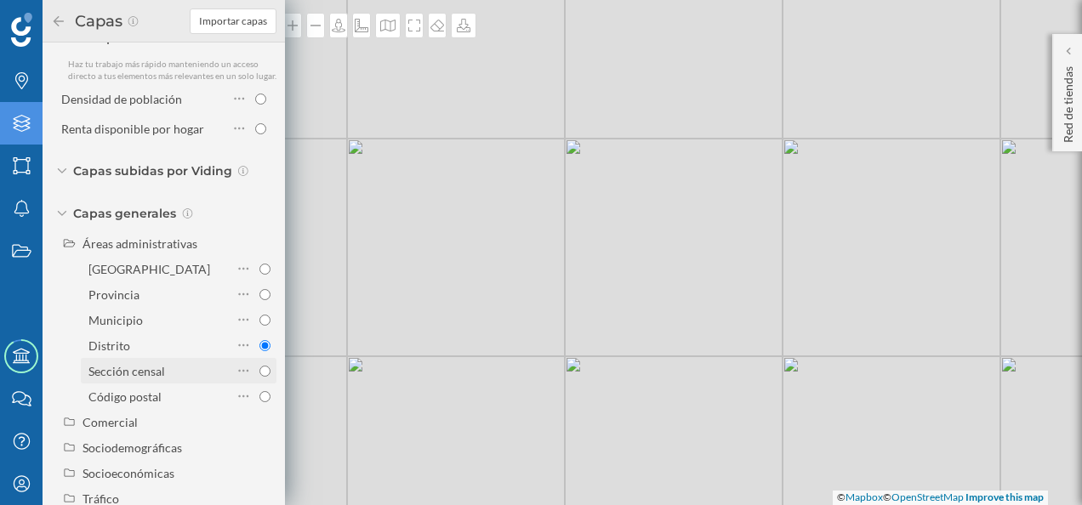
radio input "true"
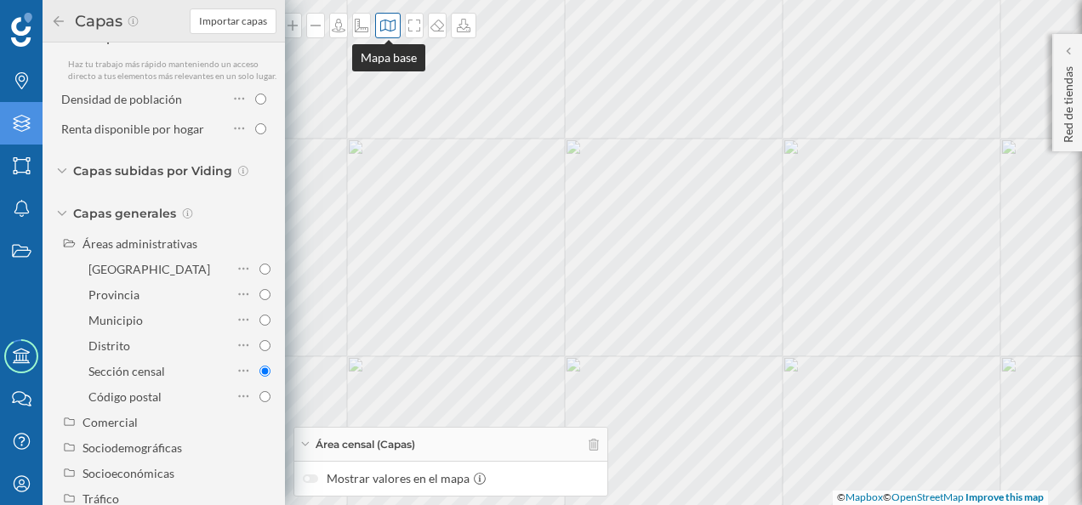
click at [388, 21] on icon at bounding box center [387, 26] width 17 height 14
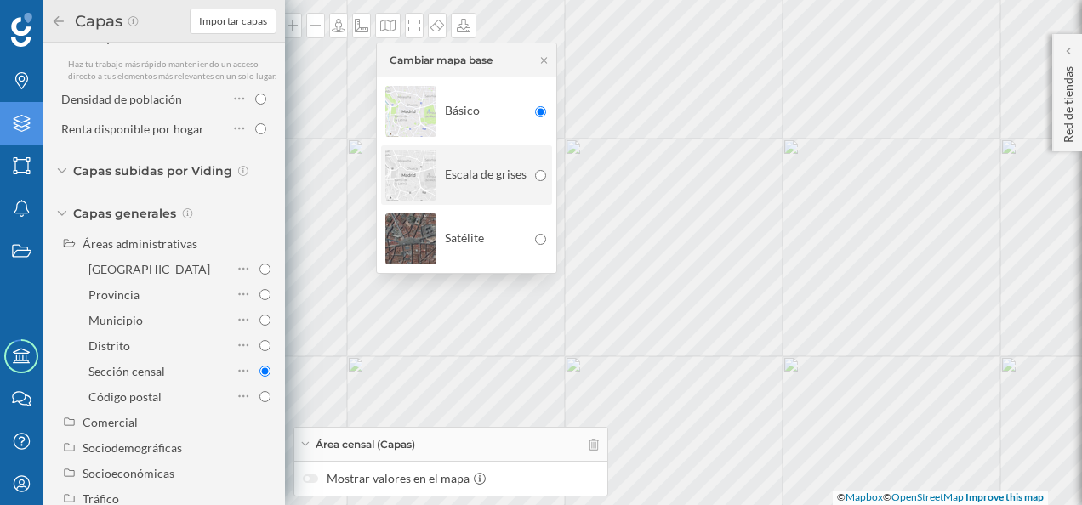
click at [421, 162] on img at bounding box center [410, 175] width 51 height 60
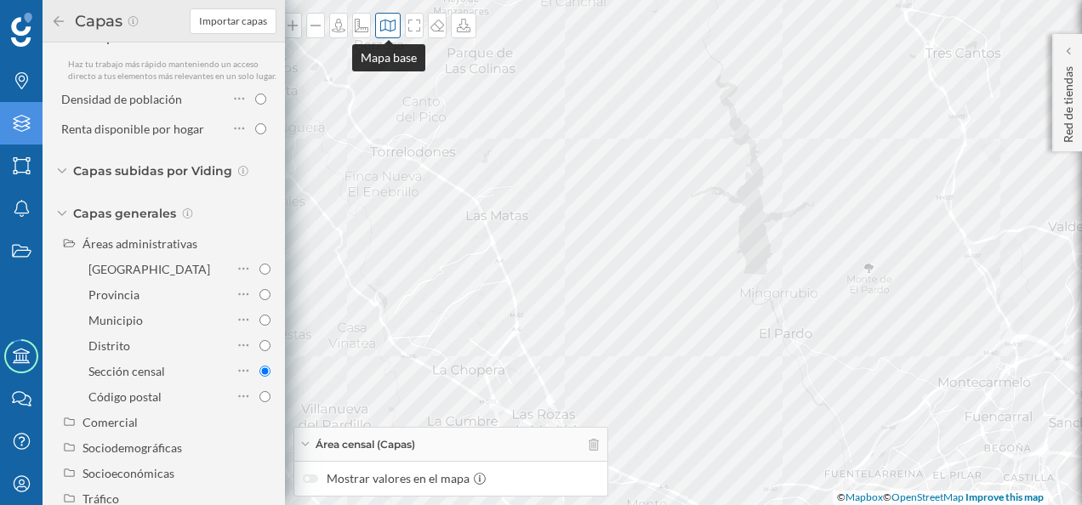
click at [392, 26] on icon at bounding box center [387, 26] width 17 height 14
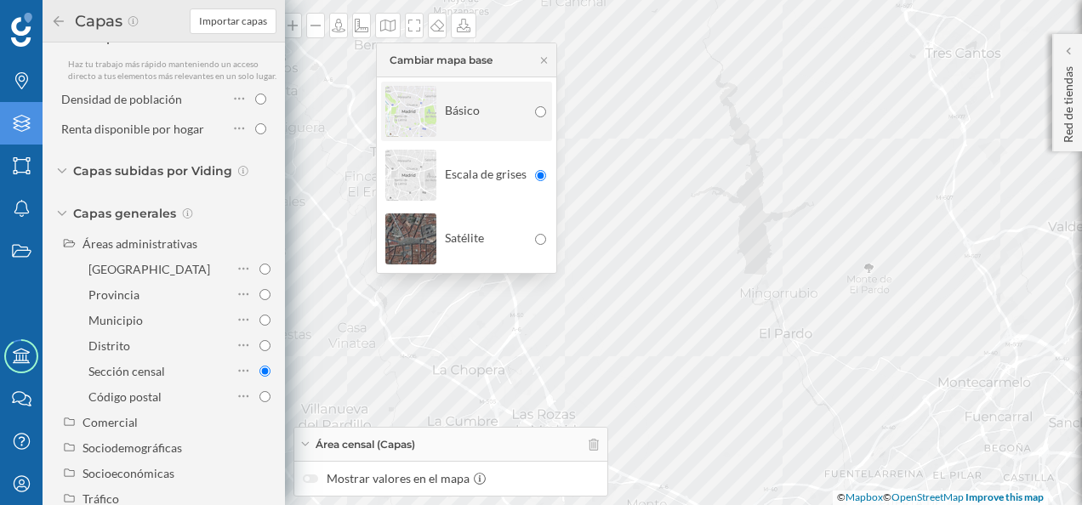
click at [411, 95] on img at bounding box center [410, 112] width 51 height 60
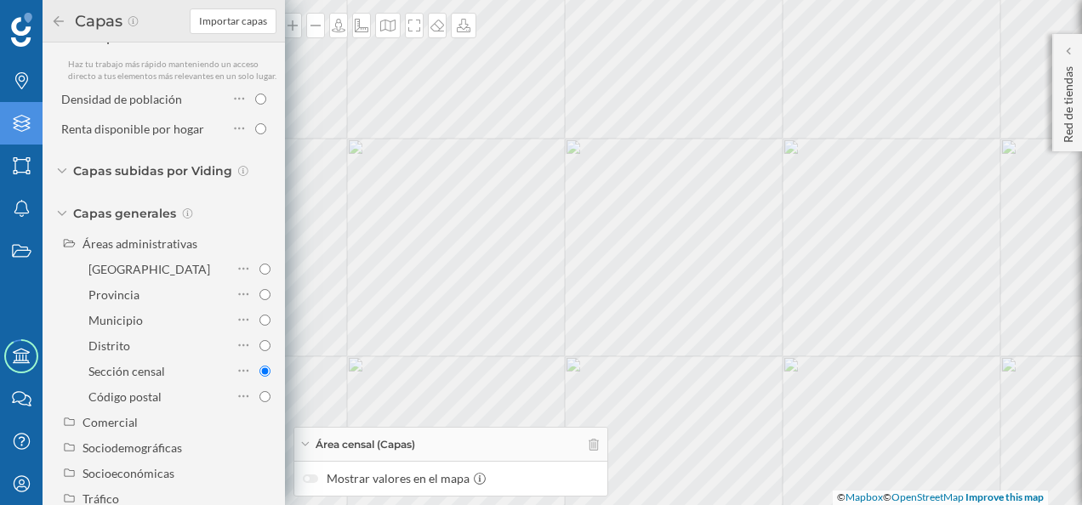
click at [311, 476] on div at bounding box center [310, 478] width 15 height 9
click at [63, 216] on icon at bounding box center [62, 213] width 10 height 5
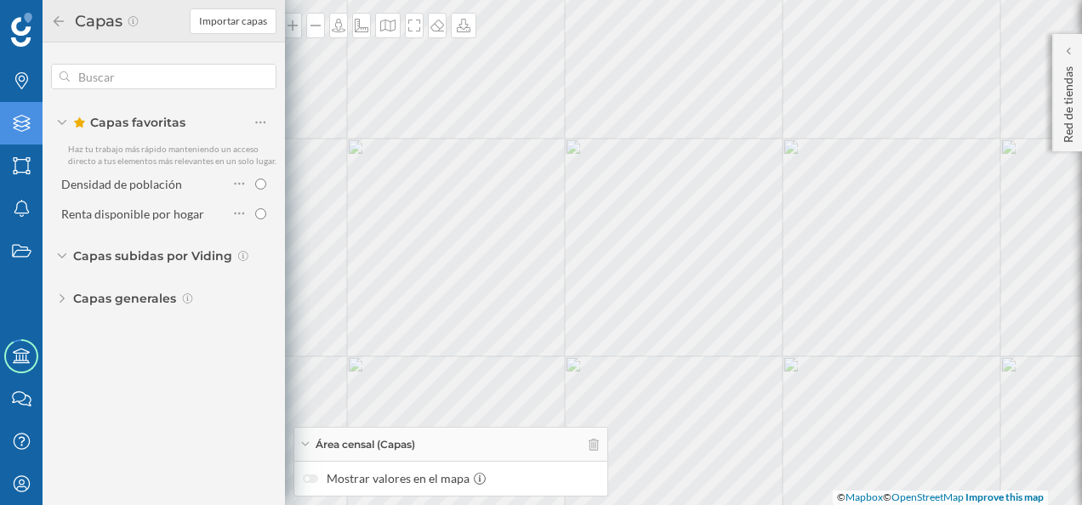
click at [64, 295] on icon at bounding box center [62, 298] width 5 height 10
click at [98, 256] on span "Capas subidas por Viding" at bounding box center [152, 255] width 159 height 17
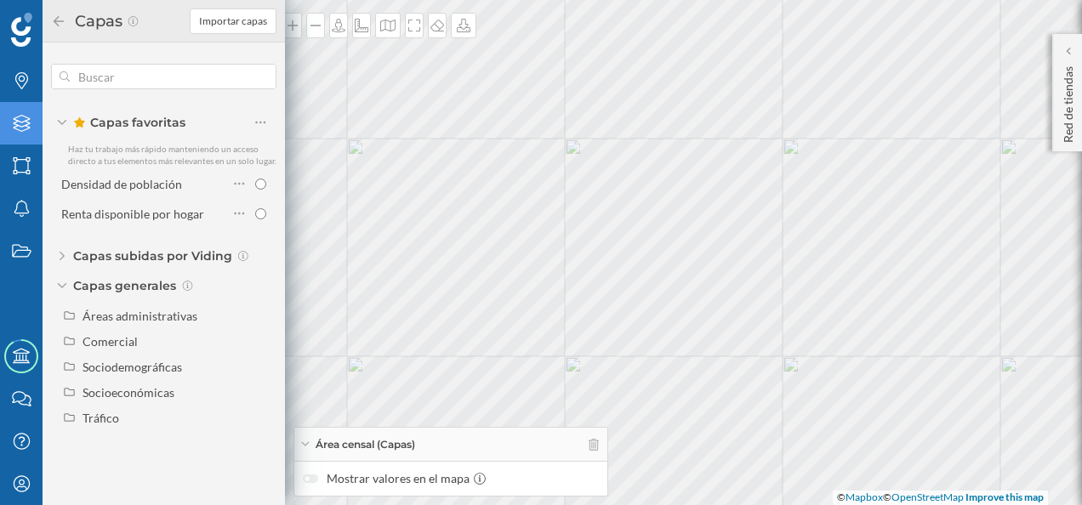
click at [99, 256] on span "Capas subidas por Viding" at bounding box center [152, 255] width 159 height 17
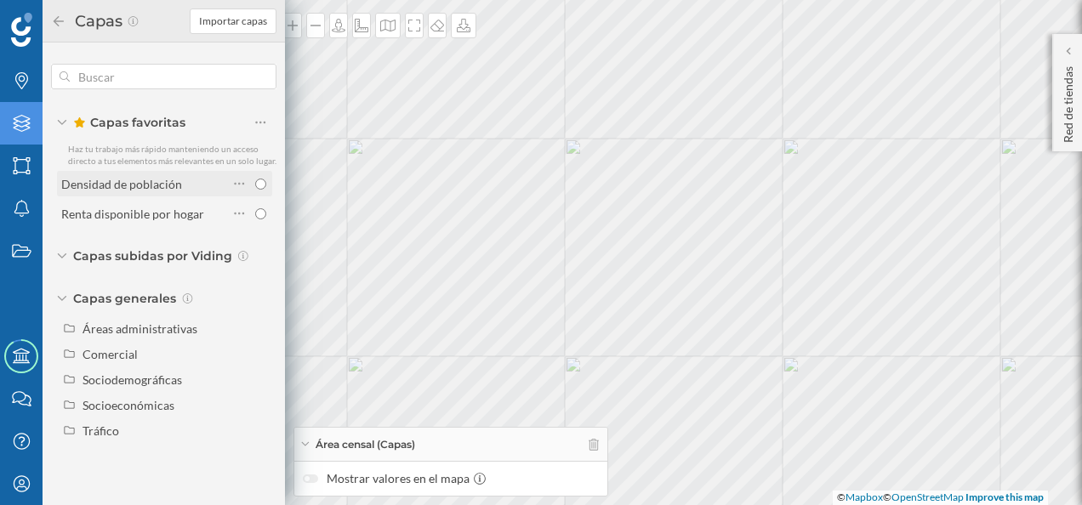
click at [122, 184] on div "Densidad de población" at bounding box center [121, 184] width 121 height 14
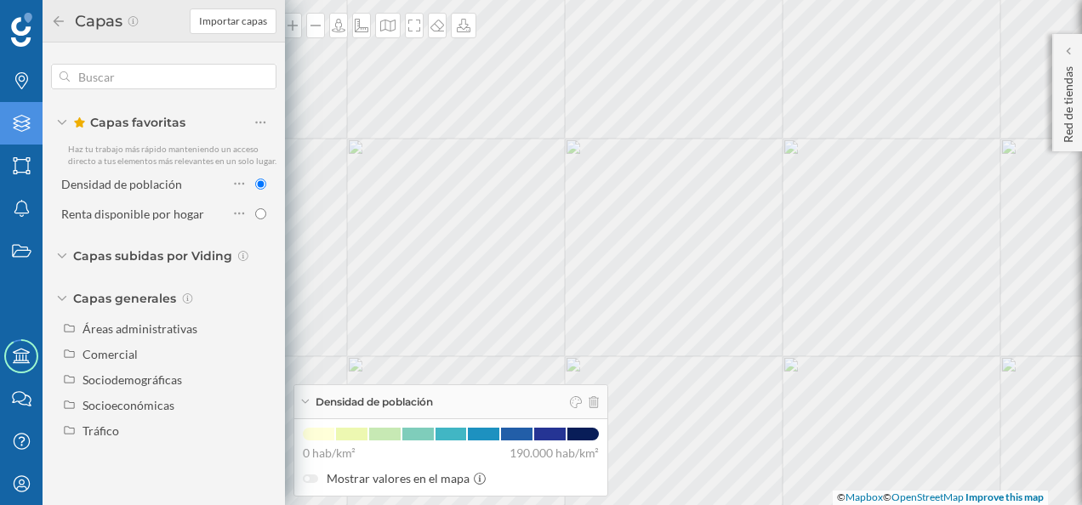
click at [63, 21] on icon at bounding box center [59, 20] width 10 height 10
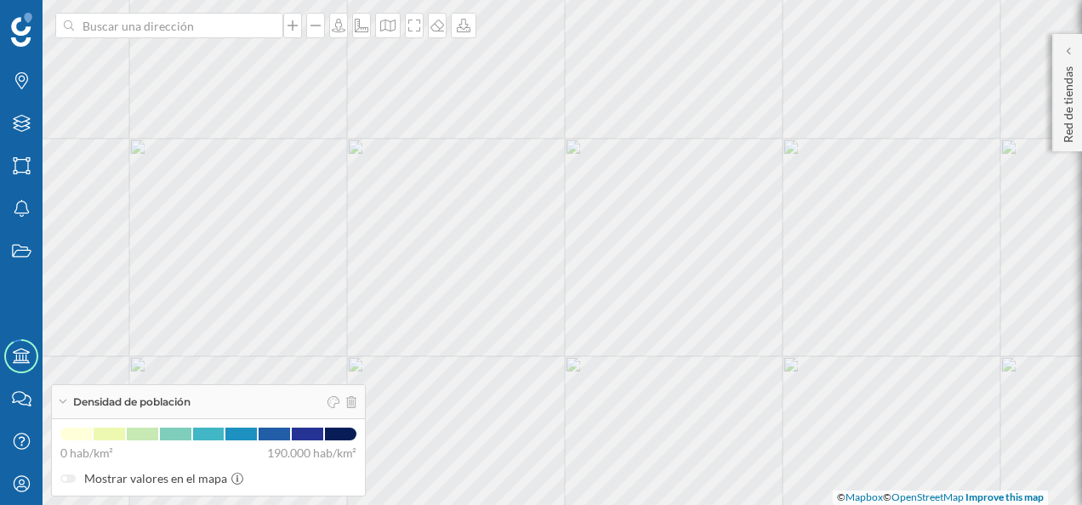
click at [60, 406] on div "Densidad de población" at bounding box center [208, 402] width 313 height 34
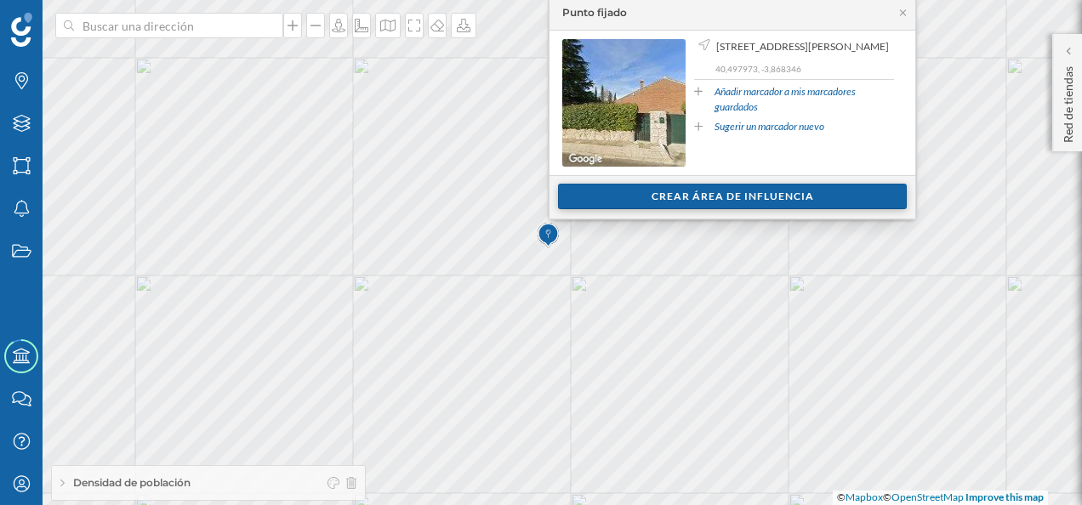
click at [702, 196] on div "Crear área de influencia" at bounding box center [732, 197] width 349 height 26
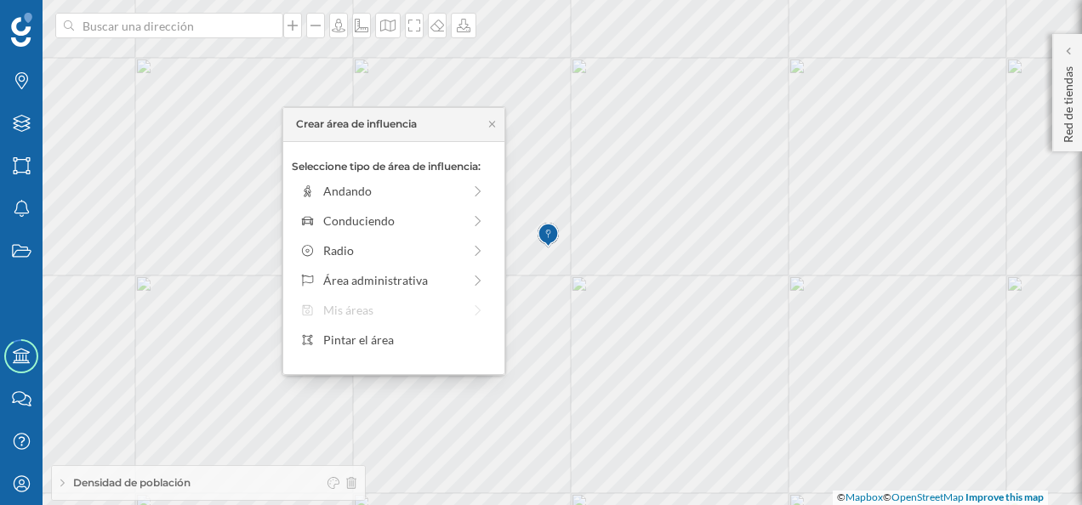
click at [360, 207] on div "Seleccione tipo de área de influencia: Andando Conduciendo Radio Área administr…" at bounding box center [393, 258] width 221 height 232
click at [358, 224] on div "Conduciendo" at bounding box center [392, 221] width 139 height 18
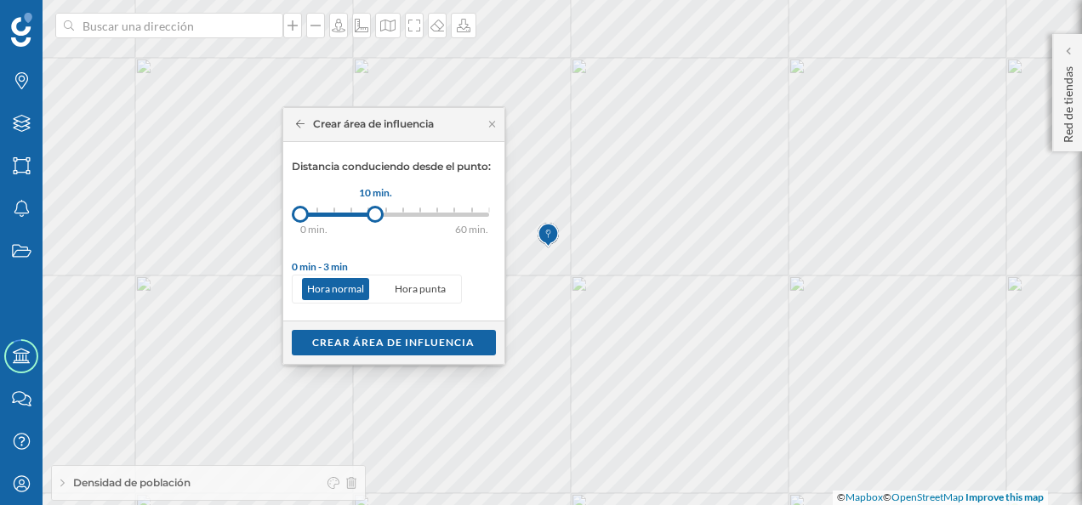
drag, startPoint x: 320, startPoint y: 211, endPoint x: 375, endPoint y: 218, distance: 55.7
click at [375, 218] on div at bounding box center [374, 214] width 17 height 17
click at [378, 344] on div "Crear área de influencia" at bounding box center [394, 342] width 204 height 26
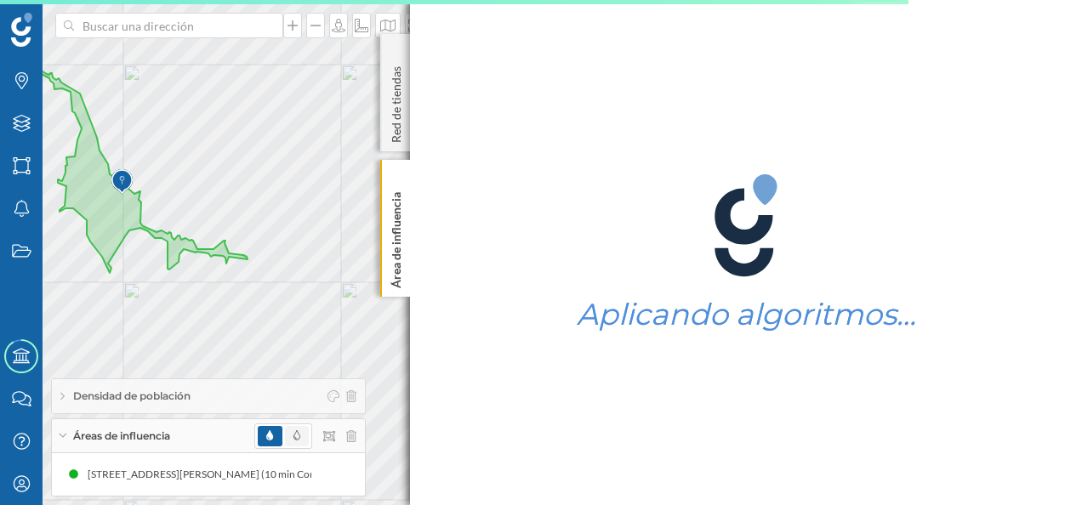
click at [290, 443] on span at bounding box center [297, 436] width 24 height 20
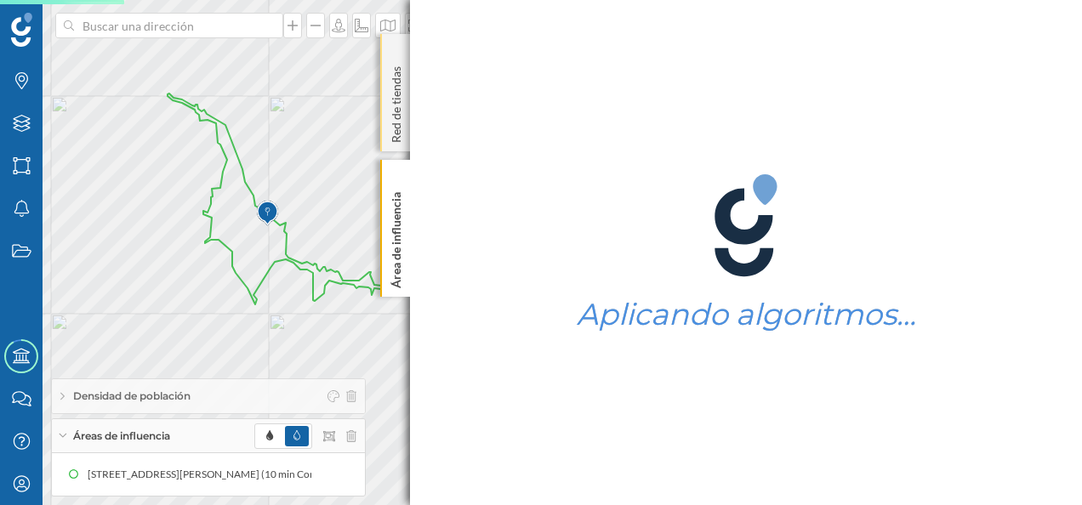
click at [395, 52] on div "Red de tiendas" at bounding box center [395, 92] width 30 height 117
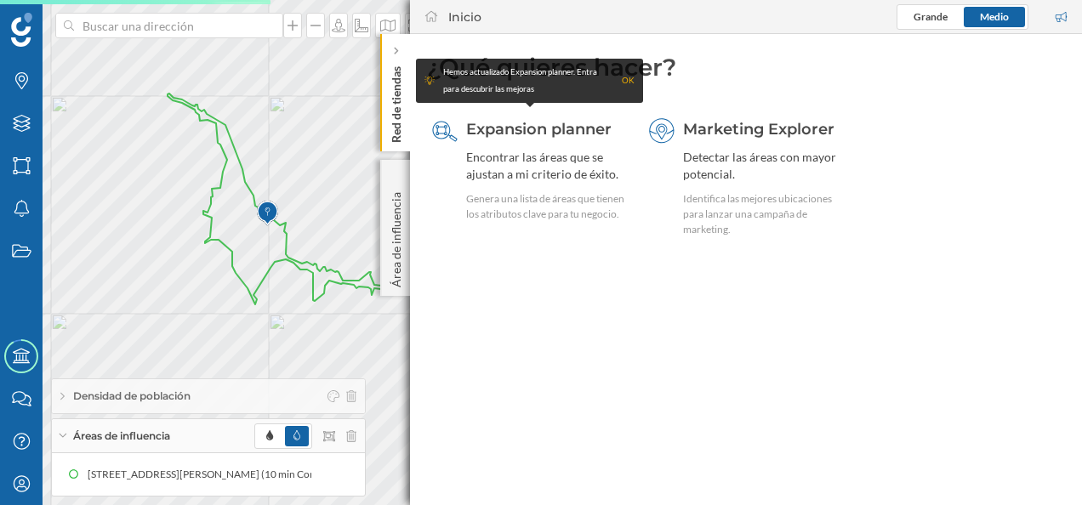
click at [395, 52] on icon at bounding box center [396, 52] width 4 height 8
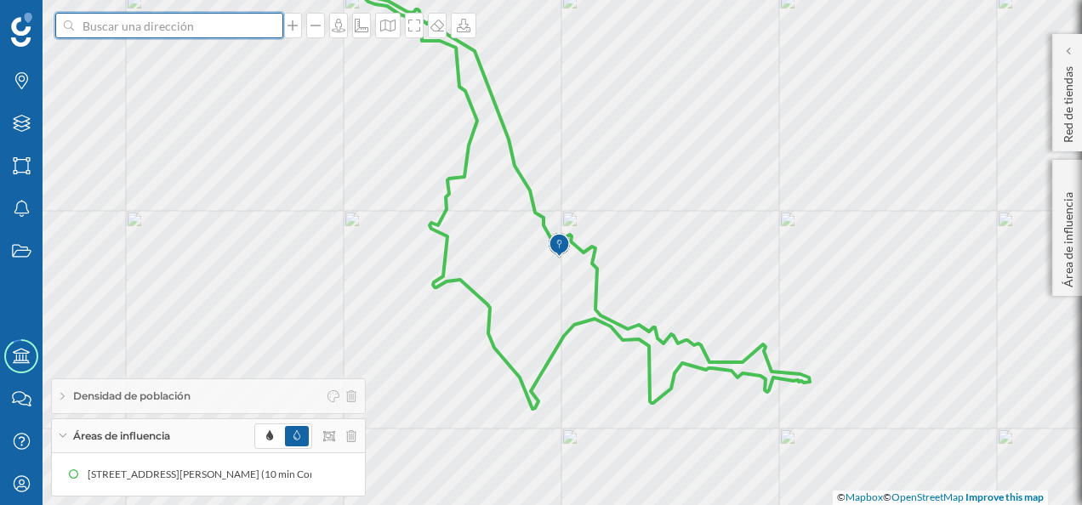
click at [114, 27] on input at bounding box center [169, 26] width 190 height 26
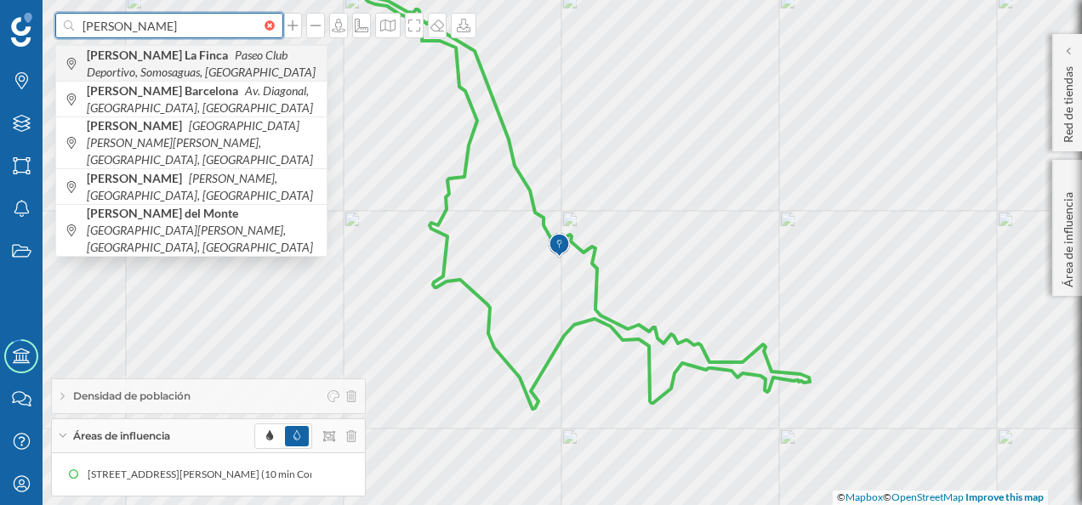
type input "[PERSON_NAME]"
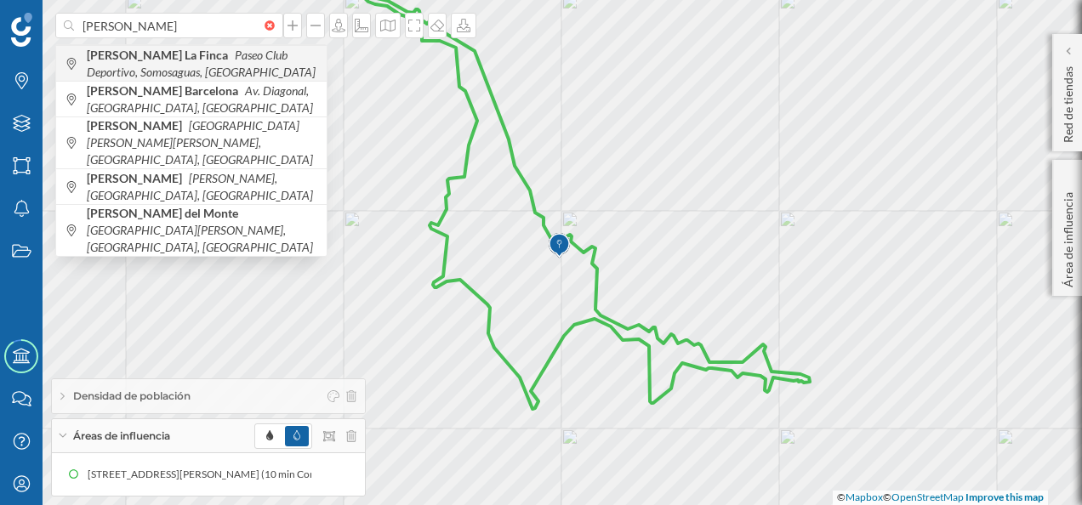
click at [129, 66] on icon "Paseo Club Deportivo, Somosaguas, [GEOGRAPHIC_DATA]" at bounding box center [201, 63] width 229 height 31
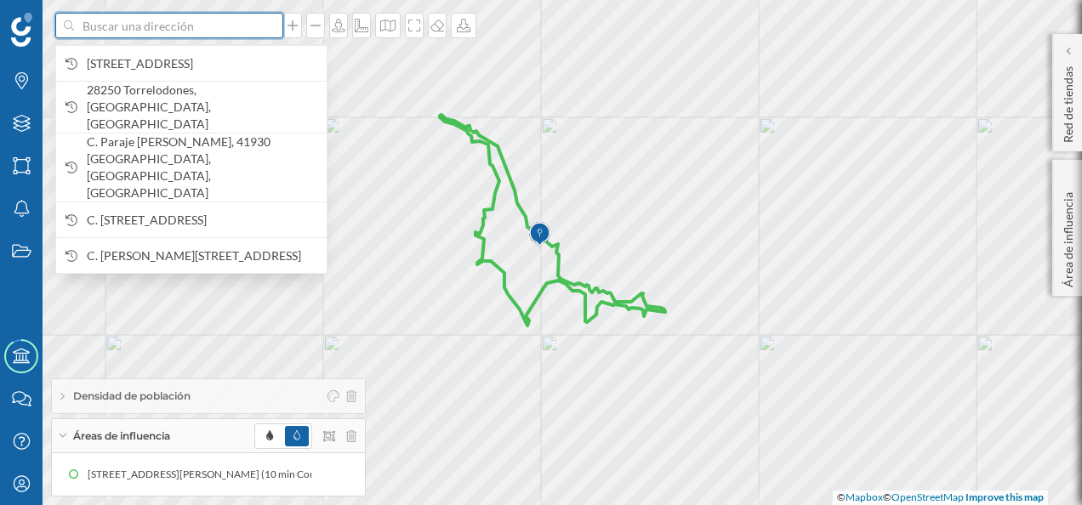
click at [128, 20] on input at bounding box center [169, 26] width 190 height 26
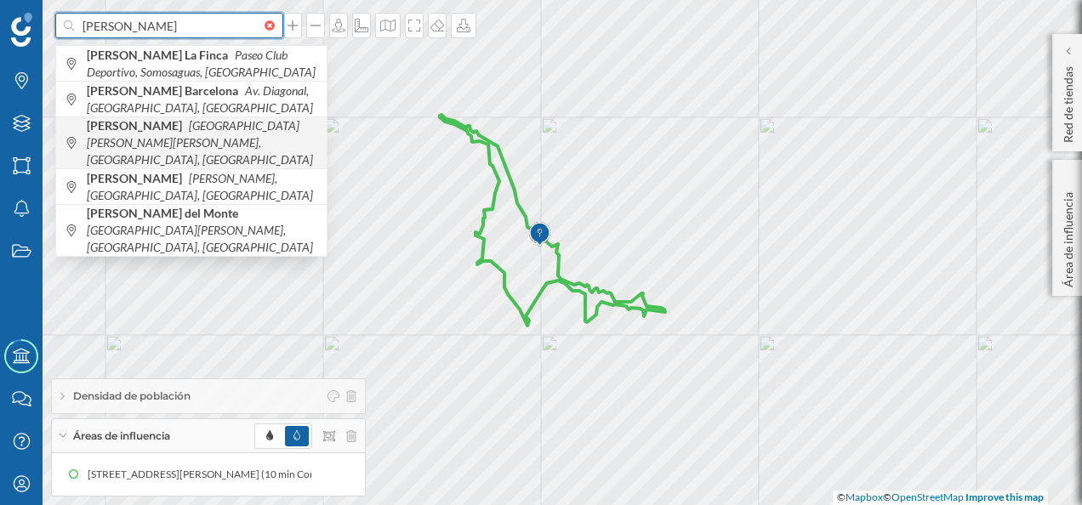
type input "[PERSON_NAME]"
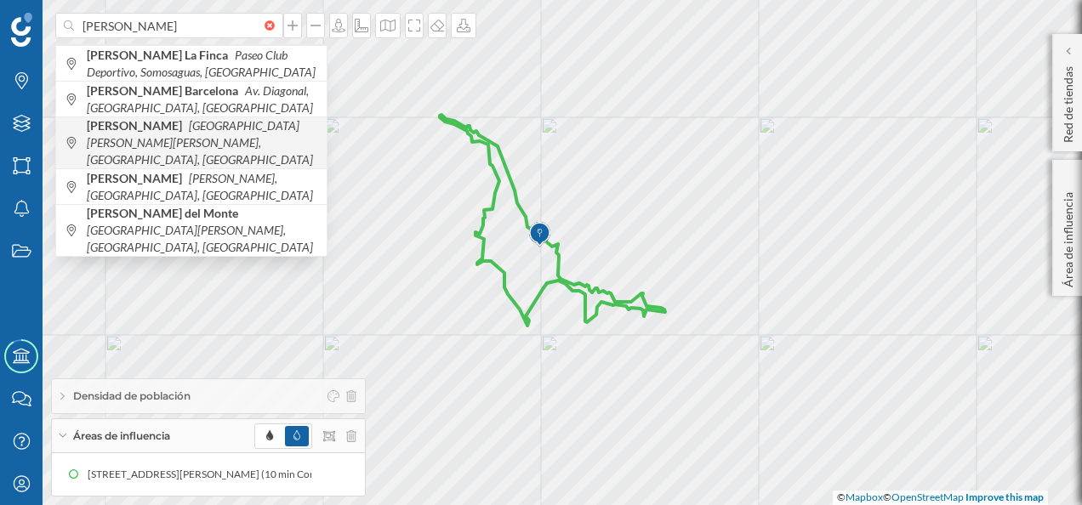
click at [133, 137] on icon "[GEOGRAPHIC_DATA][PERSON_NAME][PERSON_NAME], [GEOGRAPHIC_DATA], [GEOGRAPHIC_DAT…" at bounding box center [200, 142] width 226 height 48
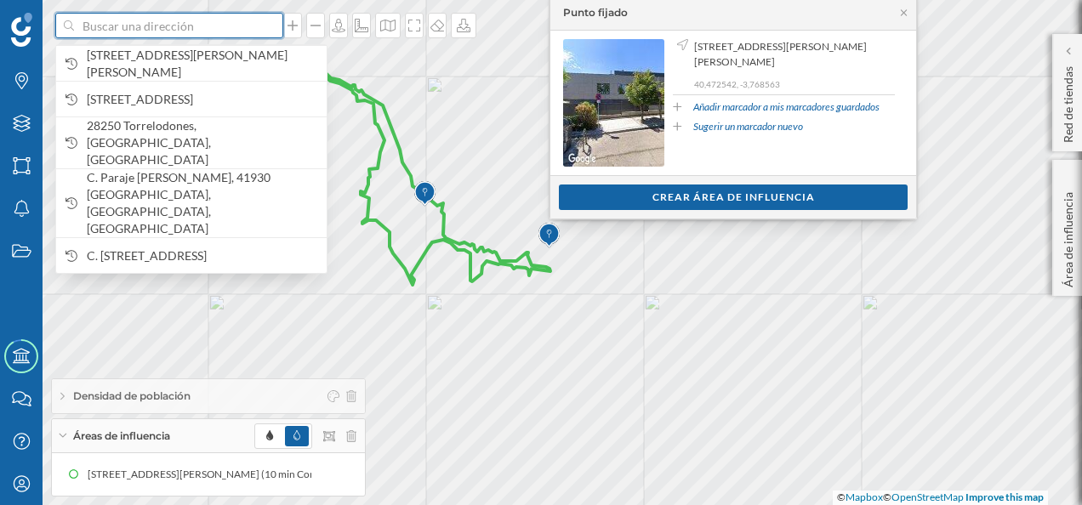
click at [84, 27] on input at bounding box center [169, 26] width 190 height 26
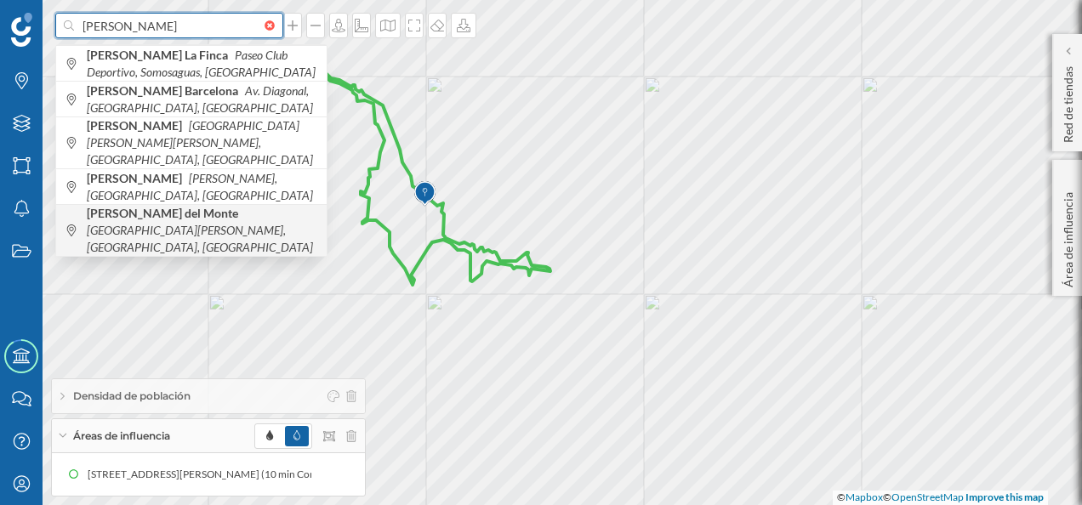
type input "[PERSON_NAME]"
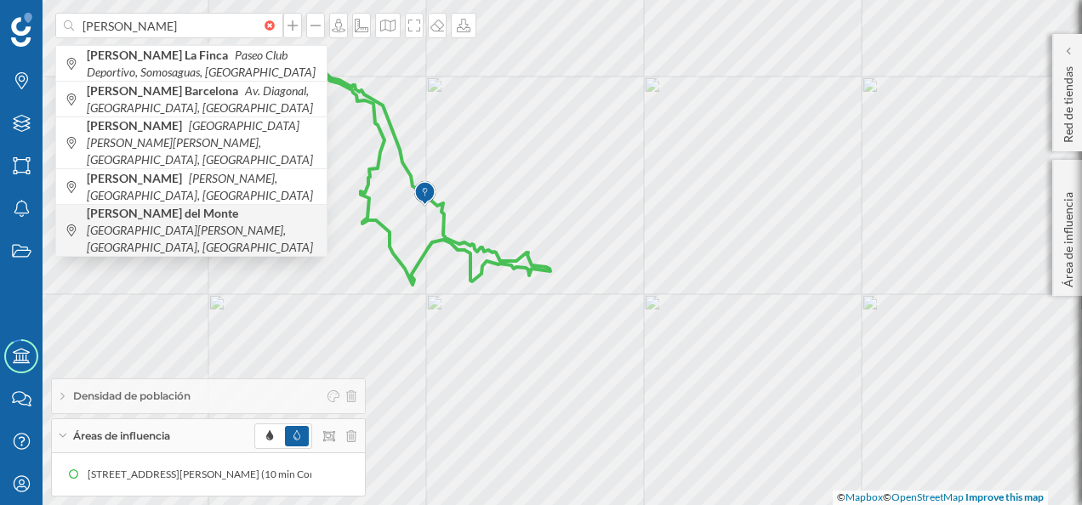
click at [114, 223] on icon "[GEOGRAPHIC_DATA][PERSON_NAME], [GEOGRAPHIC_DATA], [GEOGRAPHIC_DATA]" at bounding box center [200, 238] width 226 height 31
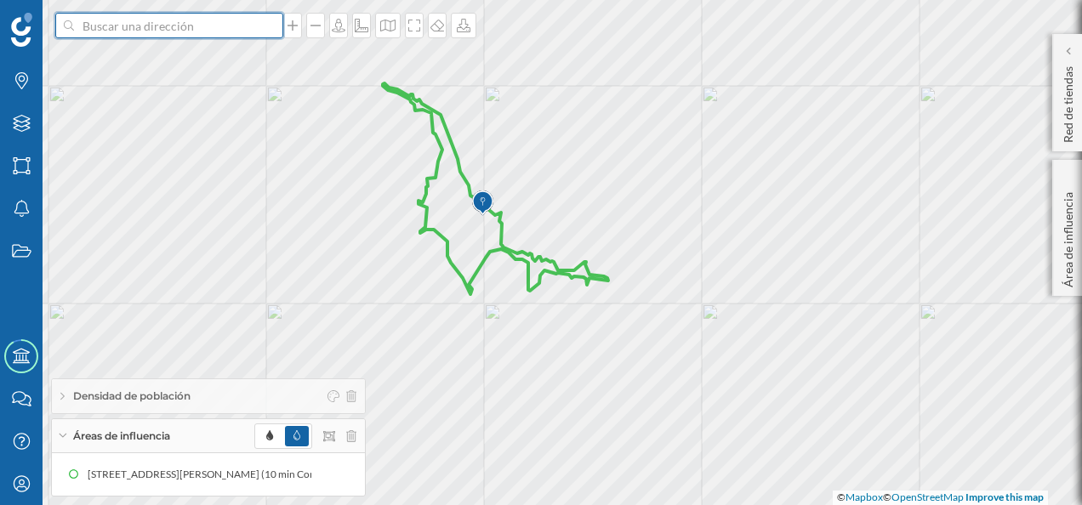
click at [160, 30] on input at bounding box center [169, 26] width 190 height 26
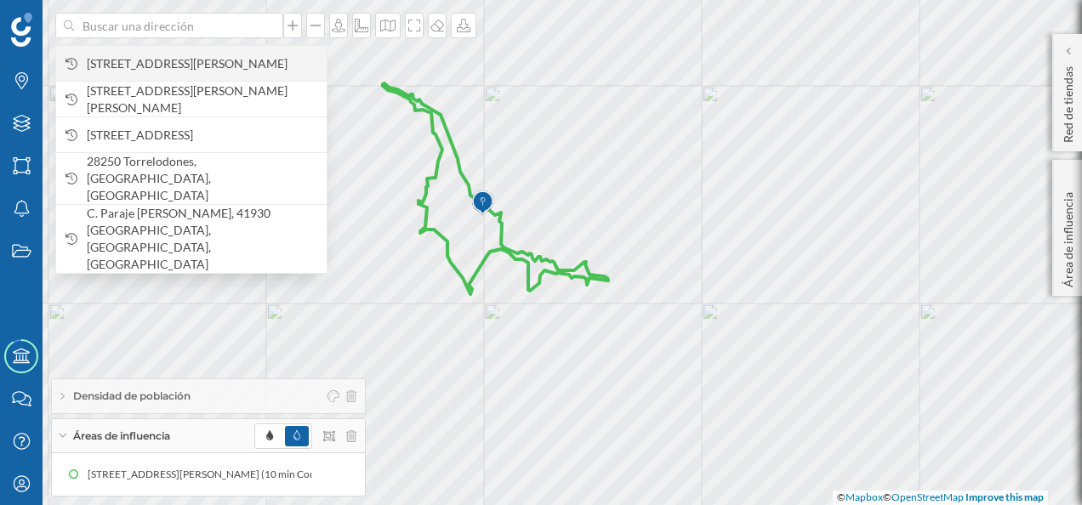
click at [146, 56] on span "[STREET_ADDRESS][PERSON_NAME]" at bounding box center [202, 63] width 231 height 17
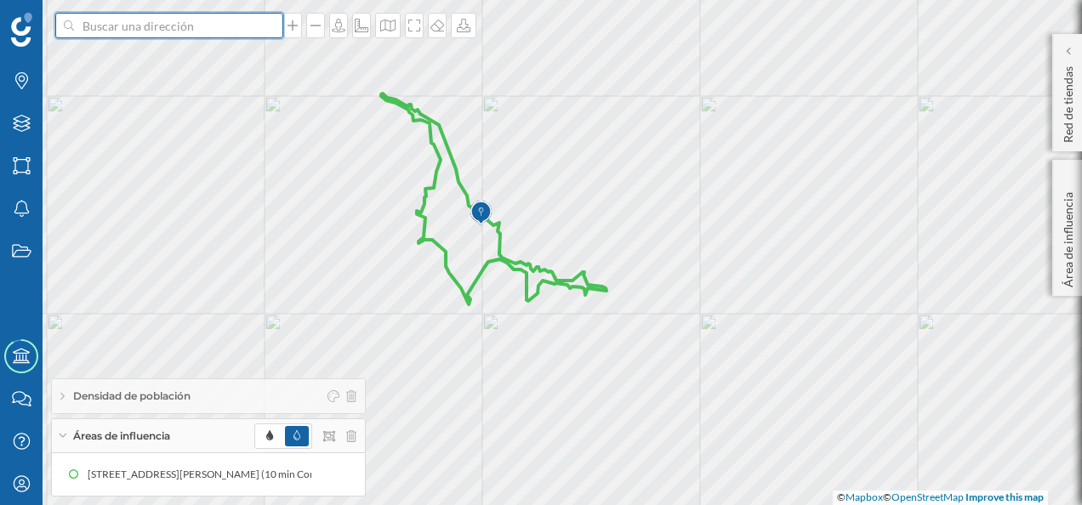
click at [125, 26] on input at bounding box center [169, 26] width 190 height 26
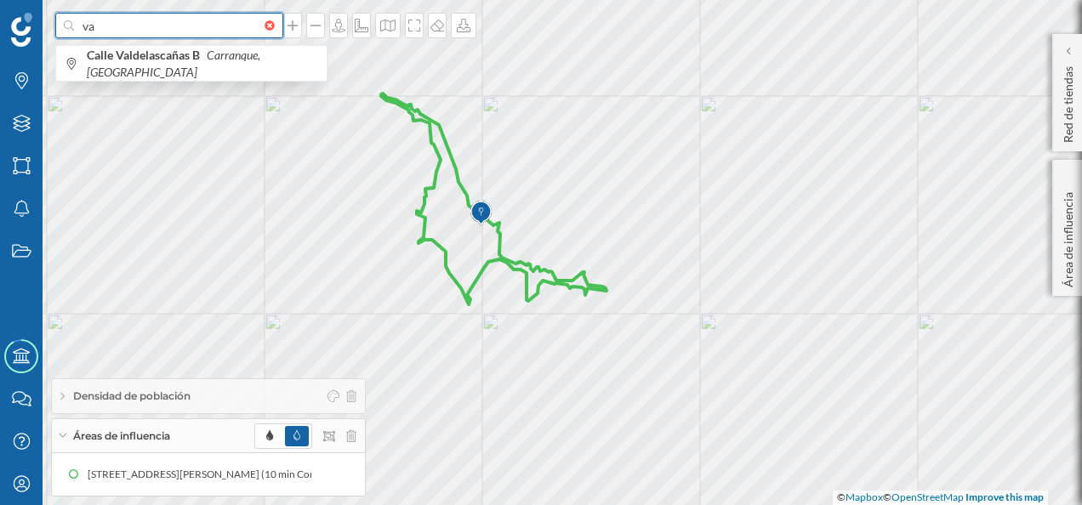
type input "v"
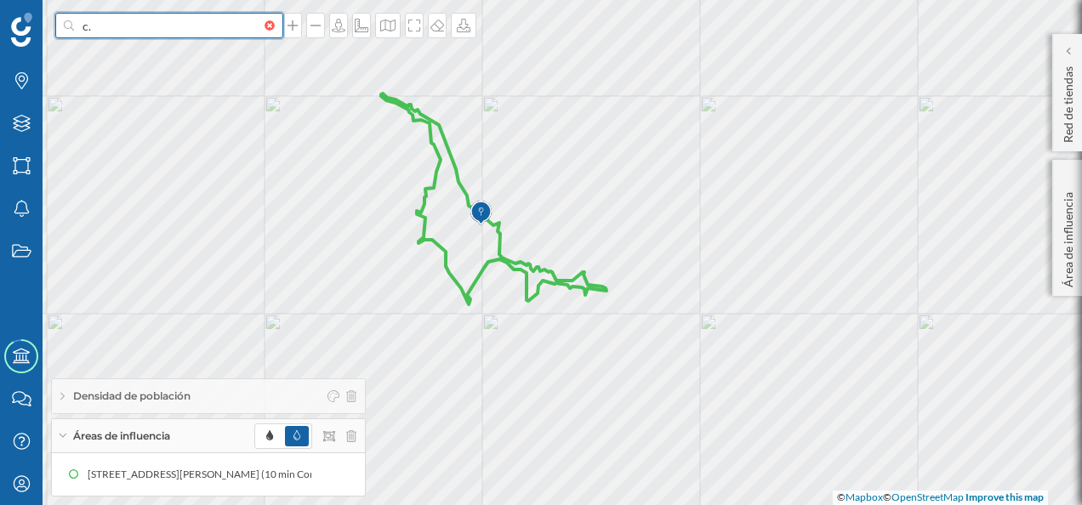
type input "c"
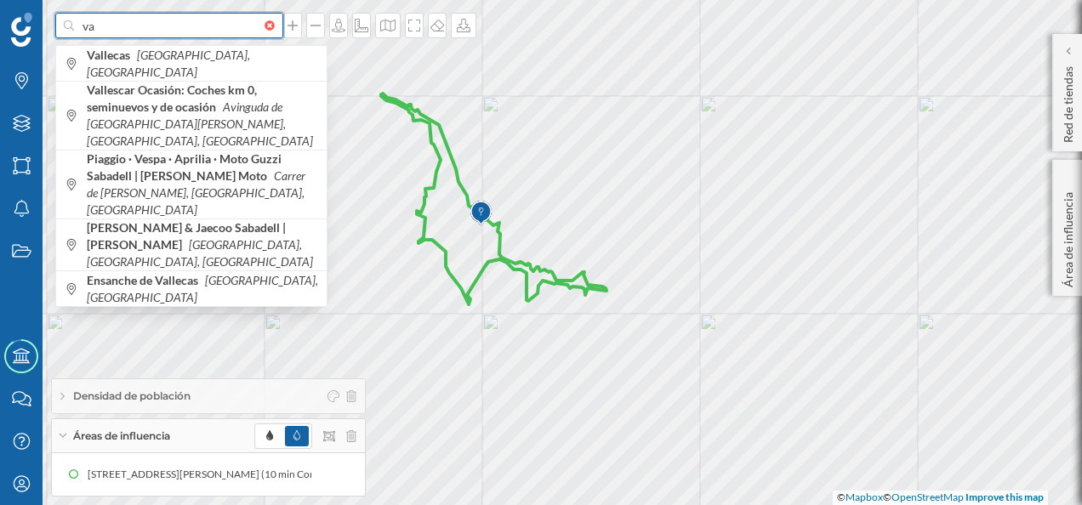
type input "v"
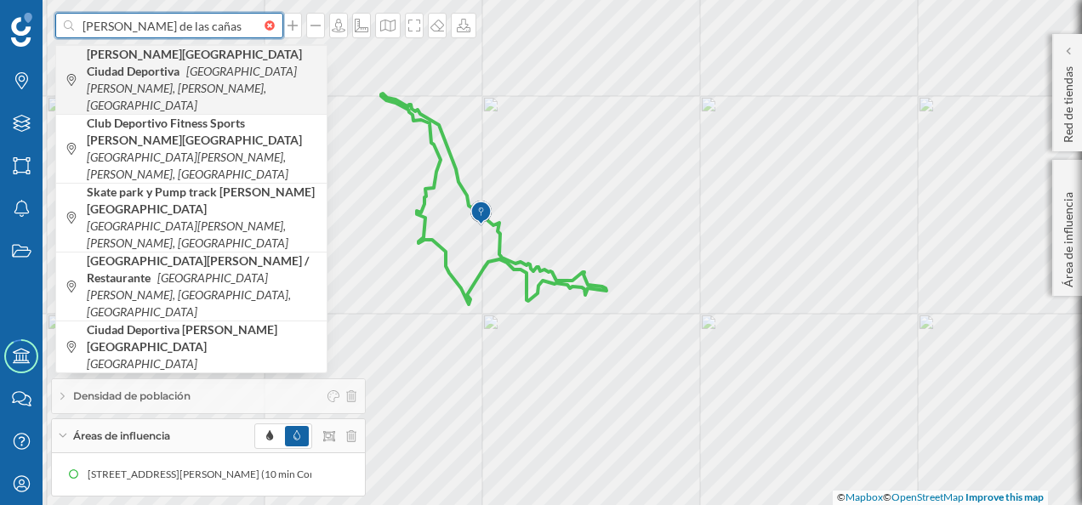
type input "[PERSON_NAME] de las cañas"
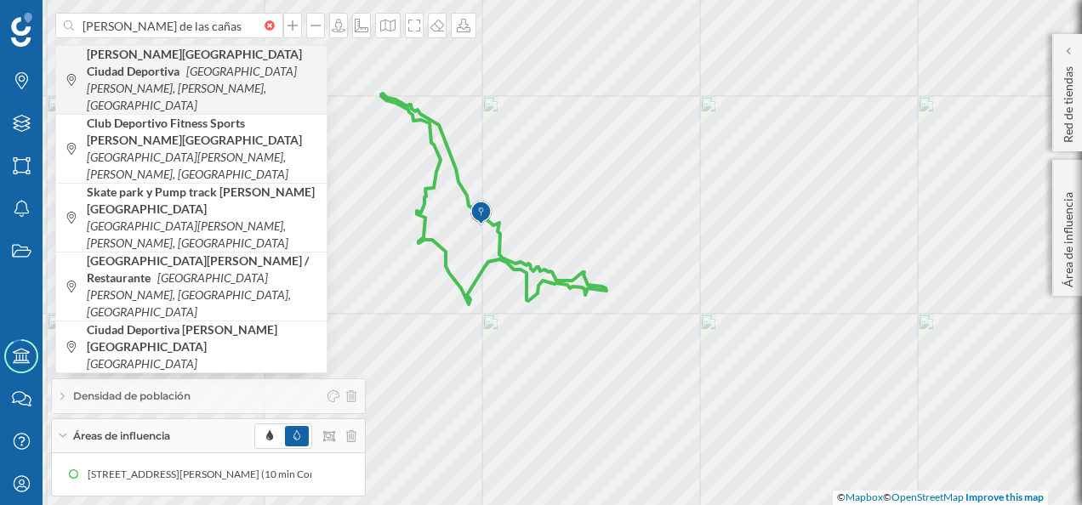
click at [168, 68] on icon "[GEOGRAPHIC_DATA][PERSON_NAME], [PERSON_NAME], [GEOGRAPHIC_DATA]" at bounding box center [192, 88] width 210 height 48
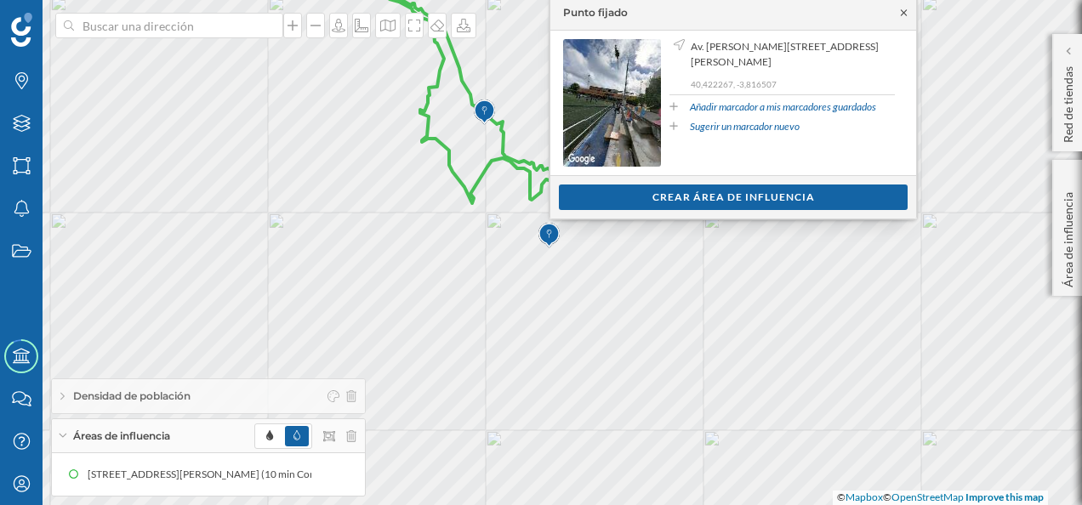
click at [899, 12] on icon at bounding box center [903, 13] width 13 height 10
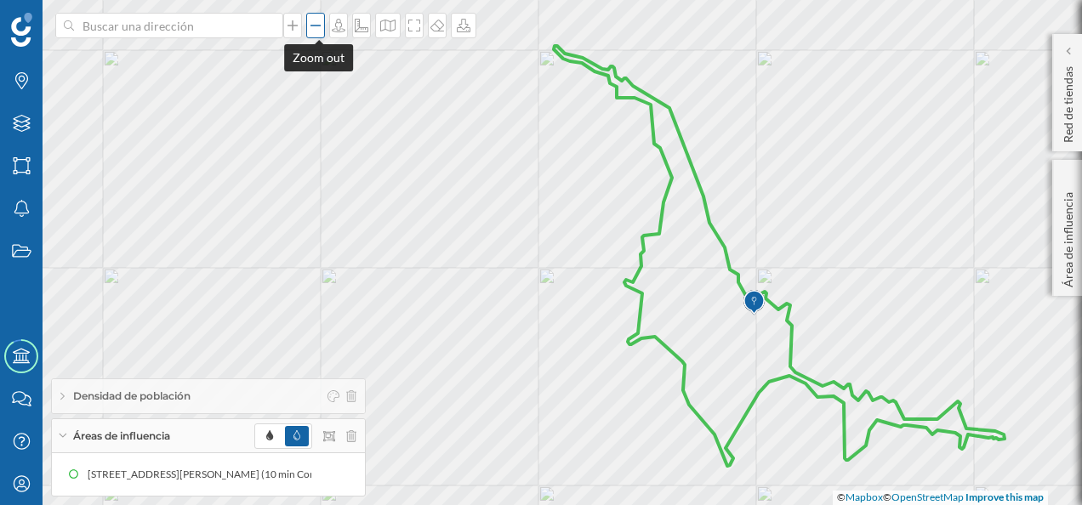
click at [320, 31] on icon at bounding box center [315, 26] width 17 height 14
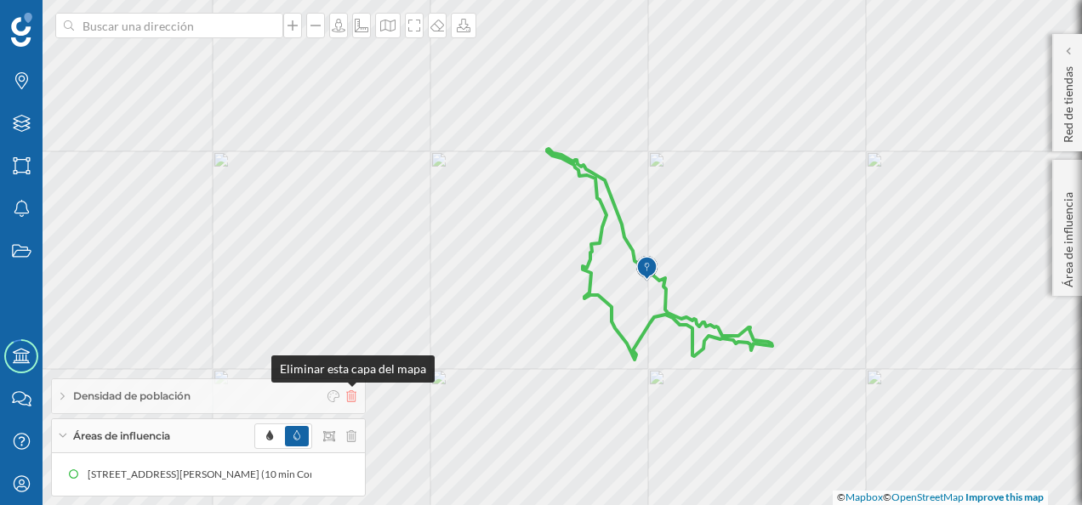
click at [352, 396] on icon at bounding box center [351, 396] width 10 height 12
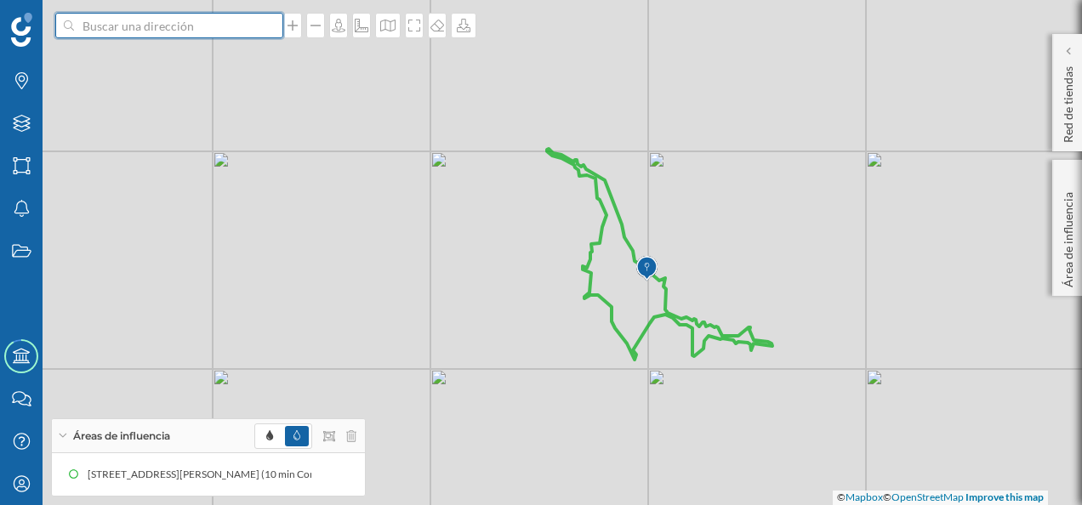
click at [111, 32] on input at bounding box center [169, 26] width 190 height 26
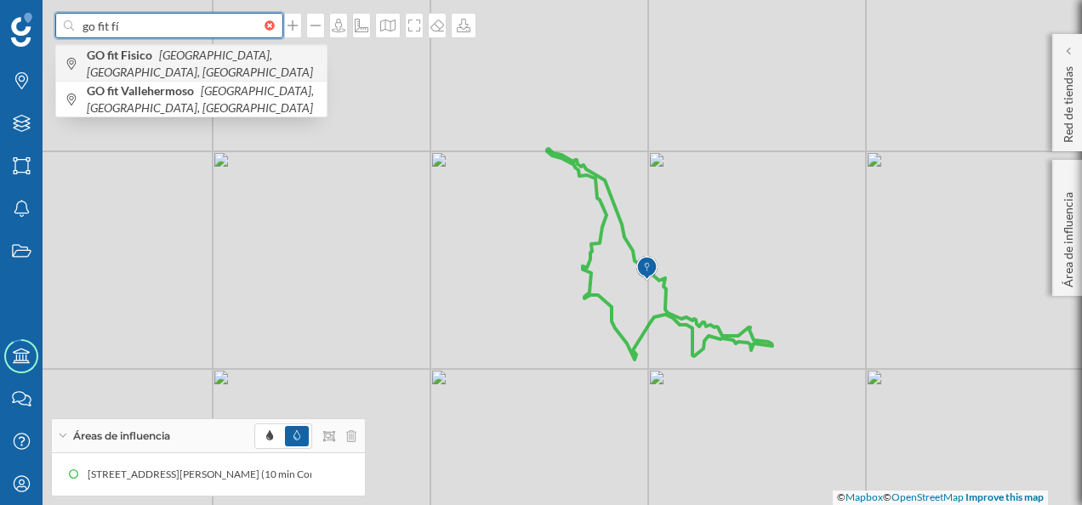
type input "go fit fí"
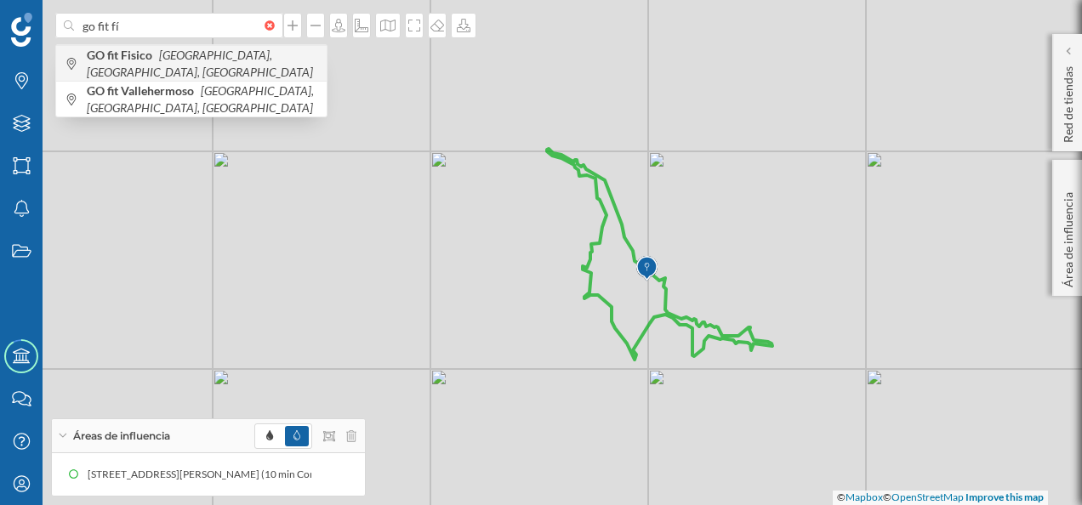
click at [109, 54] on b "GO fit Fisico" at bounding box center [122, 55] width 70 height 14
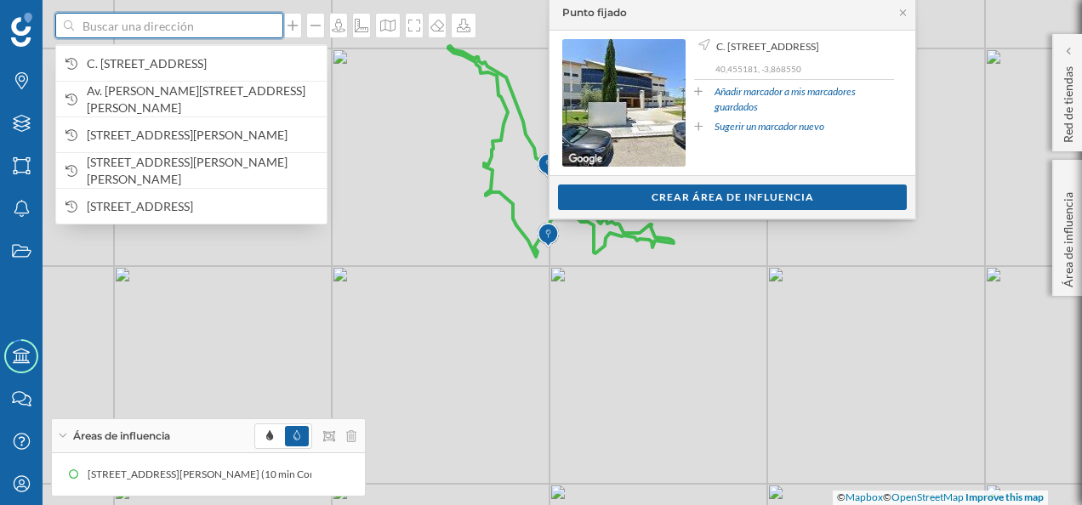
click at [173, 29] on input at bounding box center [169, 26] width 190 height 26
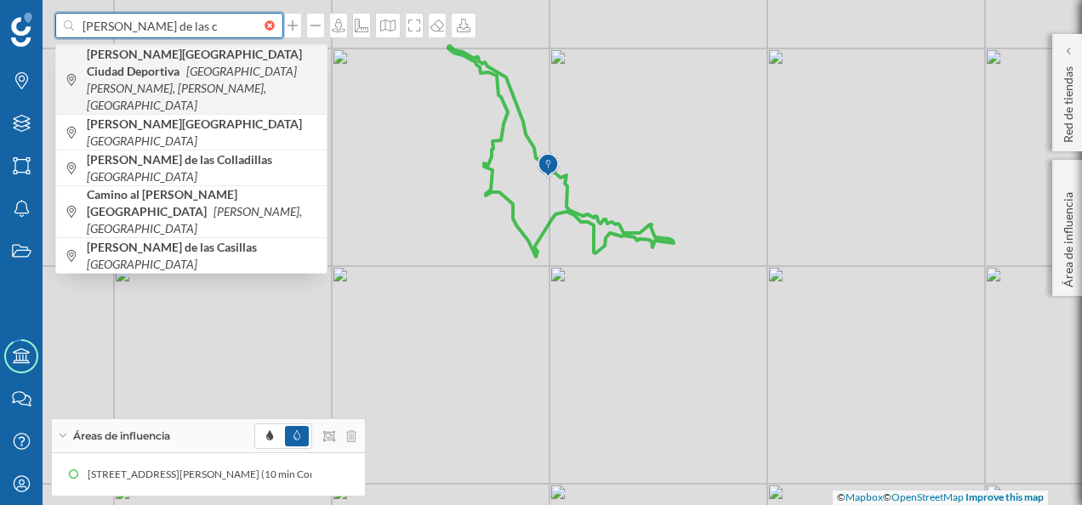
type input "[PERSON_NAME] de las c"
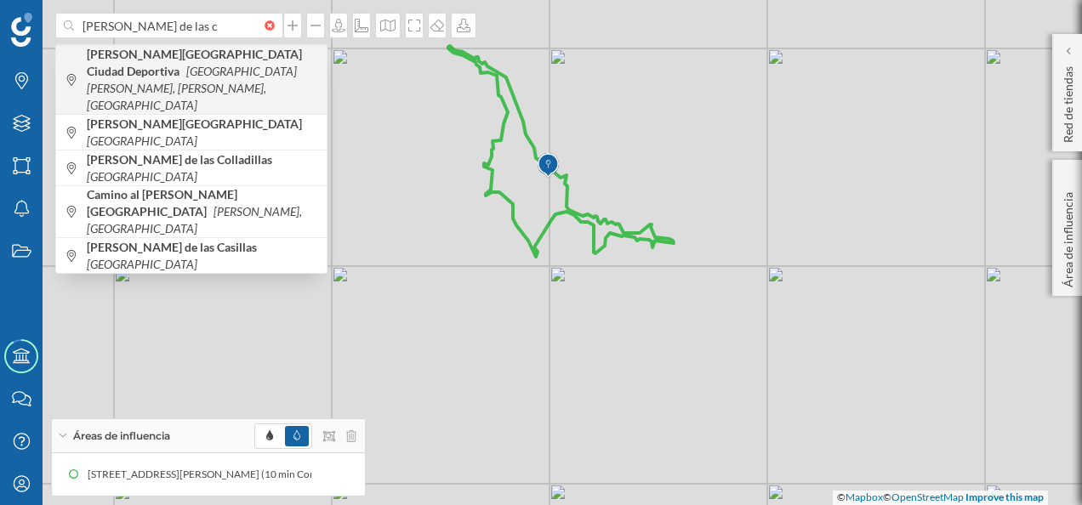
click at [155, 71] on icon "[GEOGRAPHIC_DATA][PERSON_NAME], [PERSON_NAME], [GEOGRAPHIC_DATA]" at bounding box center [192, 88] width 210 height 48
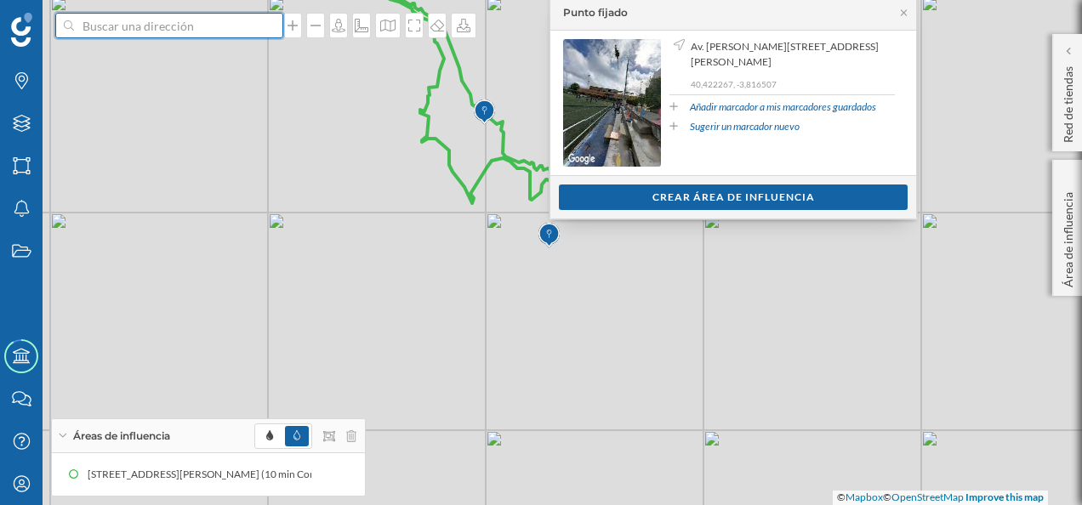
click at [177, 29] on input at bounding box center [169, 26] width 190 height 26
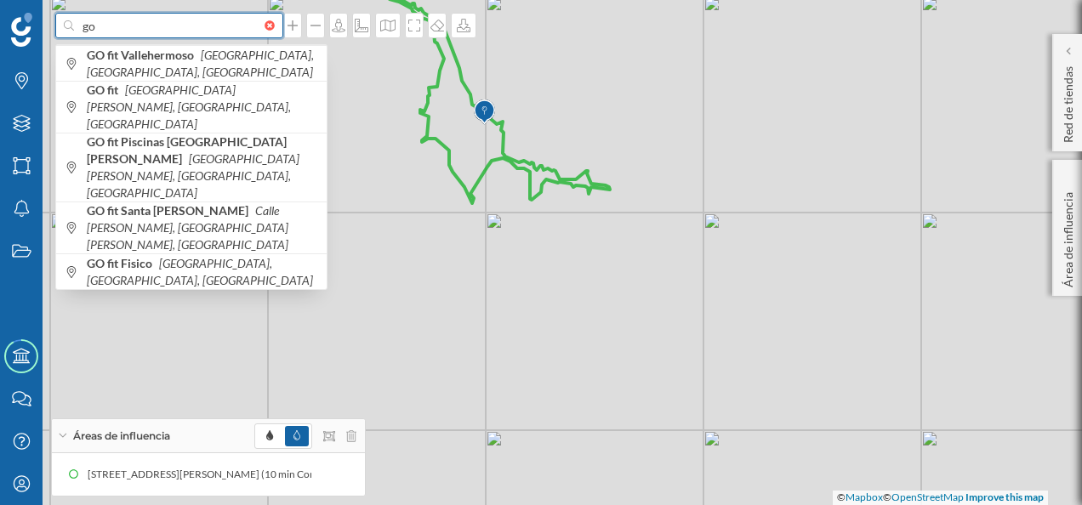
type input "g"
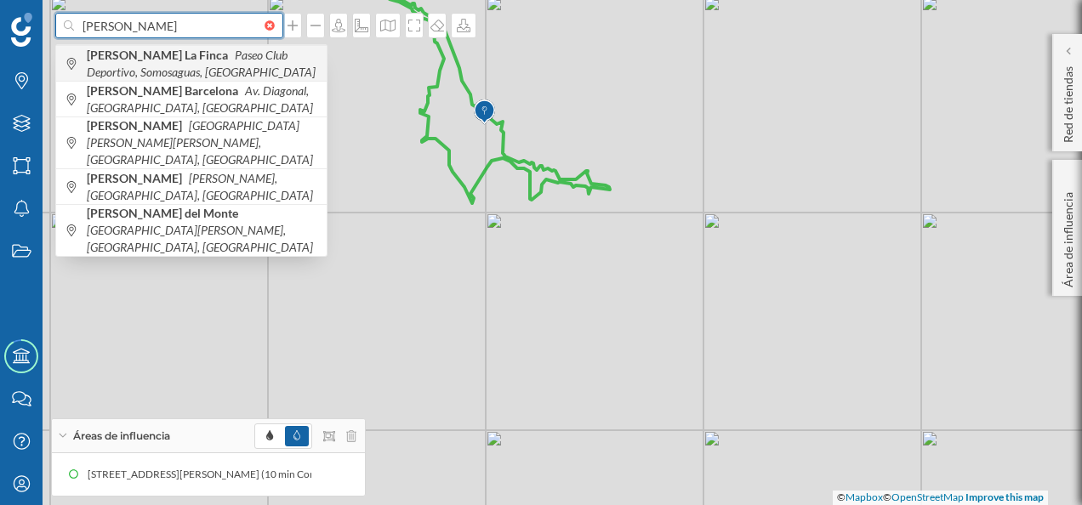
type input "[PERSON_NAME]"
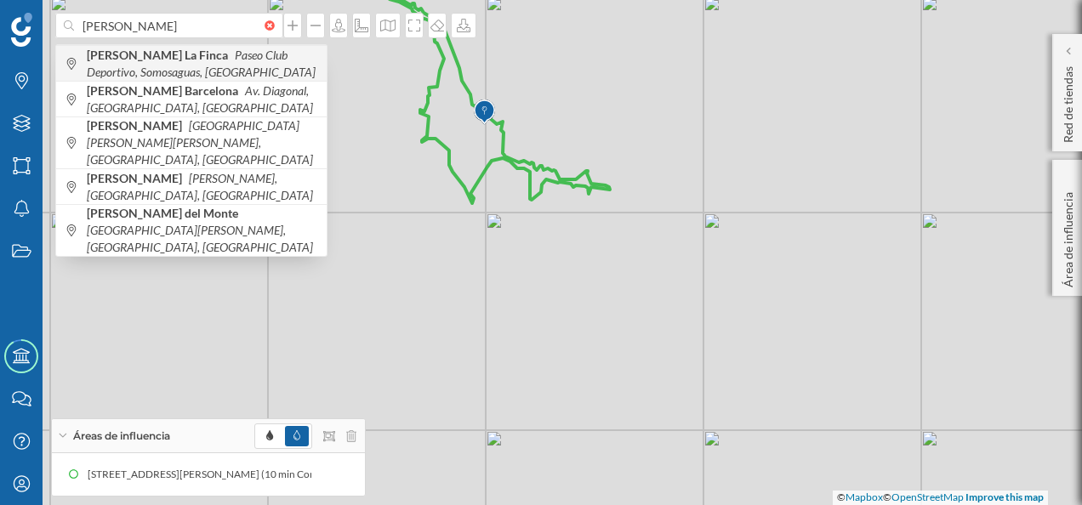
click at [197, 68] on span "[PERSON_NAME] La Finca Paseo Club Deportivo, [GEOGRAPHIC_DATA], [GEOGRAPHIC_DAT…" at bounding box center [202, 64] width 231 height 34
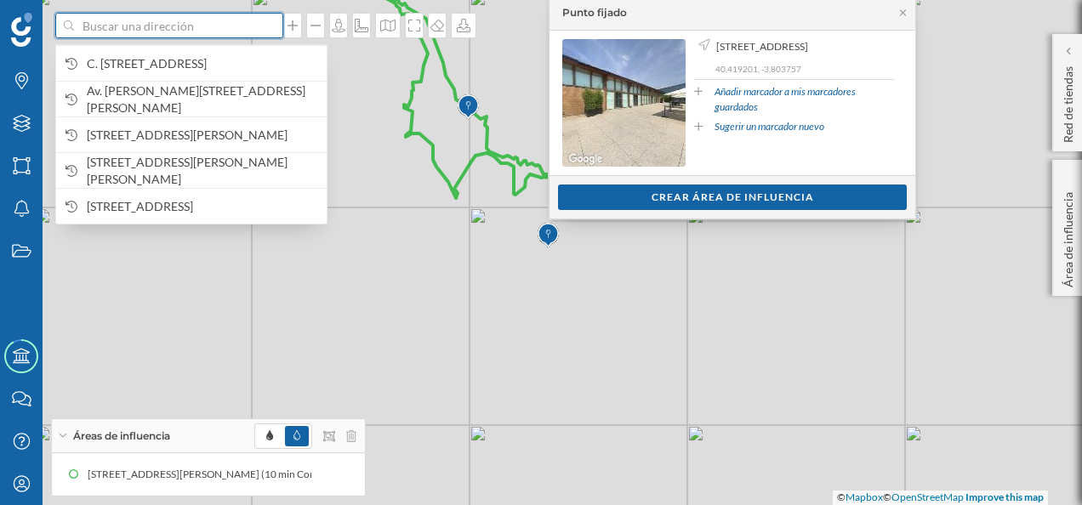
click at [213, 32] on input at bounding box center [169, 26] width 190 height 26
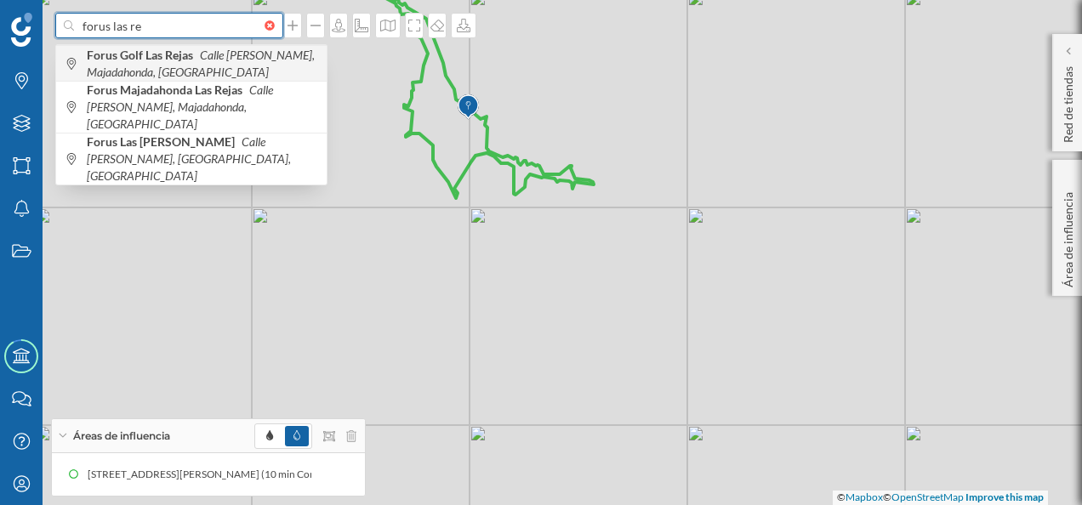
type input "forus las re"
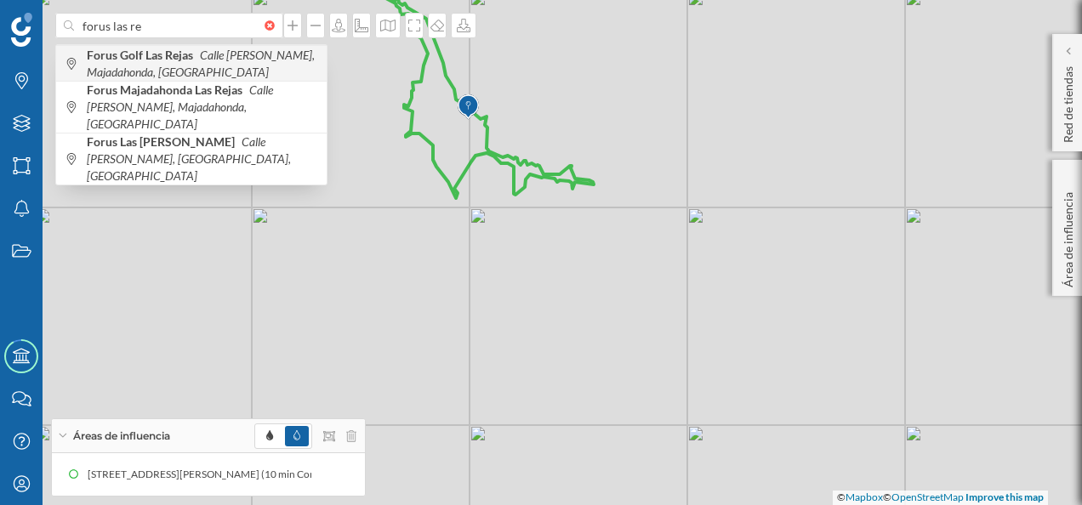
click at [201, 60] on icon "Calle [PERSON_NAME], Majadahonda, [GEOGRAPHIC_DATA]" at bounding box center [201, 63] width 228 height 31
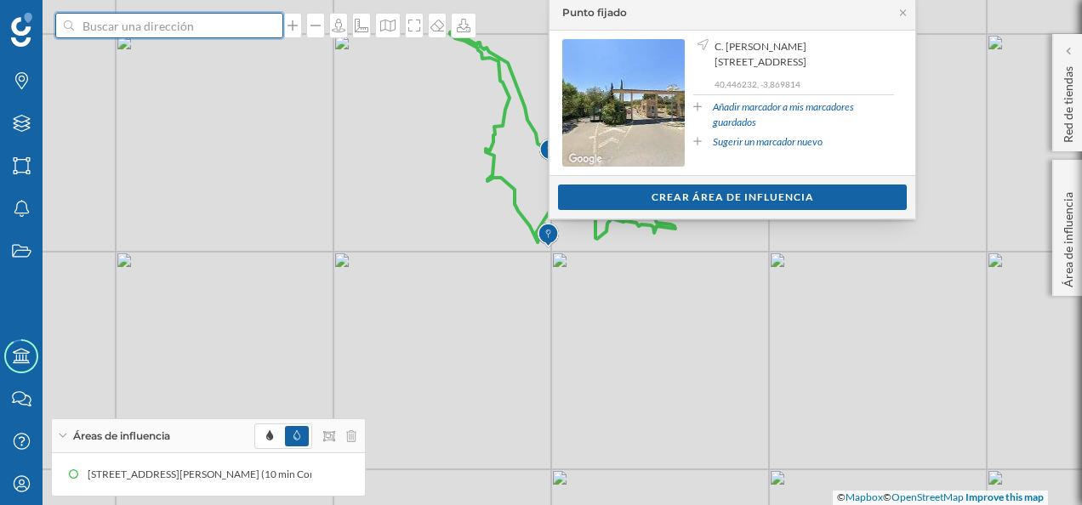
click at [201, 34] on input at bounding box center [169, 26] width 190 height 26
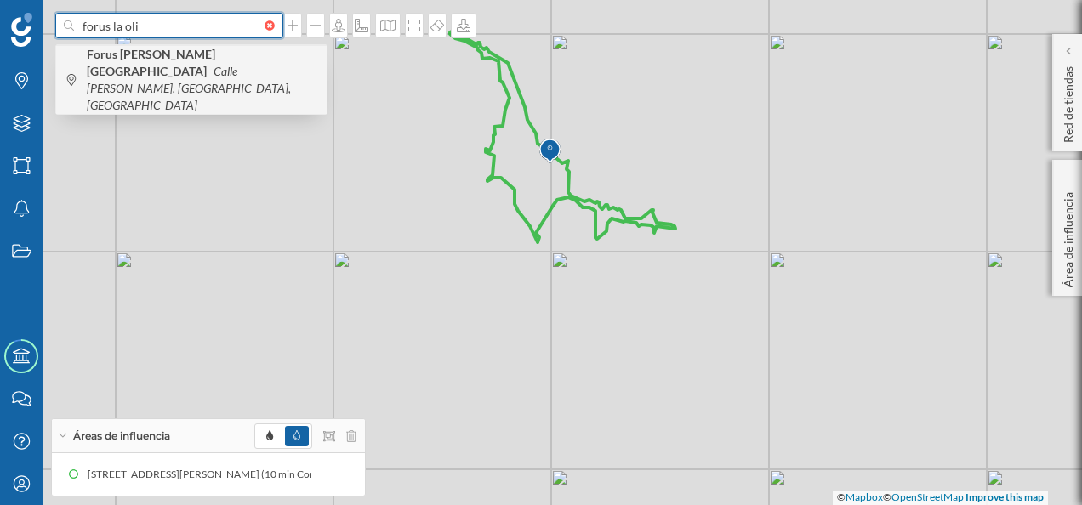
type input "forus la oli"
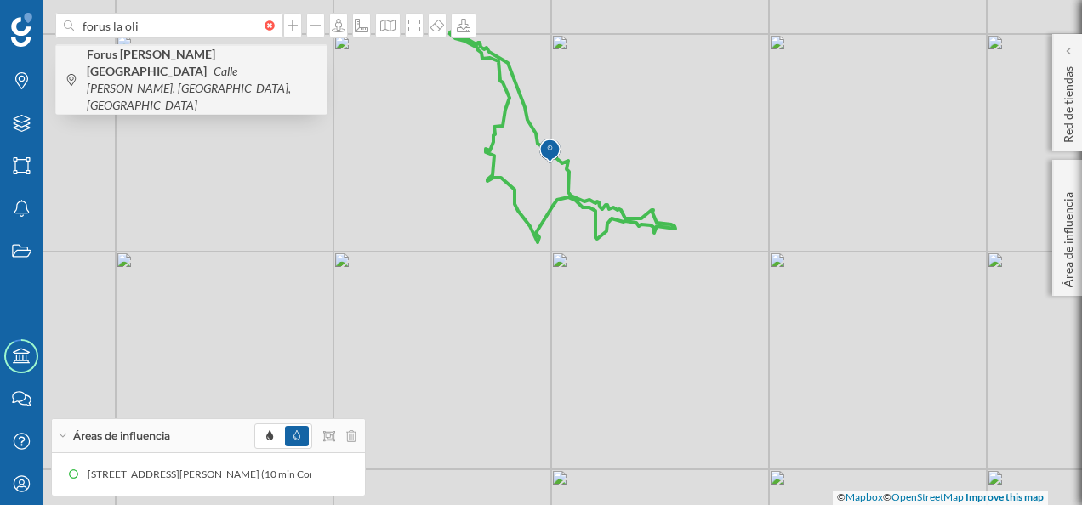
click at [151, 59] on b "Forus [PERSON_NAME][GEOGRAPHIC_DATA]" at bounding box center [151, 62] width 128 height 31
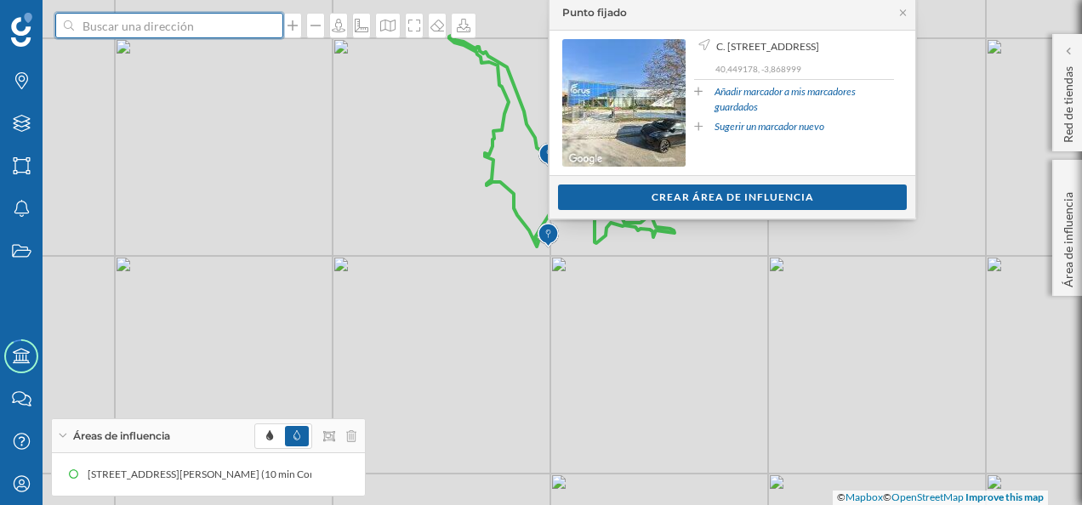
click at [163, 27] on input at bounding box center [169, 26] width 190 height 26
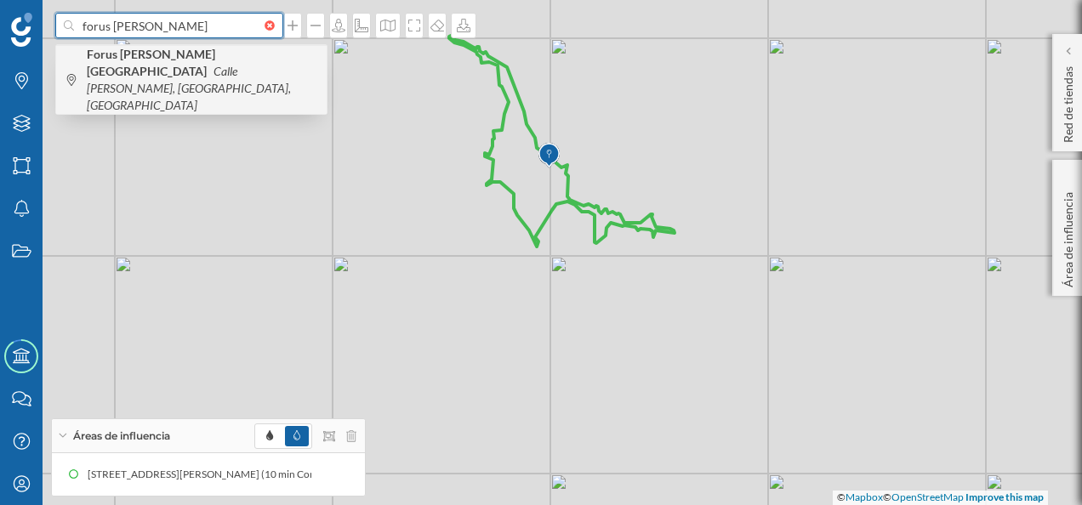
type input "forus [PERSON_NAME]"
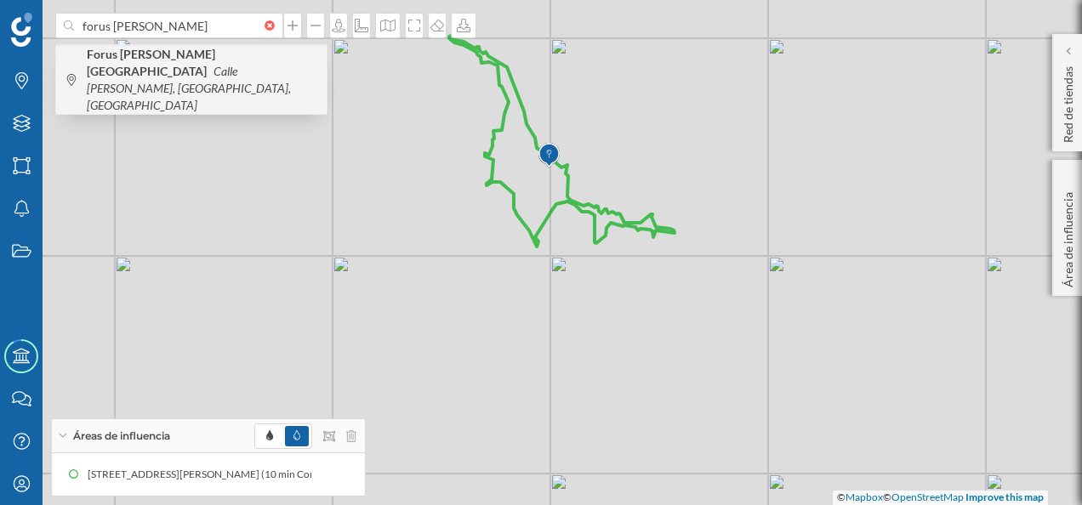
click at [139, 58] on b "Forus [PERSON_NAME][GEOGRAPHIC_DATA]" at bounding box center [151, 62] width 128 height 31
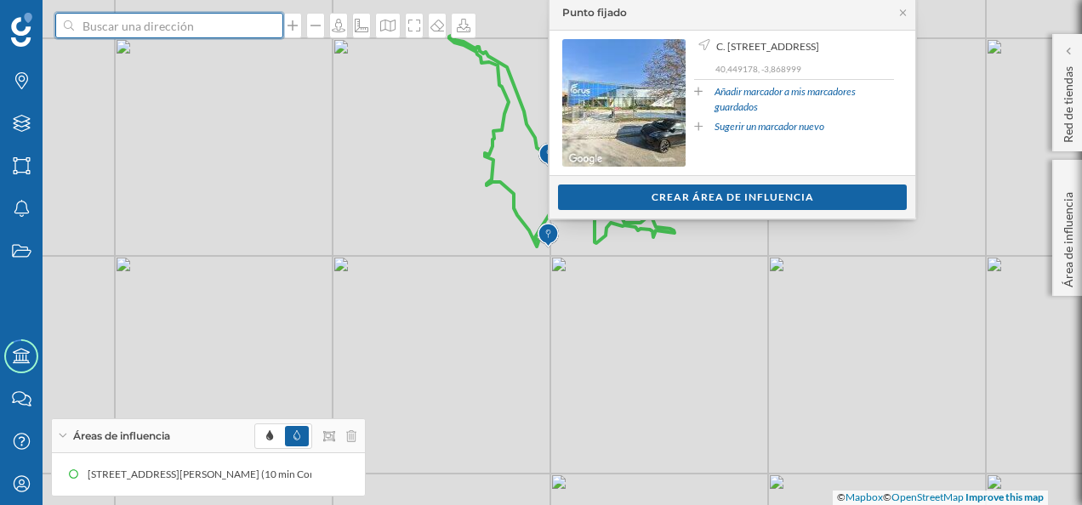
click at [145, 32] on input at bounding box center [169, 26] width 190 height 26
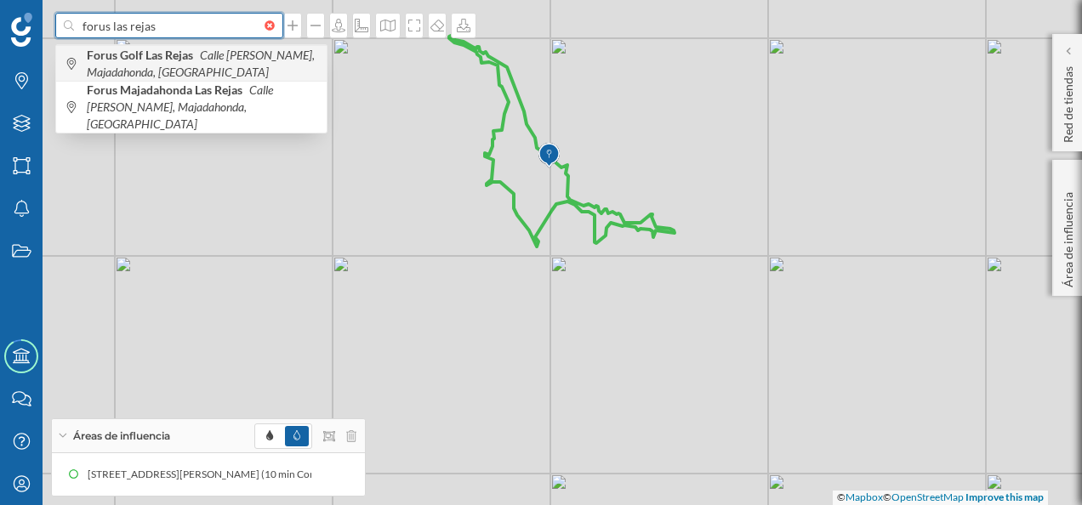
type input "forus las rejas"
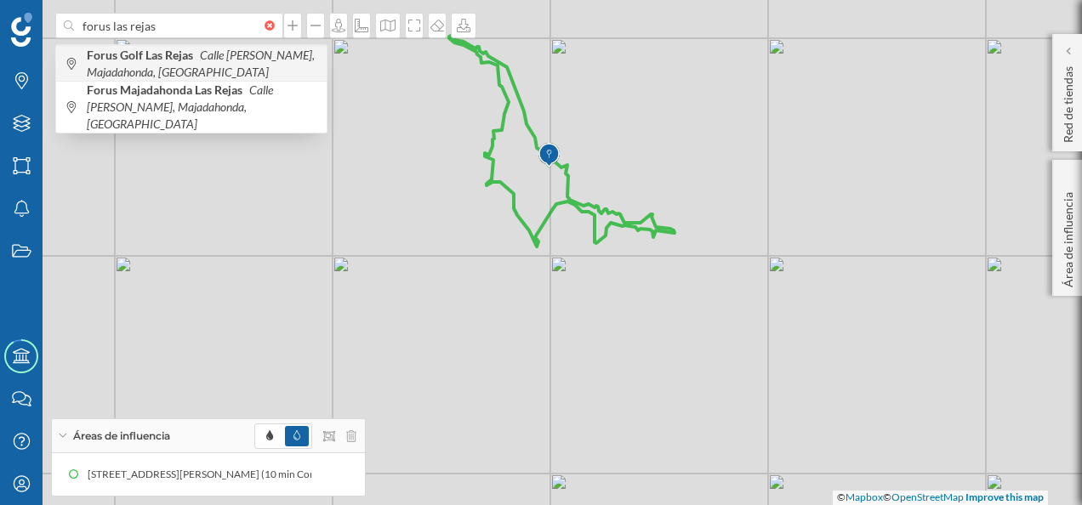
click at [128, 51] on b "Forus Golf Las Rejas" at bounding box center [142, 55] width 111 height 14
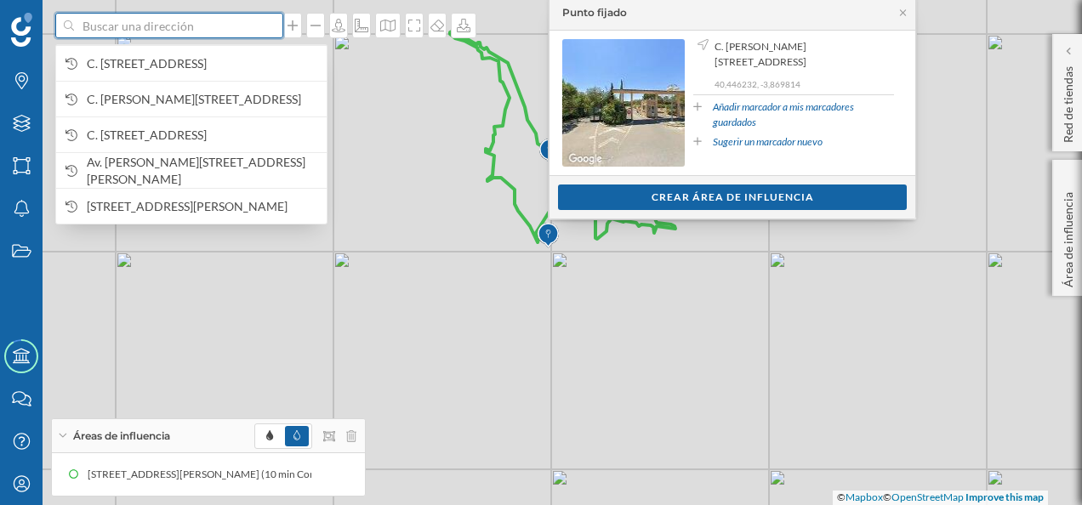
click at [183, 20] on input at bounding box center [169, 26] width 190 height 26
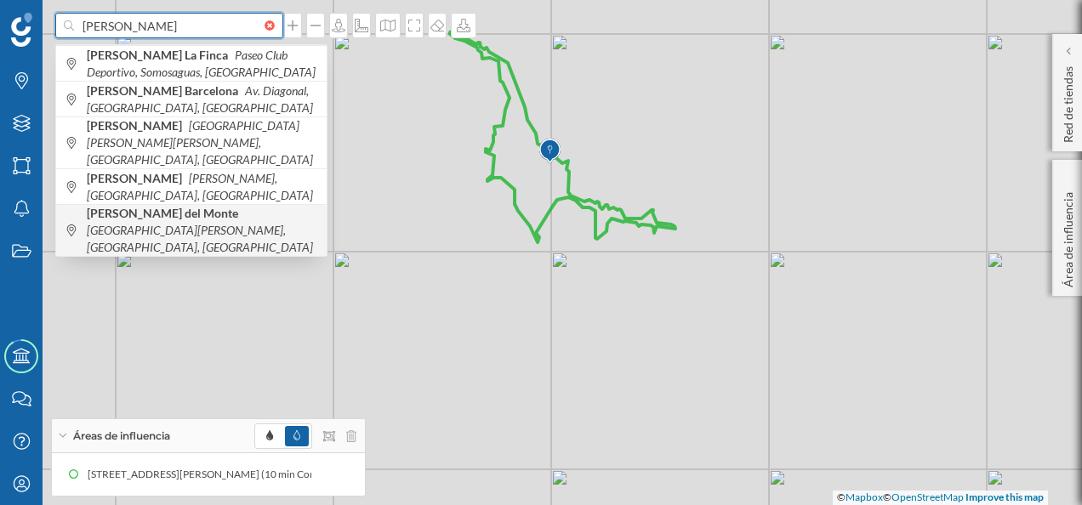
type input "[PERSON_NAME]"
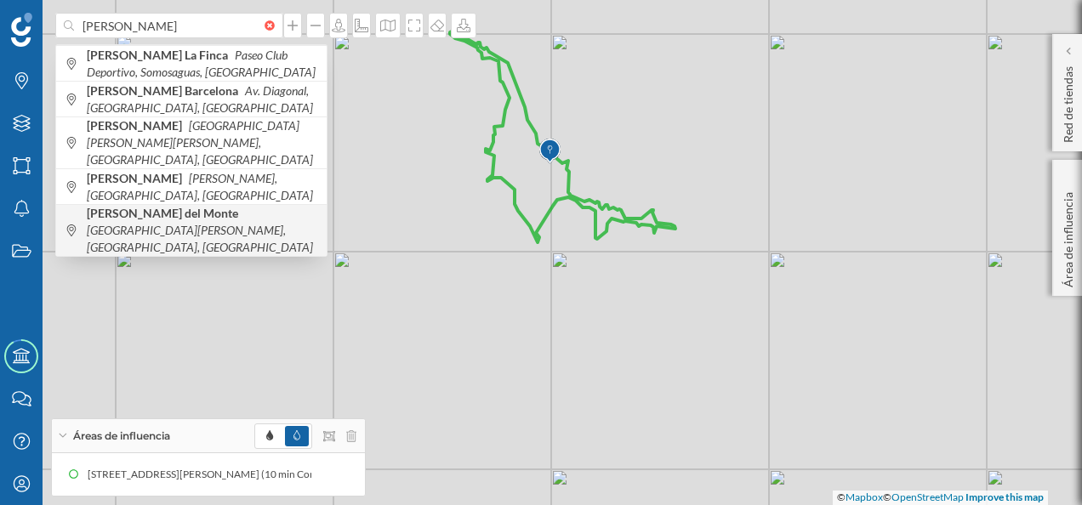
click at [155, 206] on b "[PERSON_NAME] del Monte" at bounding box center [165, 213] width 156 height 14
